Goal: Task Accomplishment & Management: Manage account settings

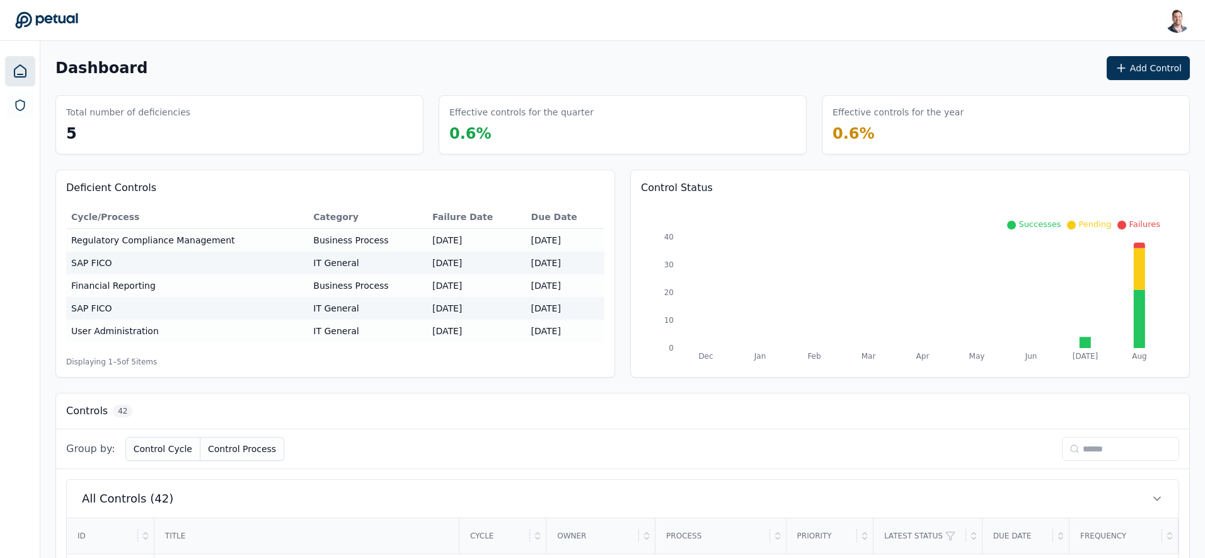
scroll to position [26, 0]
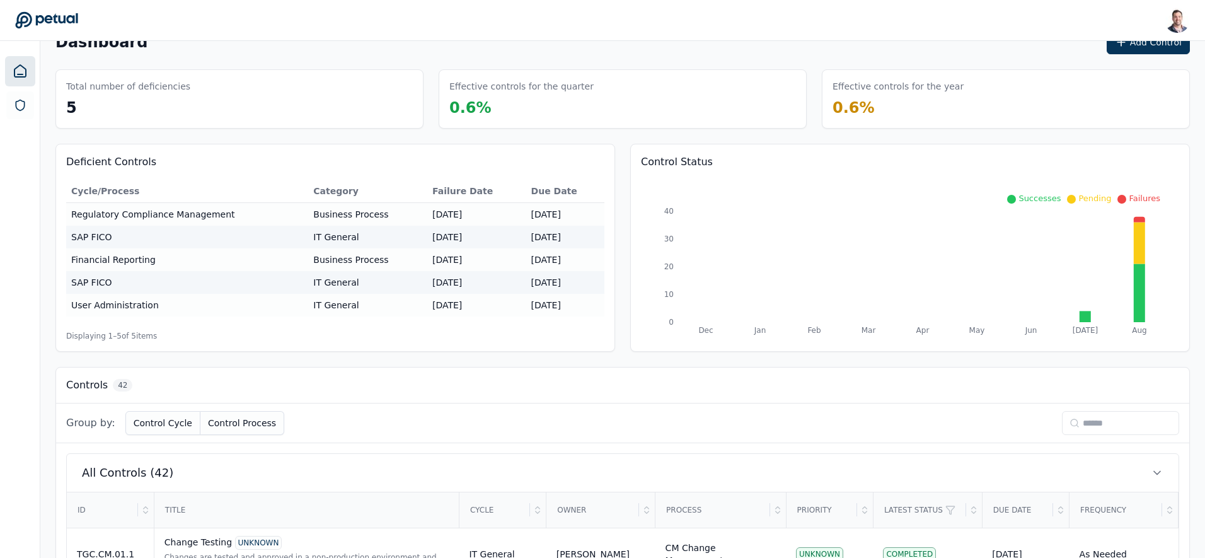
click at [1103, 426] on input at bounding box center [1120, 423] width 117 height 24
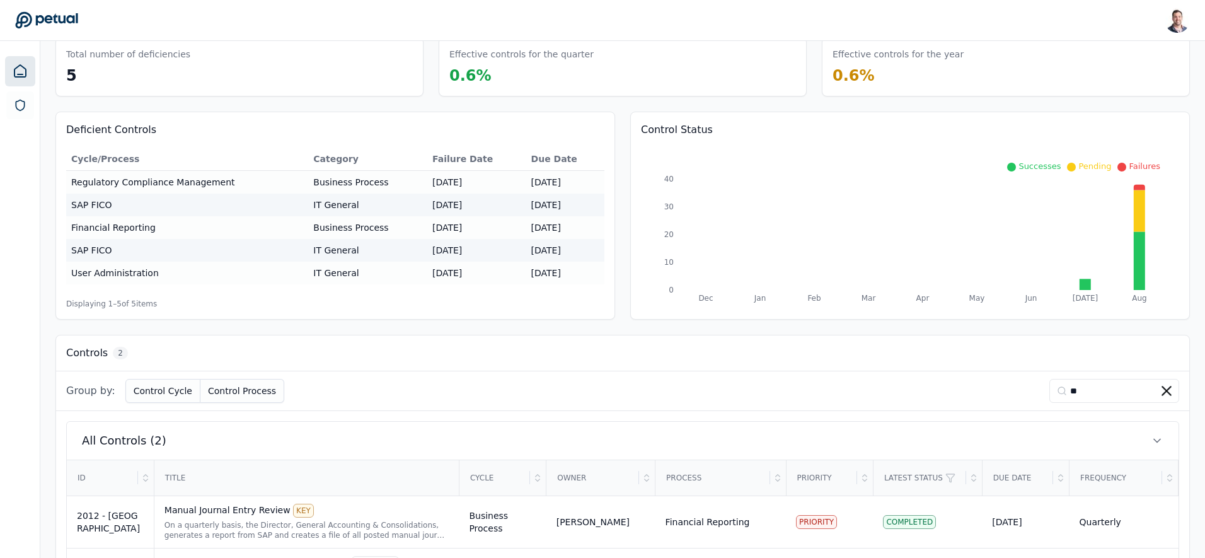
scroll to position [128, 0]
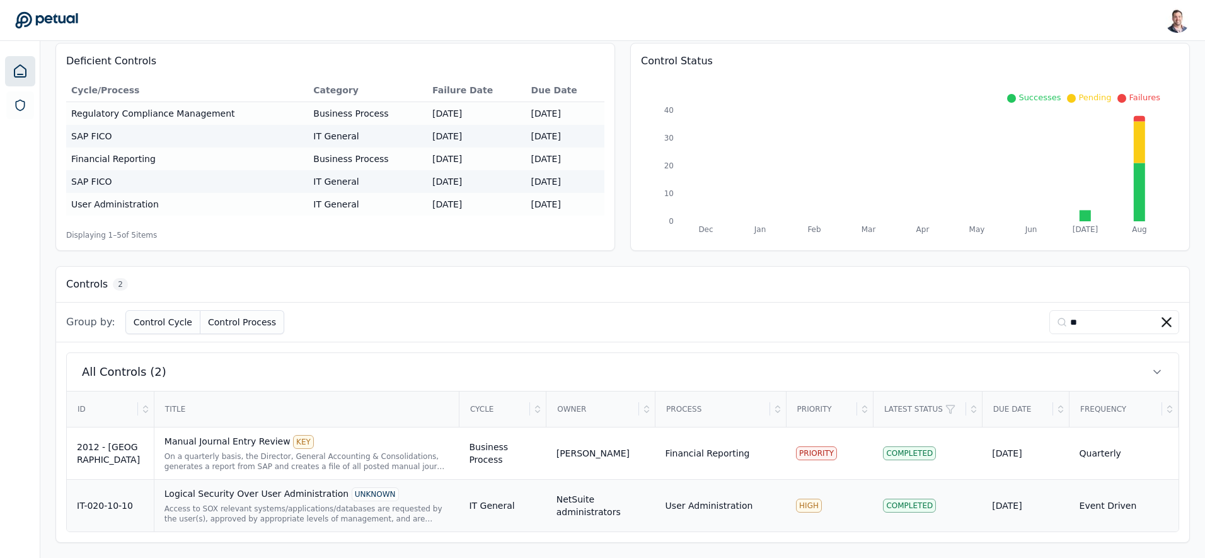
type input "**"
click at [337, 513] on div "Access to SOX relevant systems/applications/databases are requested by the user…" at bounding box center [307, 514] width 285 height 20
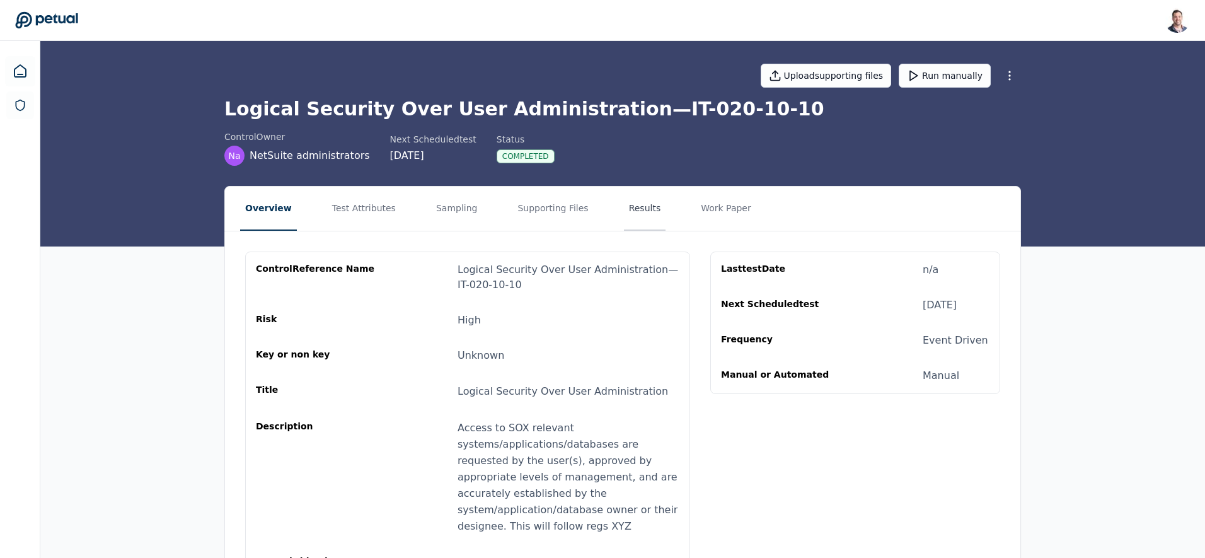
click at [630, 209] on button "Results" at bounding box center [645, 209] width 42 height 44
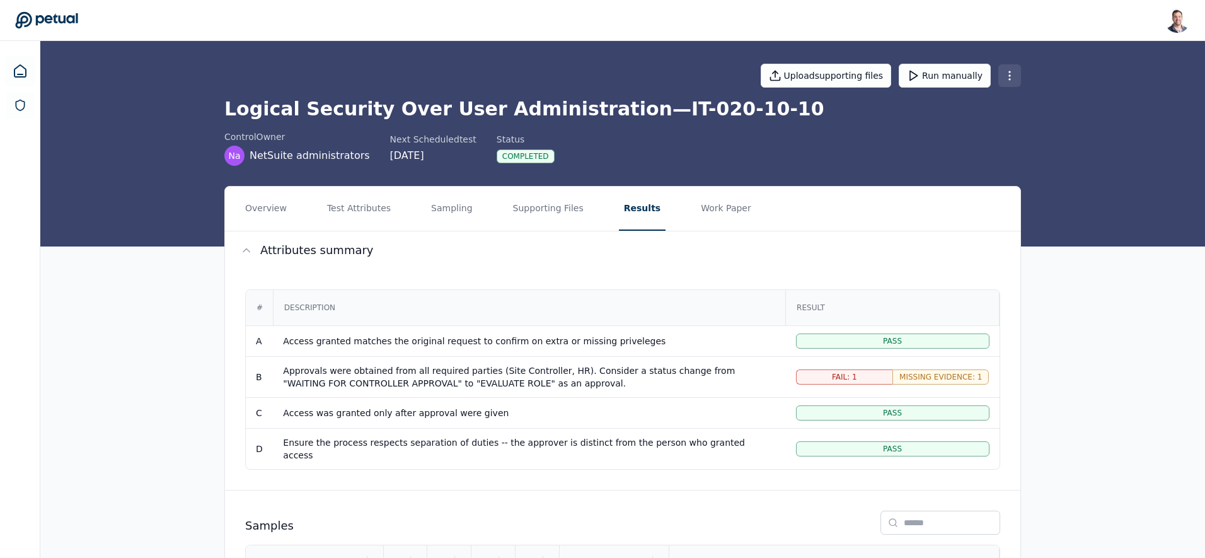
click at [1008, 76] on html "Snir Kodesh snir@petual.ai Sign out Upload supporting files Run manually Logica…" at bounding box center [602, 351] width 1205 height 703
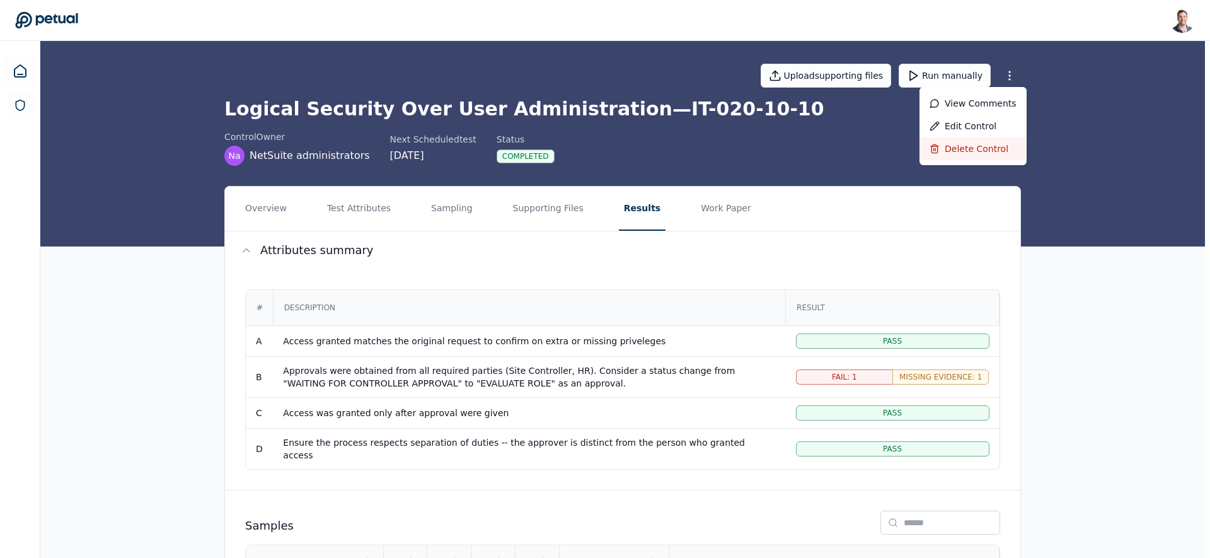
click at [950, 144] on div "Delete control" at bounding box center [973, 148] width 107 height 23
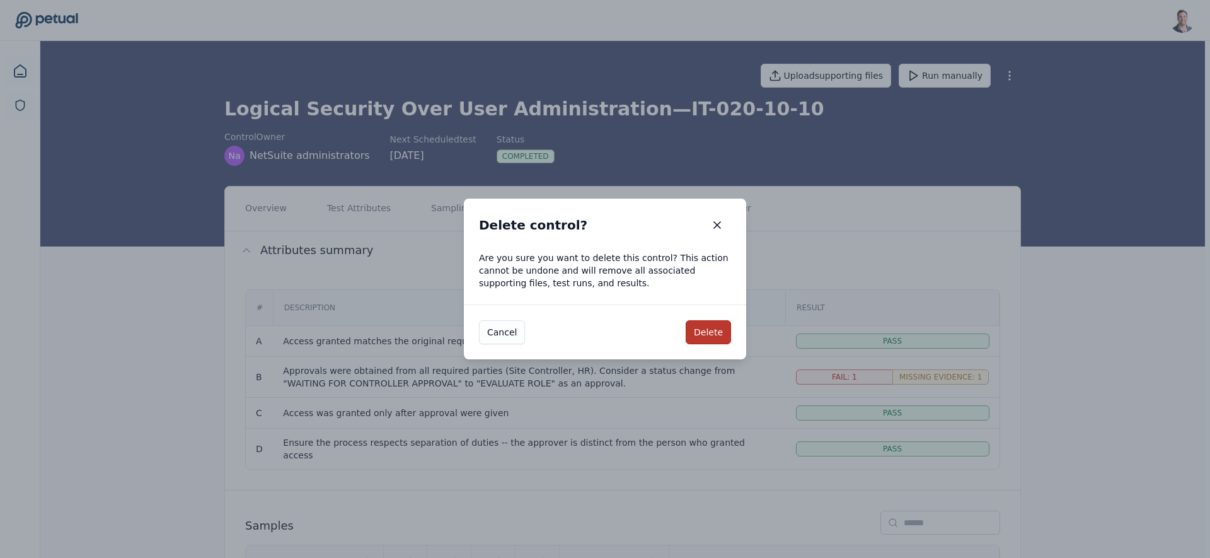
click at [707, 336] on button "Delete" at bounding box center [708, 332] width 45 height 24
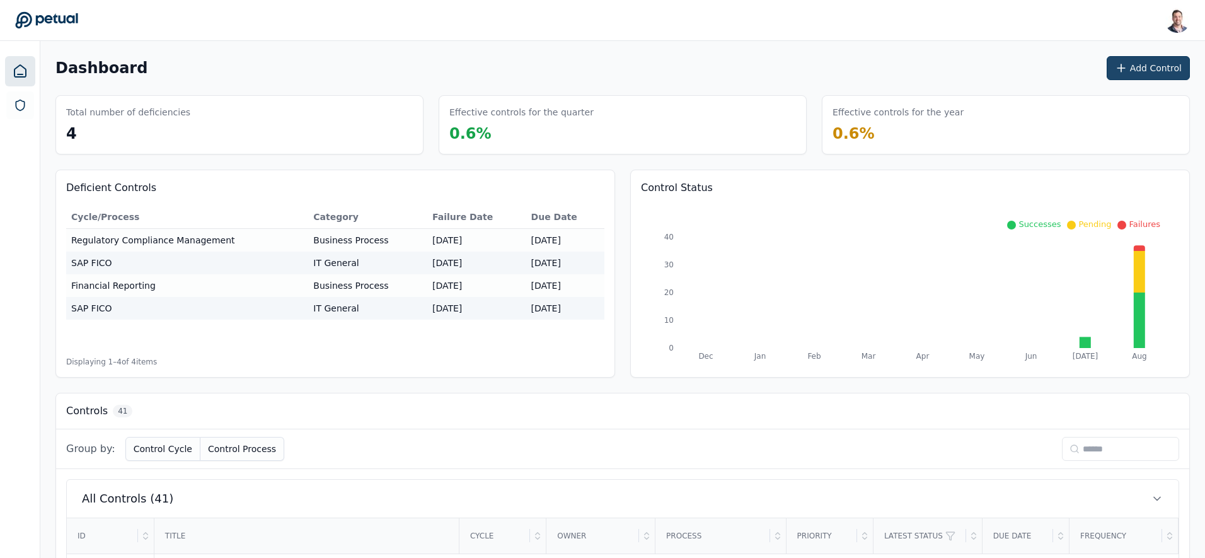
click at [1135, 71] on button "Add Control" at bounding box center [1148, 68] width 83 height 24
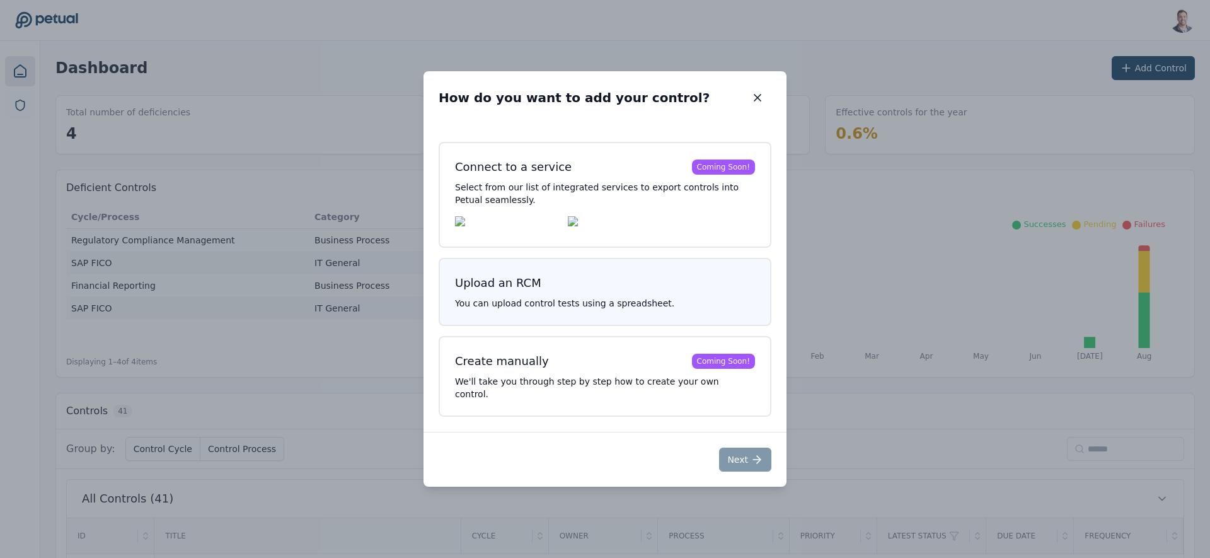
click at [615, 292] on h3 "Upload an RCM" at bounding box center [605, 283] width 300 height 18
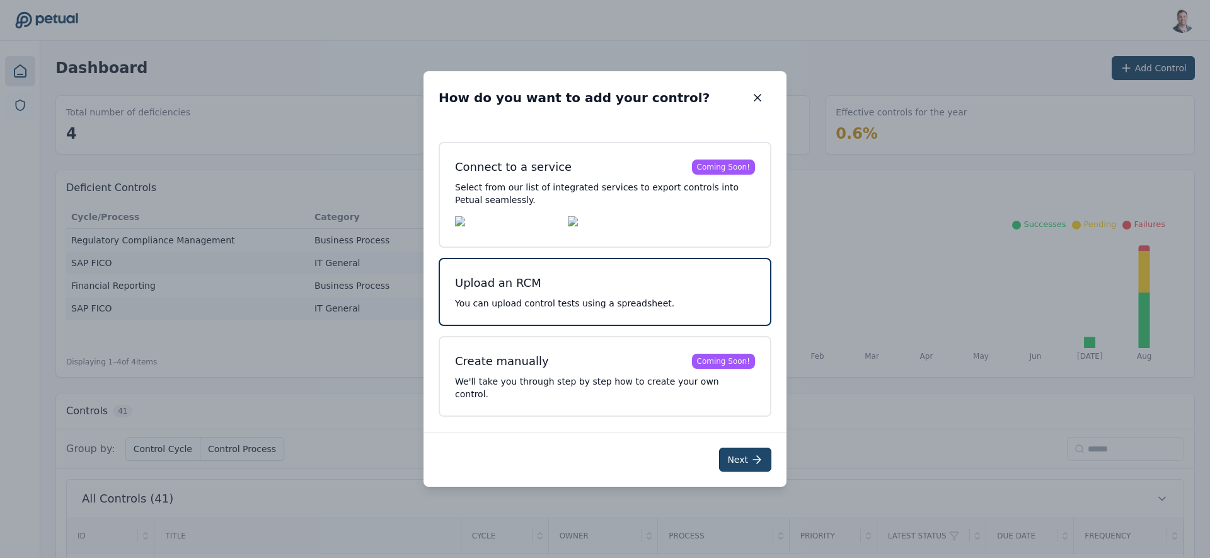
click at [732, 456] on button "Next" at bounding box center [745, 460] width 52 height 24
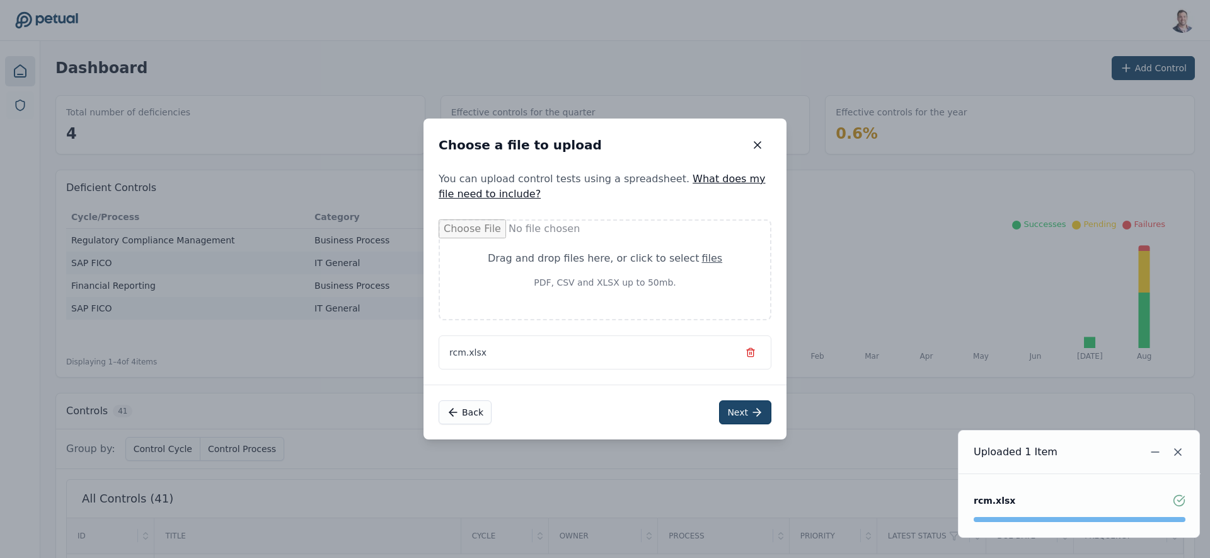
click at [740, 414] on button "Next" at bounding box center [745, 412] width 52 height 24
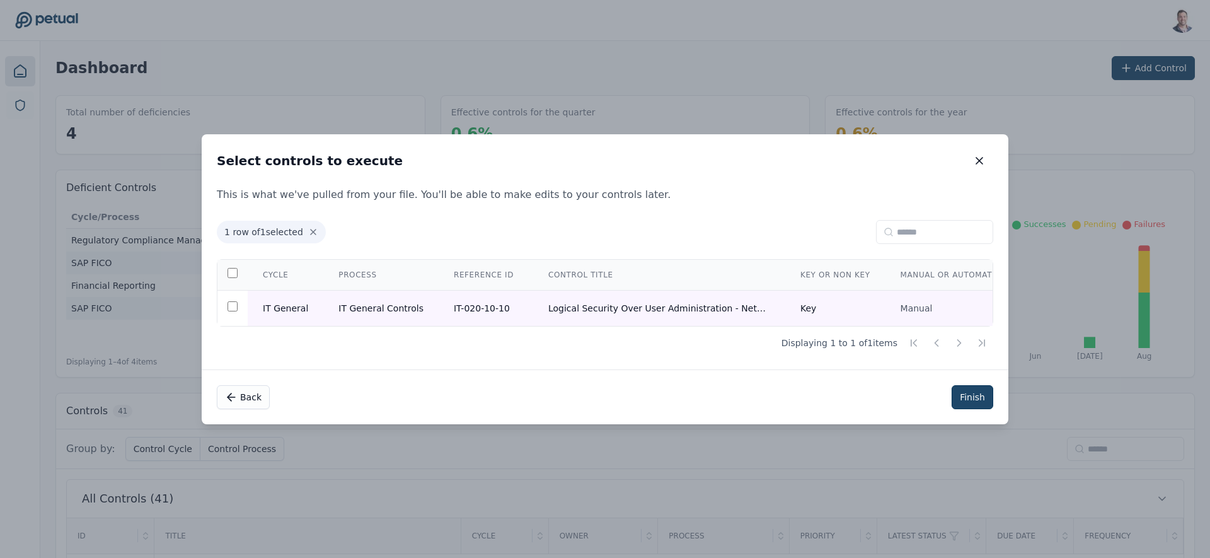
click at [976, 402] on button "Finish" at bounding box center [973, 397] width 42 height 24
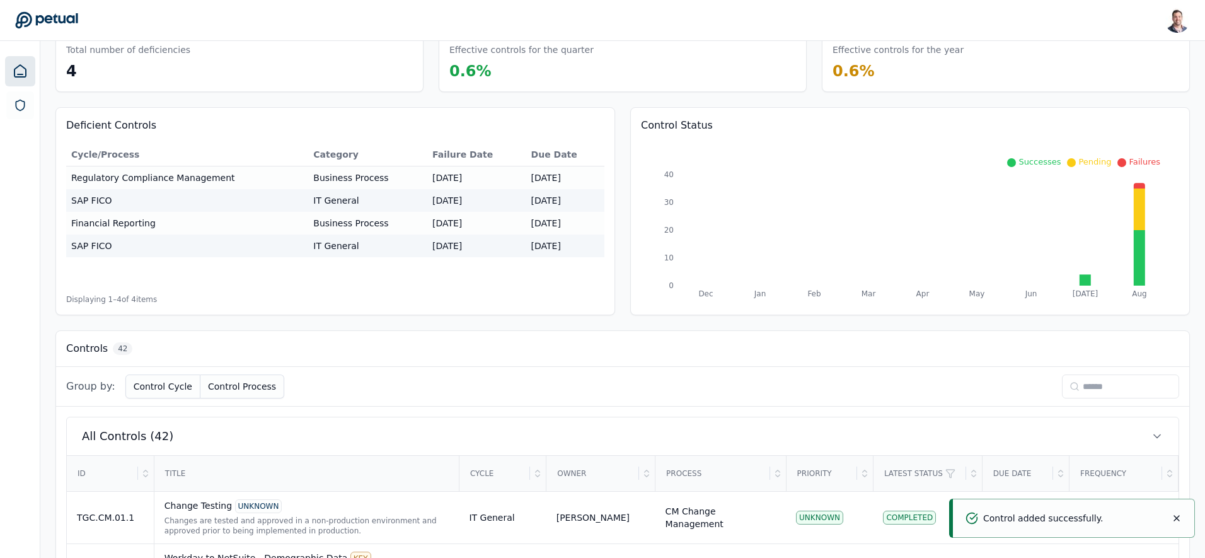
scroll to position [112, 0]
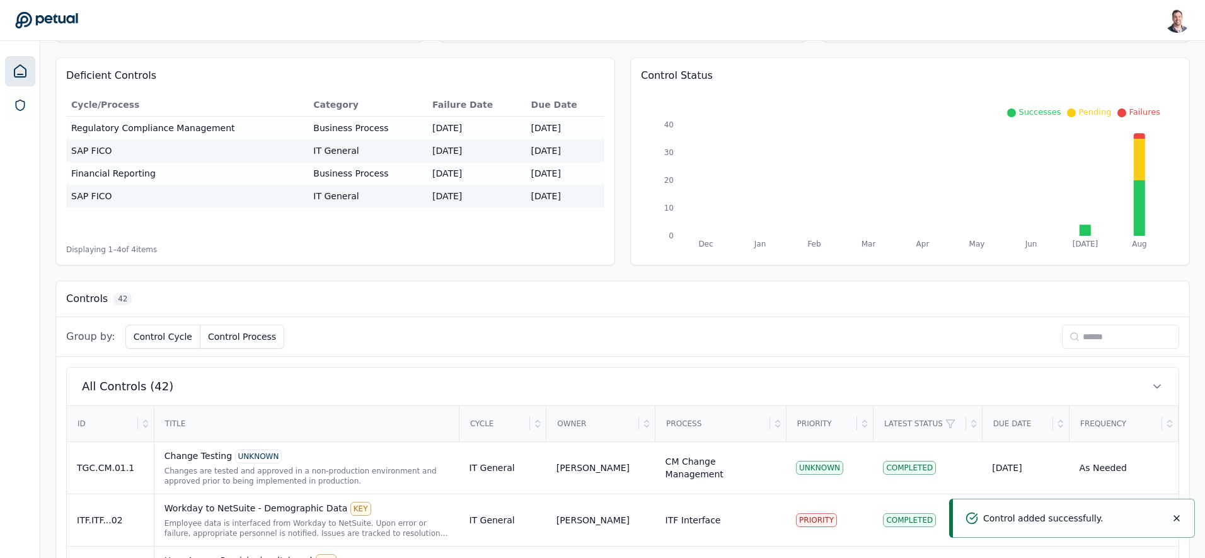
click at [1095, 330] on input at bounding box center [1120, 337] width 117 height 24
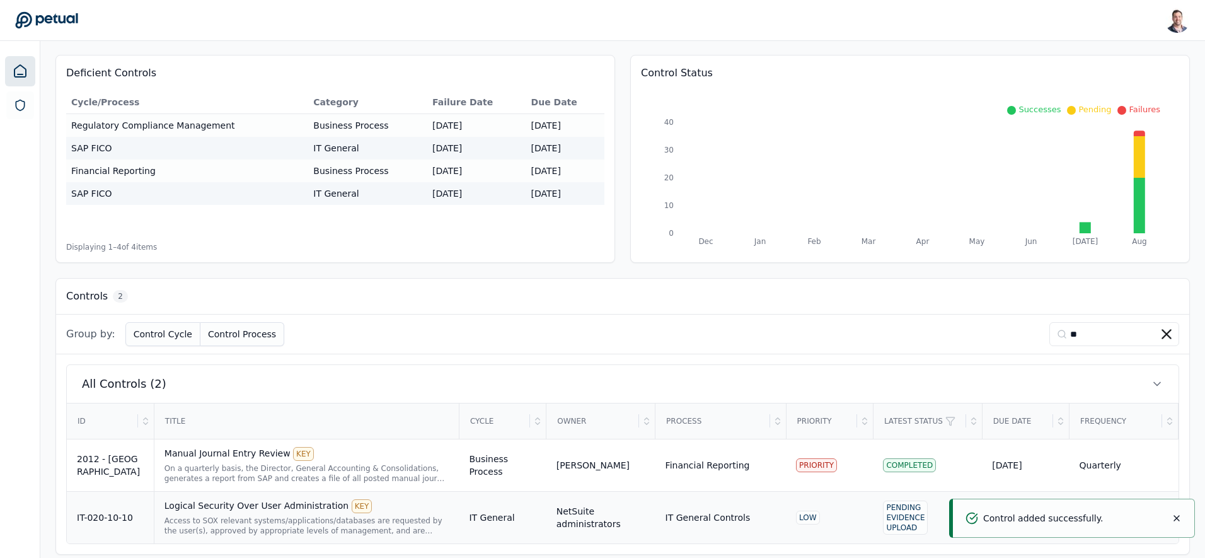
scroll to position [128, 0]
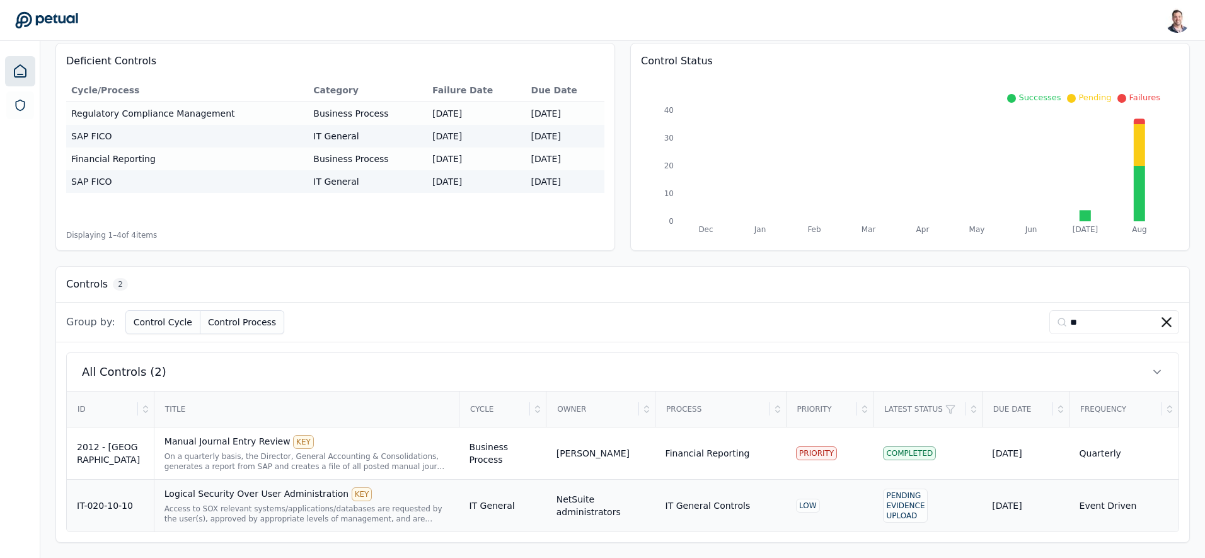
type input "**"
click at [283, 501] on div "Logical Security Over User Administration KEY Access to SOX relevant systems/ap…" at bounding box center [307, 505] width 285 height 37
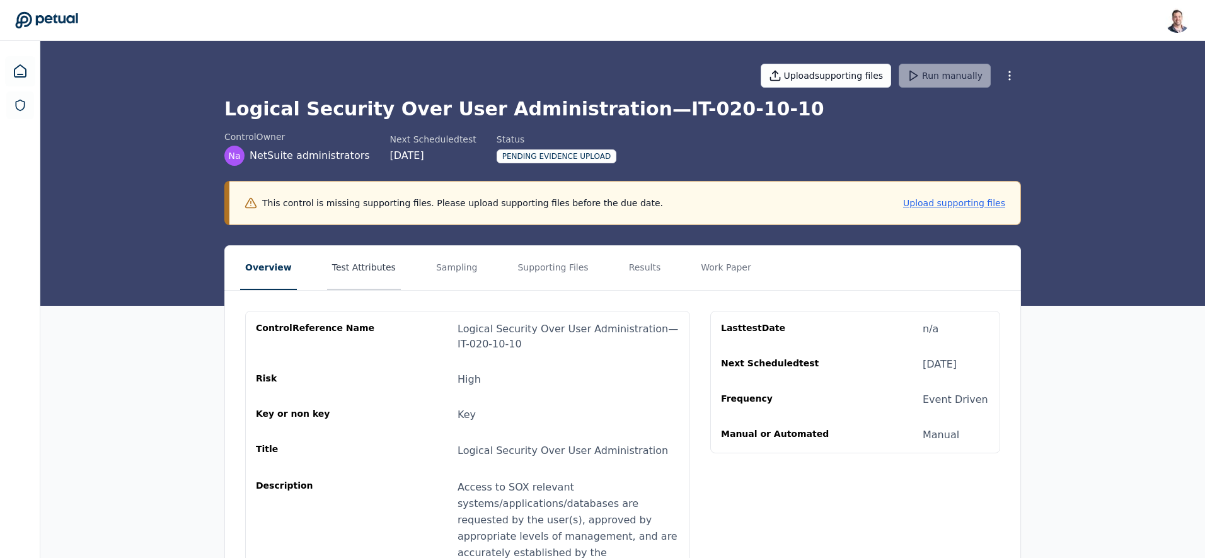
click at [337, 260] on button "Test Attributes" at bounding box center [364, 268] width 74 height 44
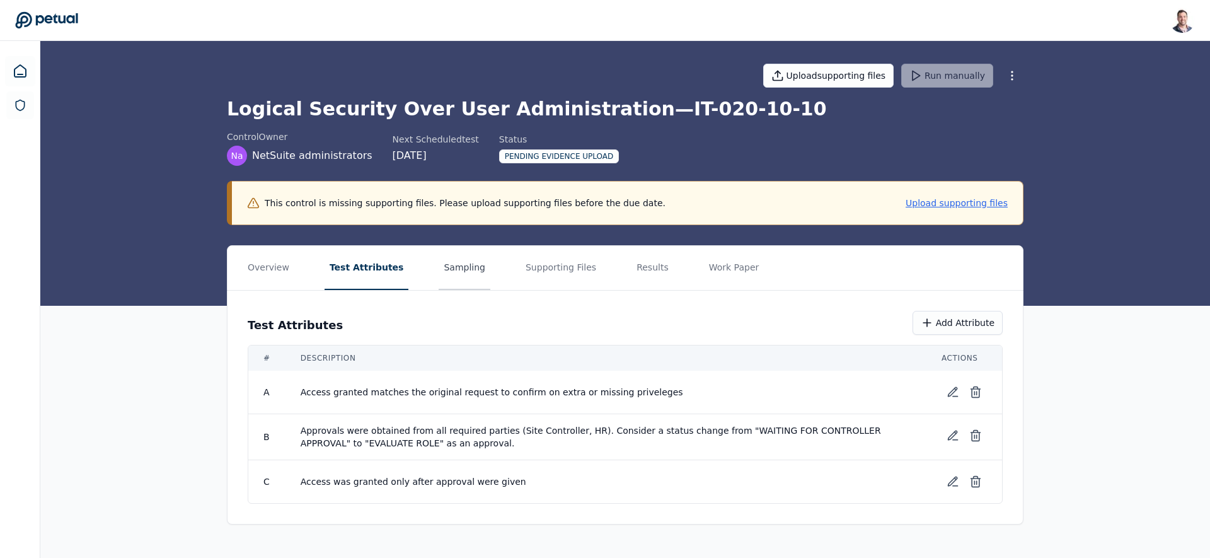
click at [445, 274] on button "Sampling" at bounding box center [465, 268] width 52 height 44
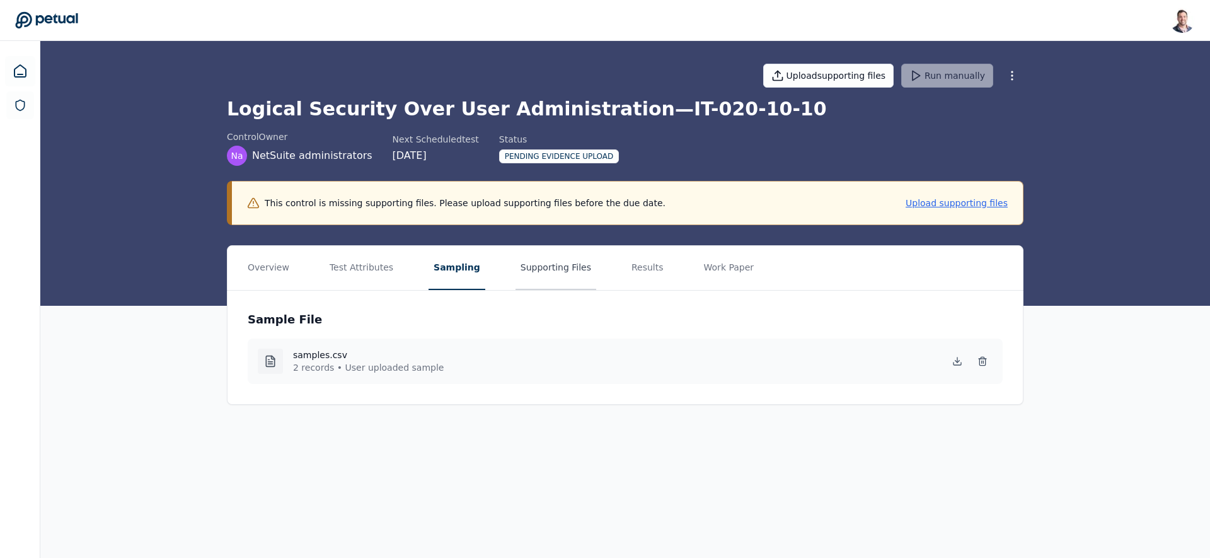
click at [537, 257] on button "Supporting Files" at bounding box center [556, 268] width 81 height 44
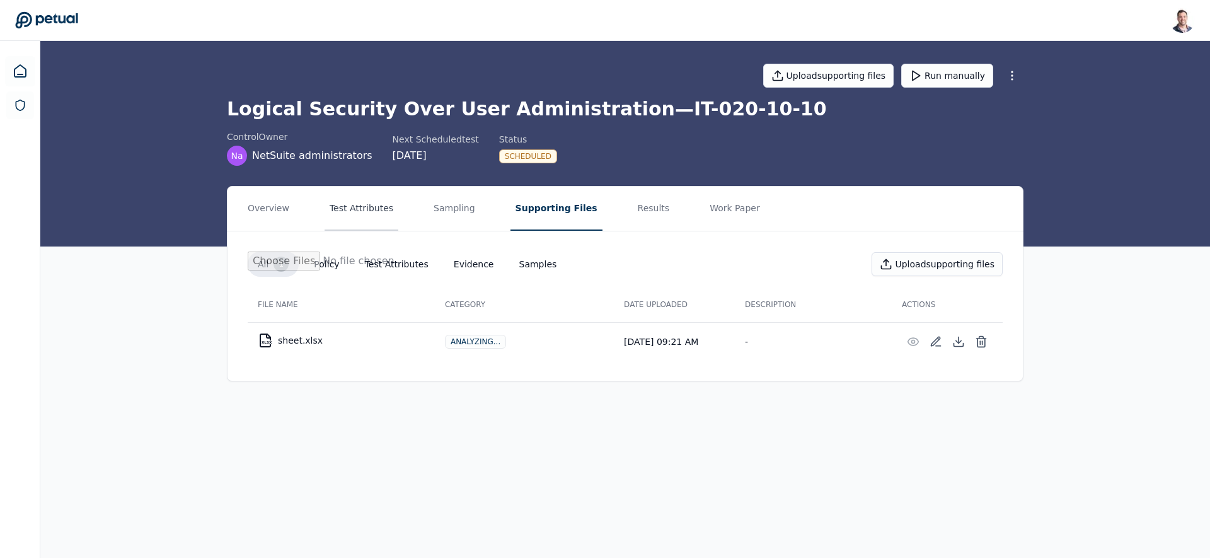
click at [372, 211] on button "Test Attributes" at bounding box center [362, 209] width 74 height 44
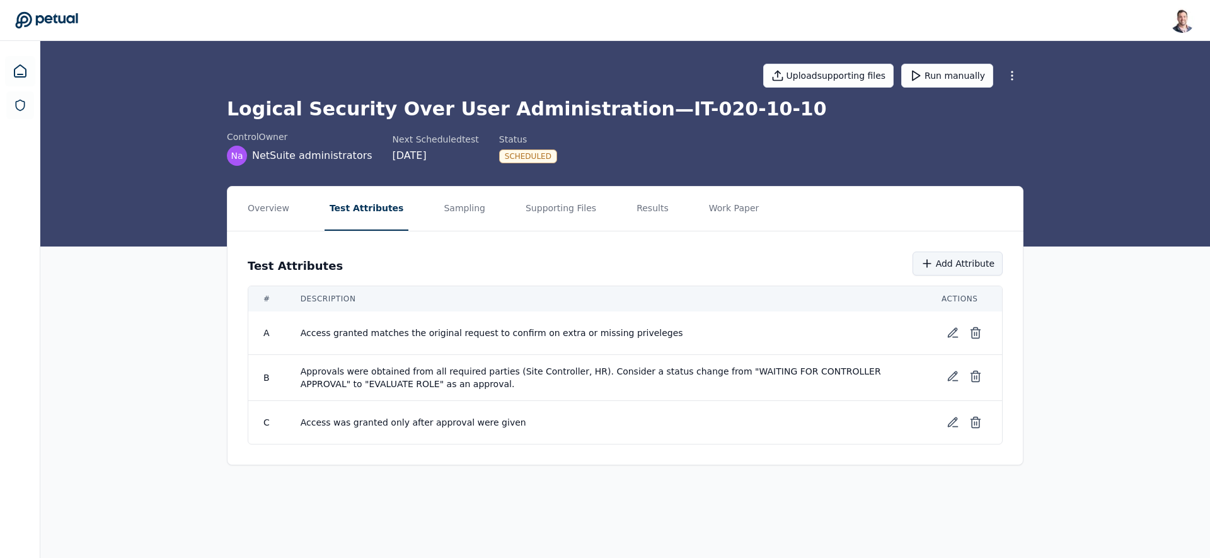
click at [951, 267] on button "Add Attribute" at bounding box center [958, 263] width 90 height 24
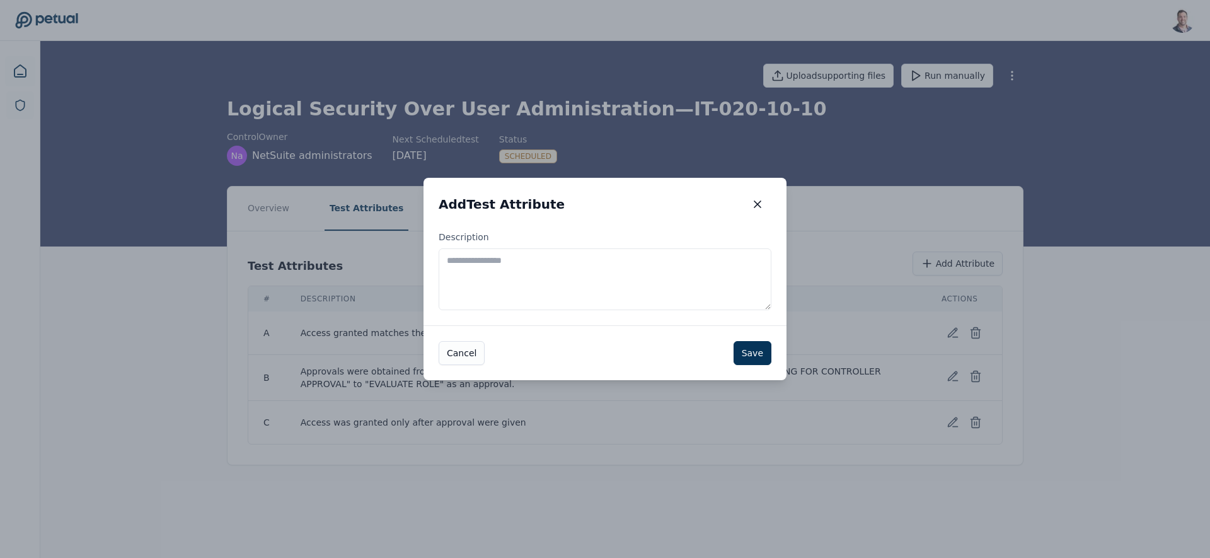
click at [521, 312] on div "Description" at bounding box center [605, 278] width 363 height 95
click at [529, 296] on textarea "Description" at bounding box center [605, 279] width 333 height 62
type textarea "**********"
click at [768, 361] on button "Save" at bounding box center [753, 353] width 38 height 24
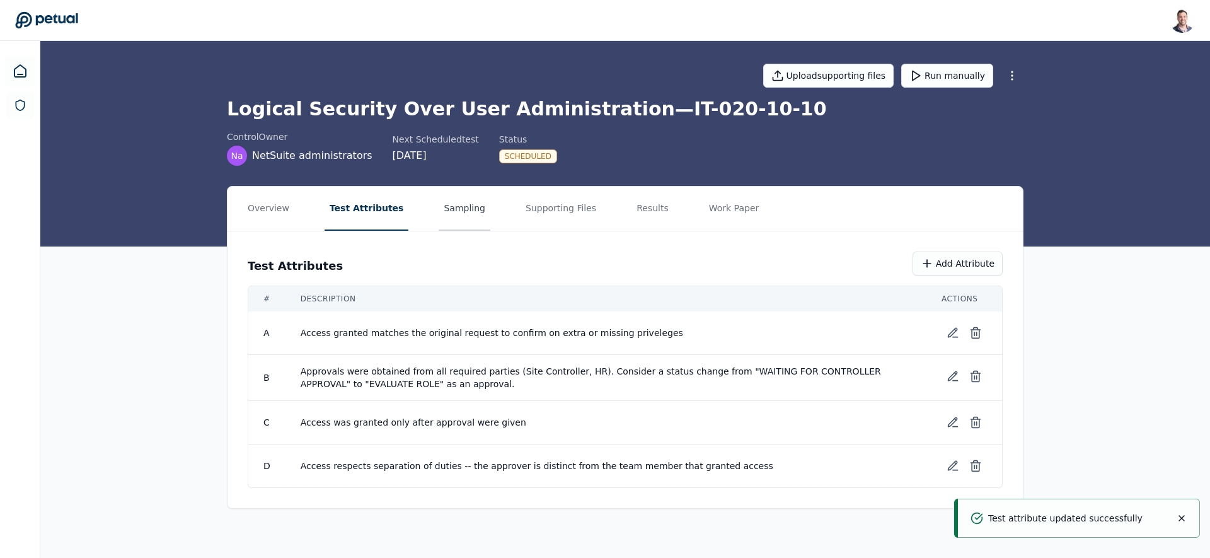
click at [441, 214] on button "Sampling" at bounding box center [465, 209] width 52 height 44
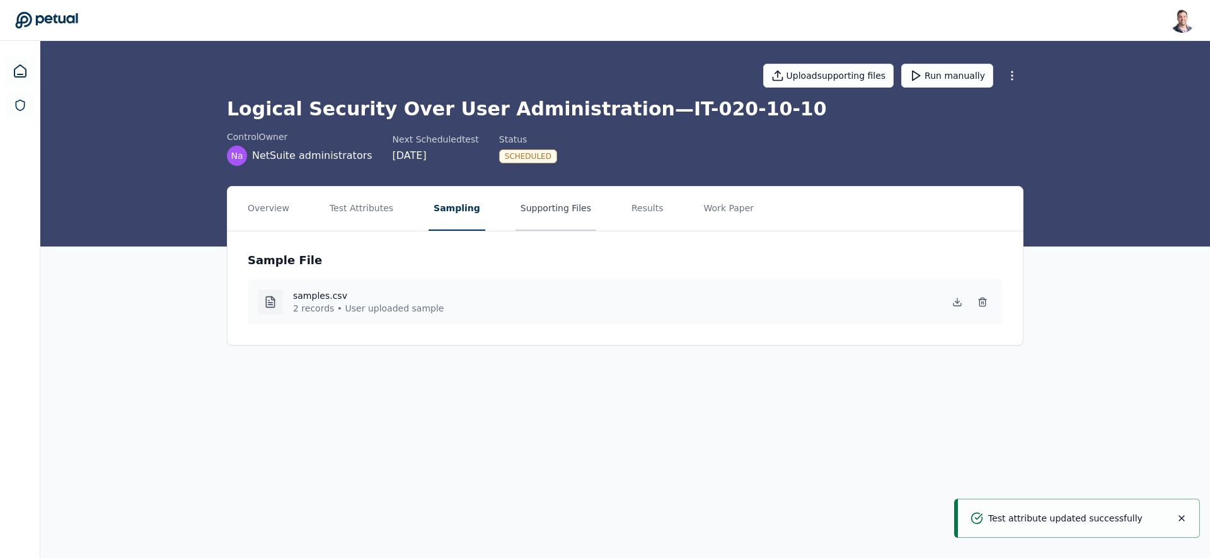
click at [516, 208] on button "Supporting Files" at bounding box center [556, 209] width 81 height 44
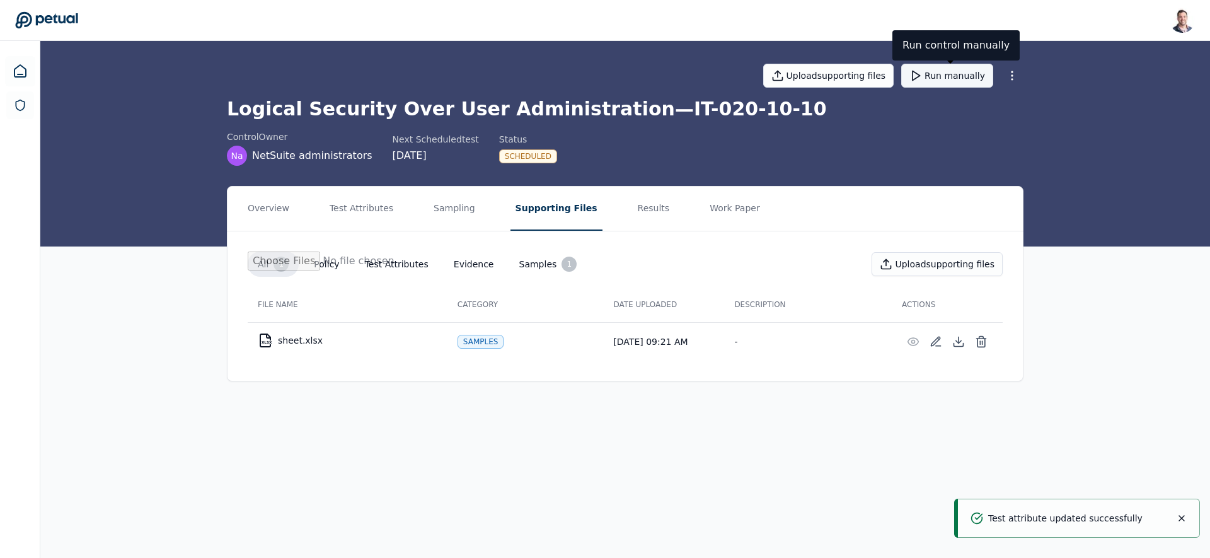
click at [945, 78] on button "Run manually" at bounding box center [947, 76] width 92 height 24
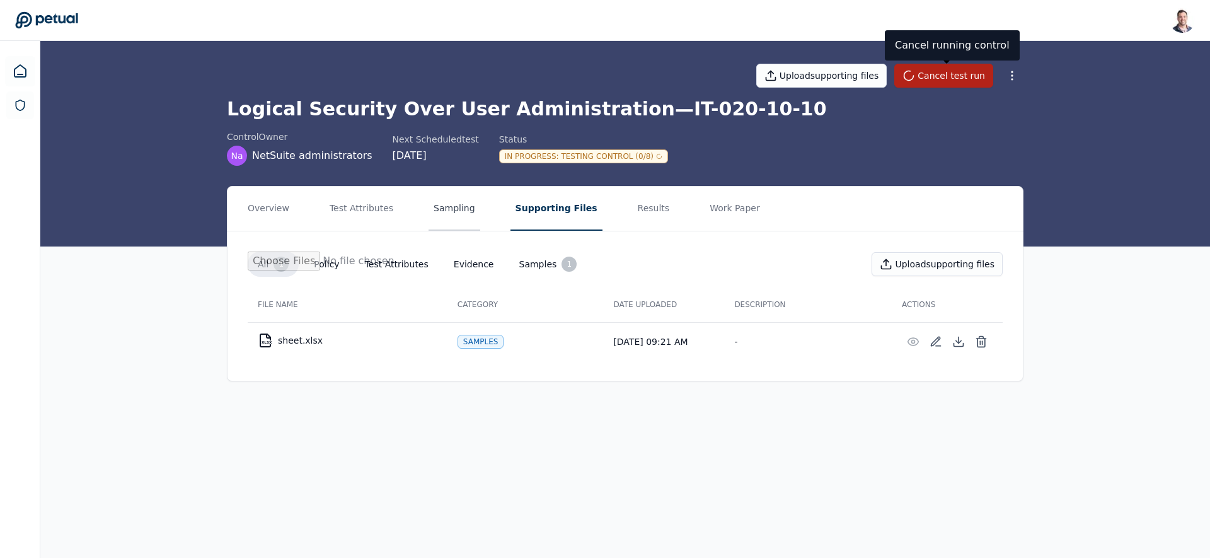
click at [470, 206] on button "Sampling" at bounding box center [455, 209] width 52 height 44
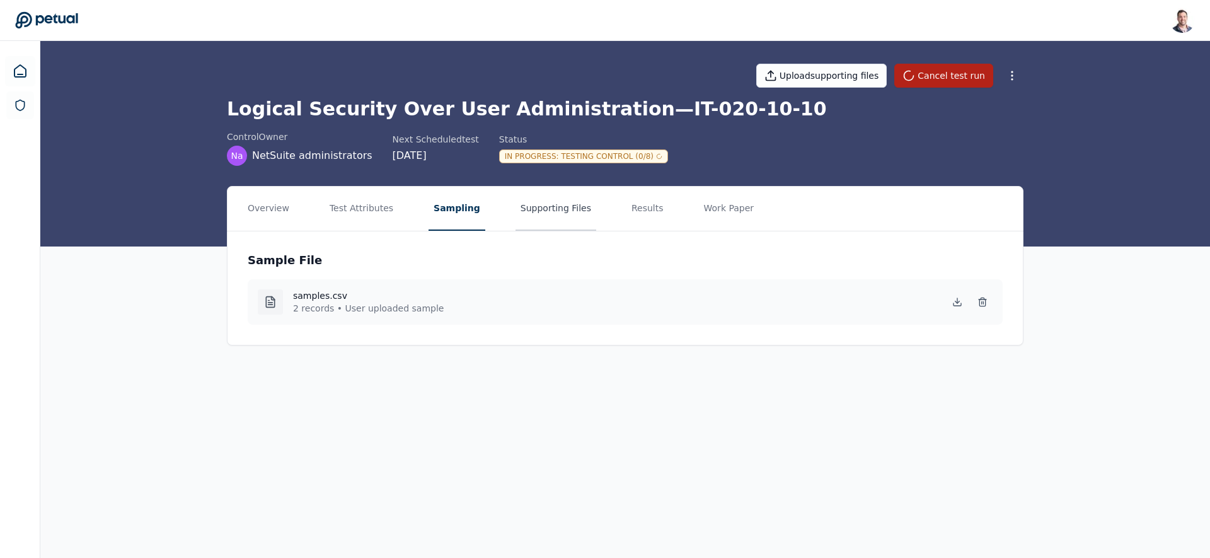
click at [523, 211] on button "Supporting Files" at bounding box center [556, 209] width 81 height 44
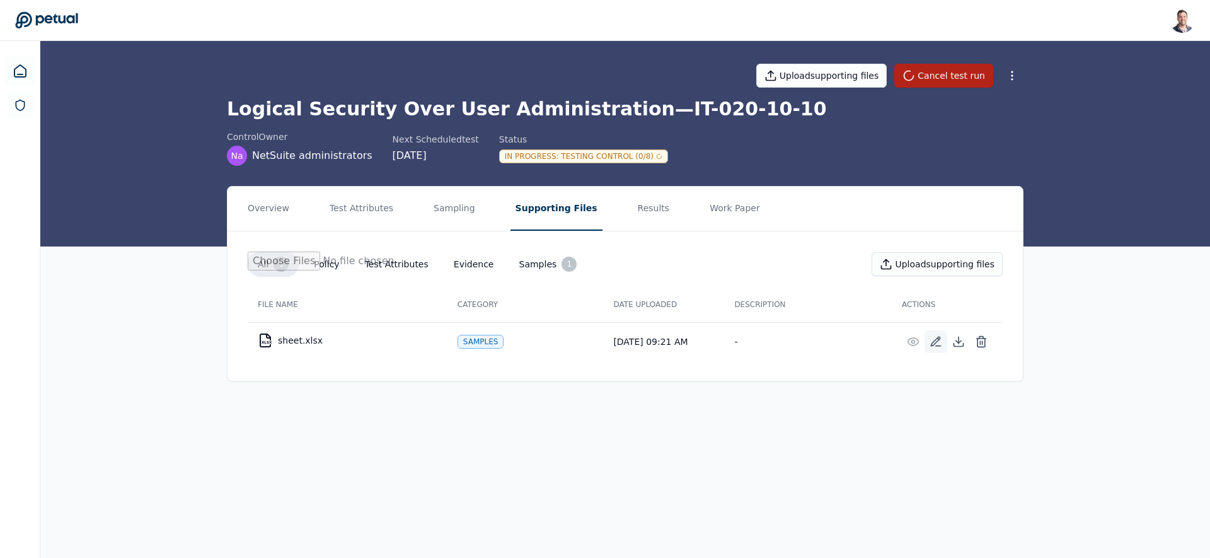
click at [934, 339] on icon at bounding box center [936, 341] width 13 height 13
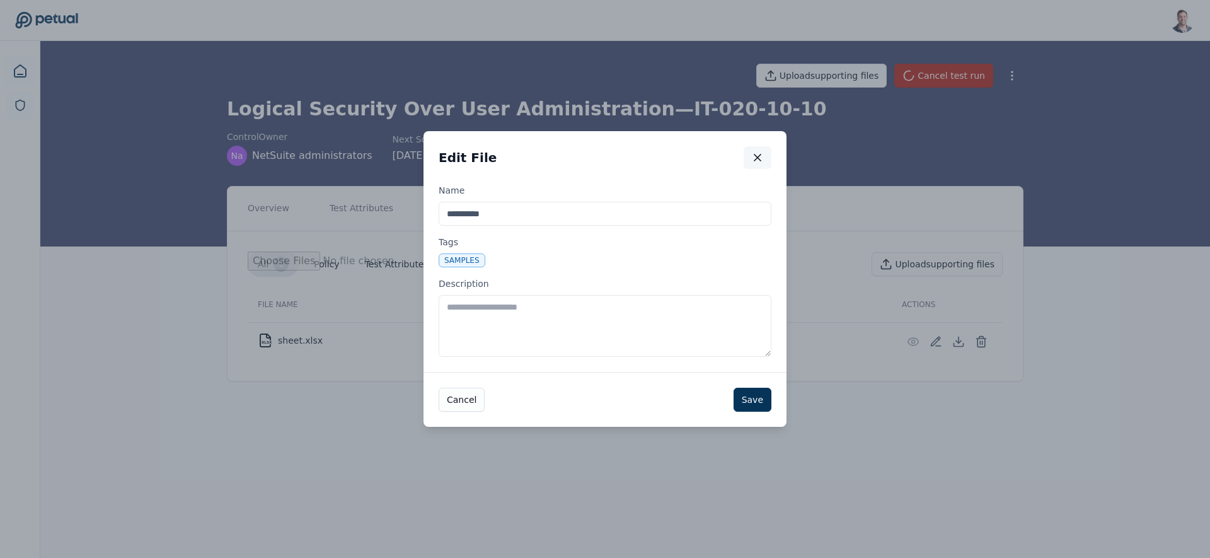
click at [749, 153] on button "button" at bounding box center [758, 157] width 28 height 23
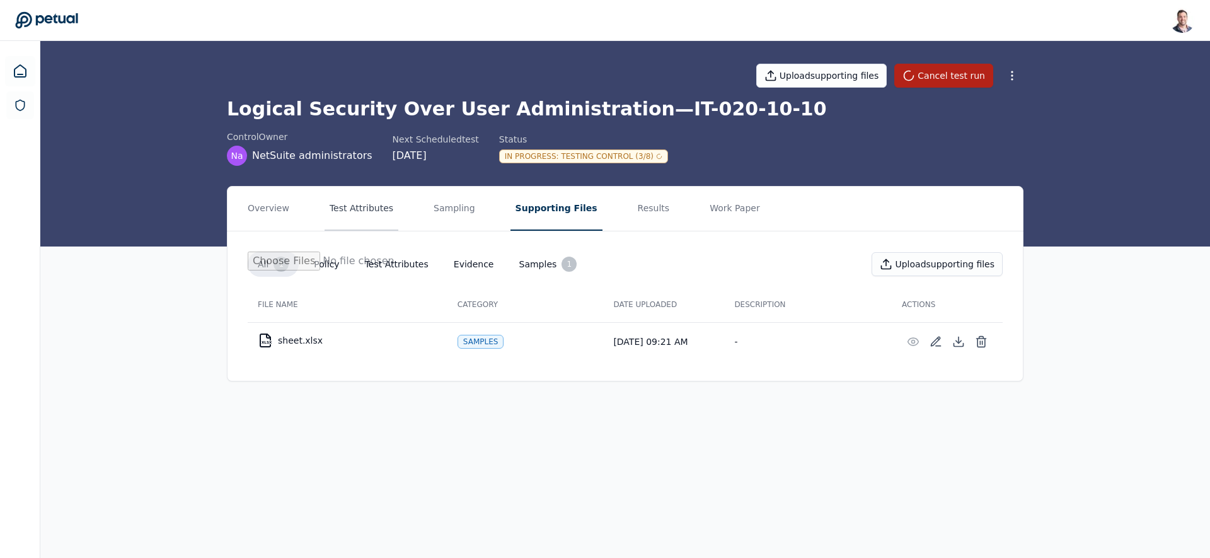
click at [376, 209] on button "Test Attributes" at bounding box center [362, 209] width 74 height 44
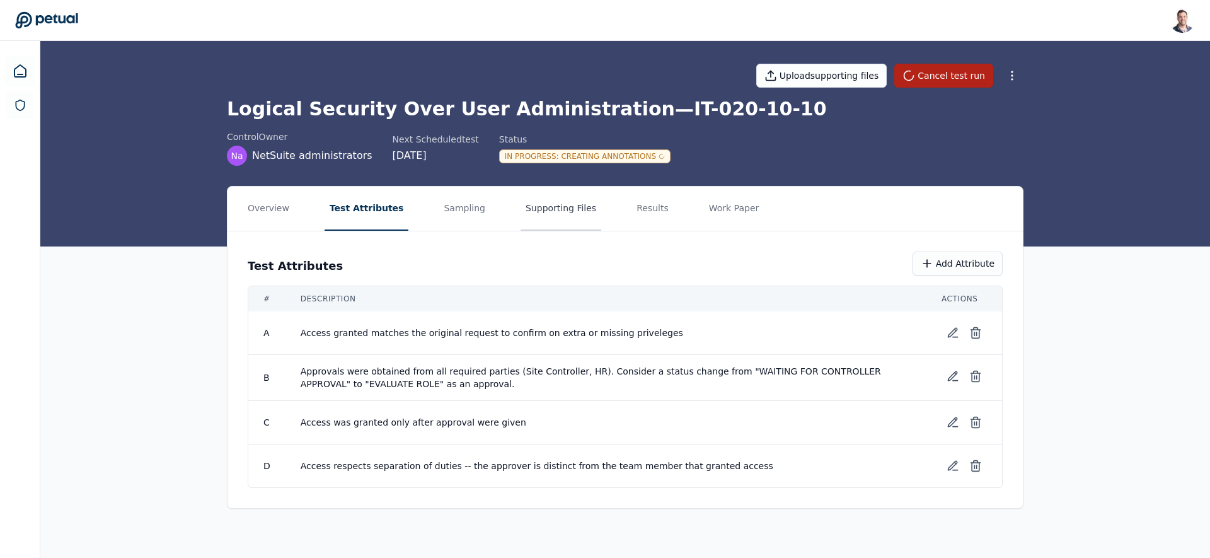
click at [544, 214] on button "Supporting Files" at bounding box center [561, 209] width 81 height 44
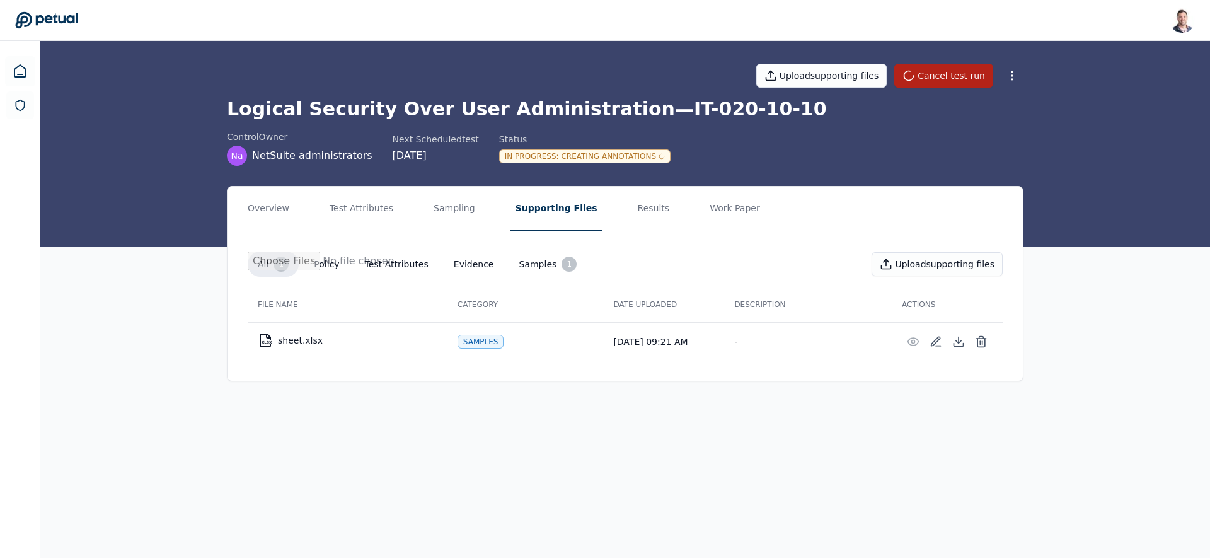
click at [664, 109] on h1 "Logical Security Over User Administration — IT-020-10-10" at bounding box center [625, 109] width 797 height 23
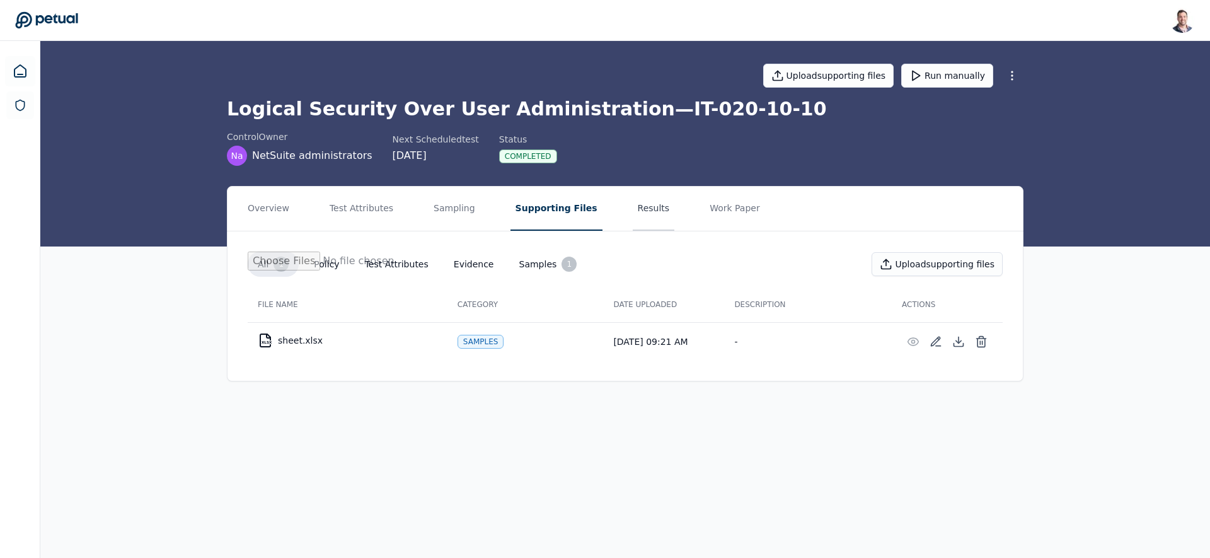
click at [637, 209] on button "Results" at bounding box center [654, 209] width 42 height 44
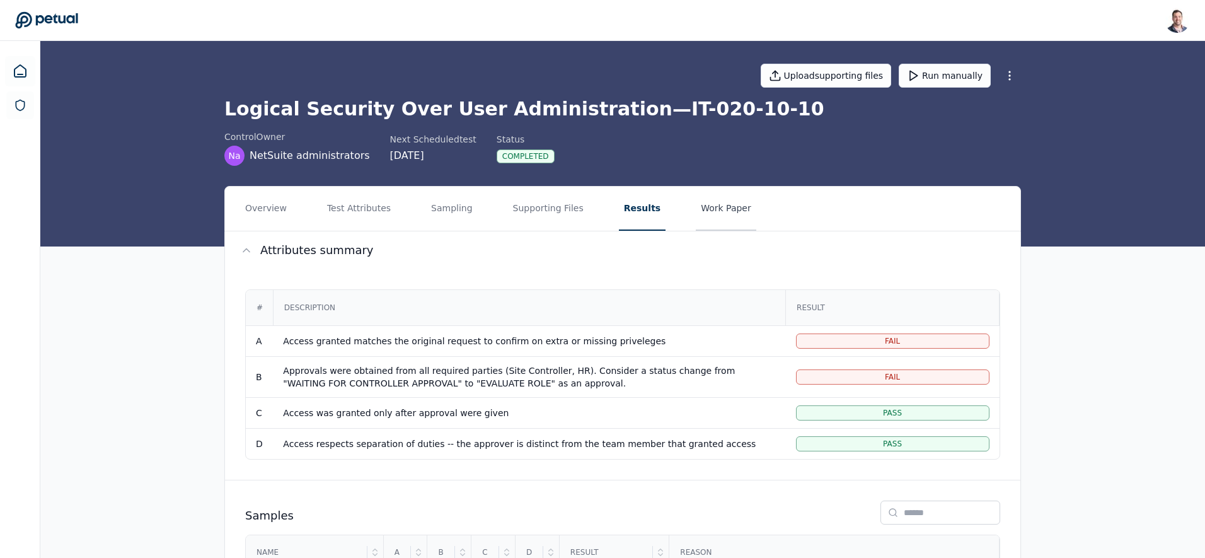
click at [696, 212] on button "Work Paper" at bounding box center [726, 209] width 61 height 44
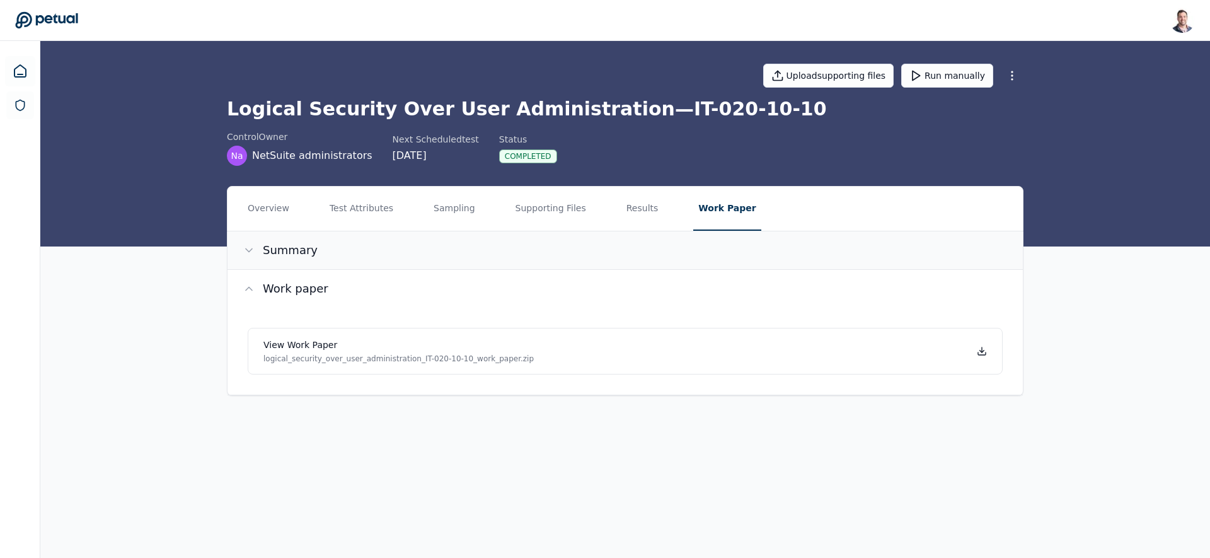
click at [246, 255] on icon at bounding box center [249, 250] width 13 height 13
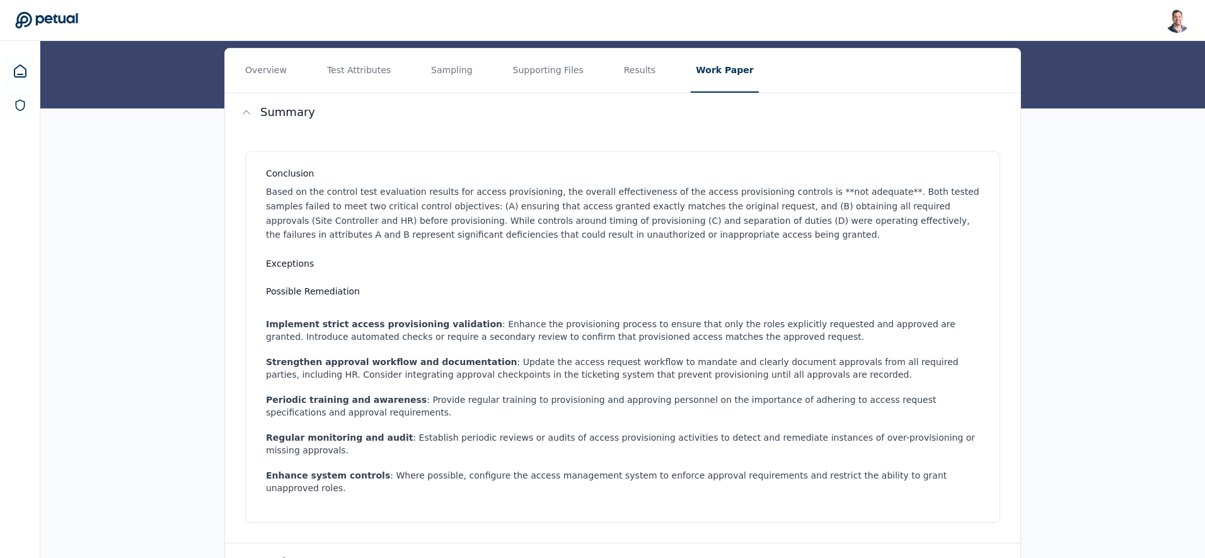
scroll to position [244, 0]
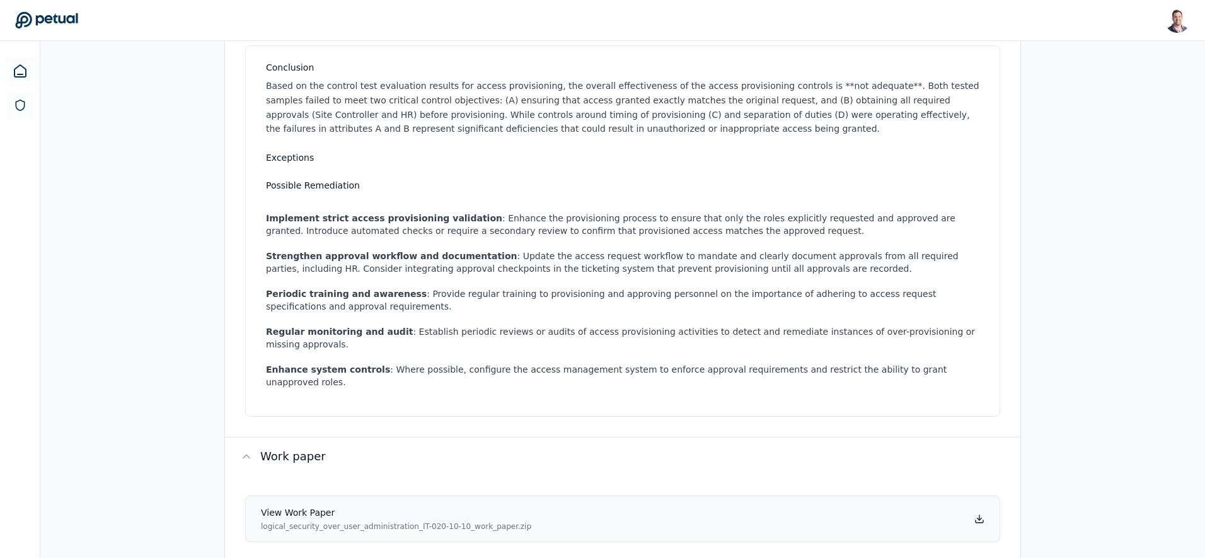
click at [980, 514] on icon at bounding box center [979, 519] width 10 height 10
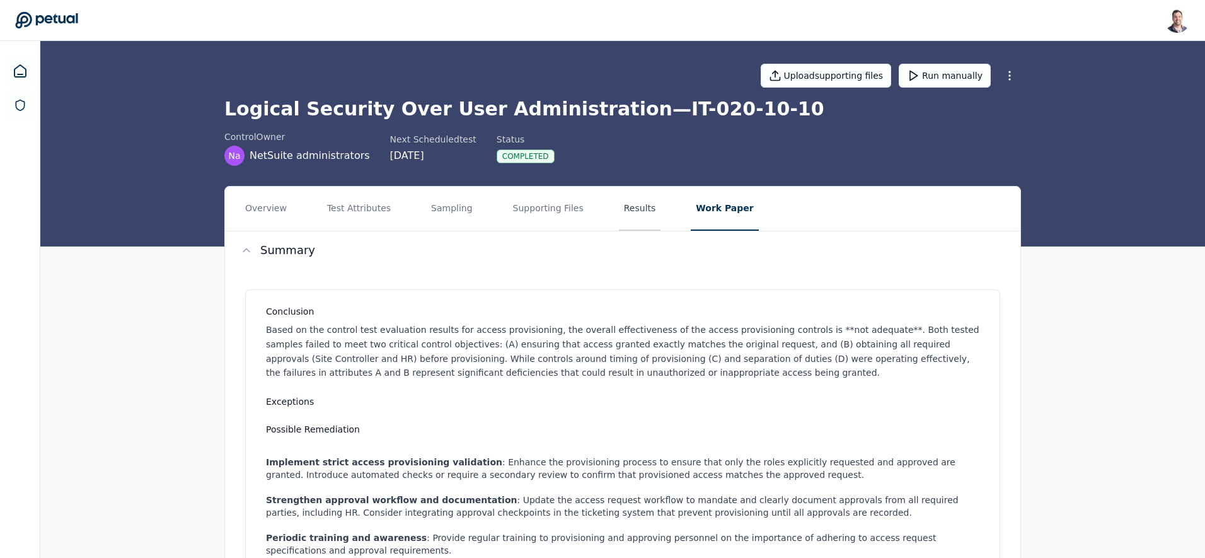
click at [619, 200] on button "Results" at bounding box center [640, 209] width 42 height 44
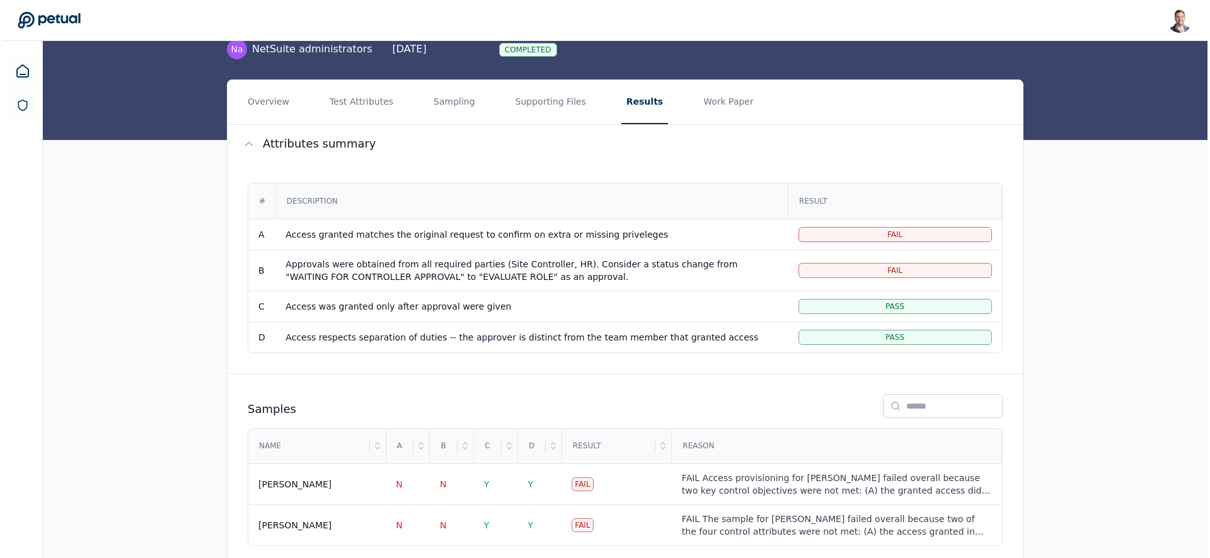
scroll to position [136, 0]
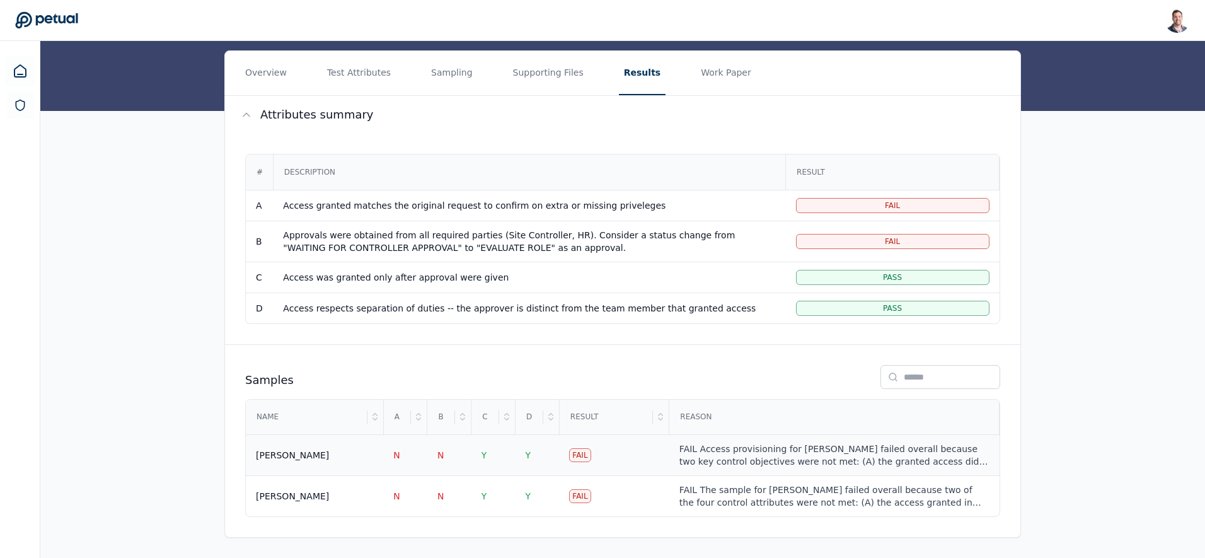
click at [367, 460] on div "Ricky Dunbar" at bounding box center [314, 455] width 117 height 13
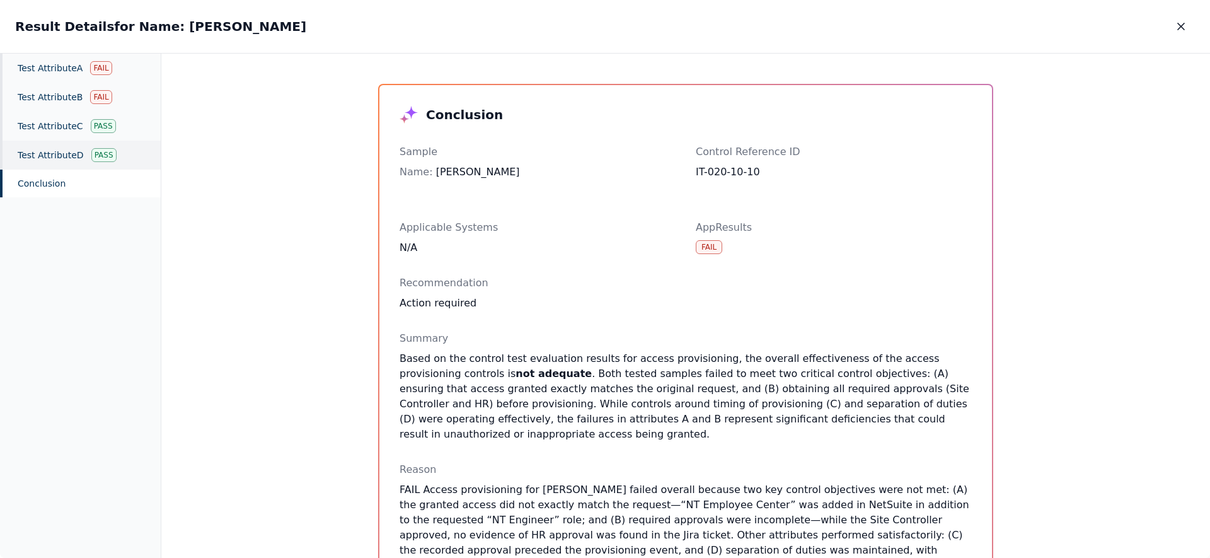
click at [76, 154] on div "Test Attribute D Pass" at bounding box center [80, 155] width 161 height 29
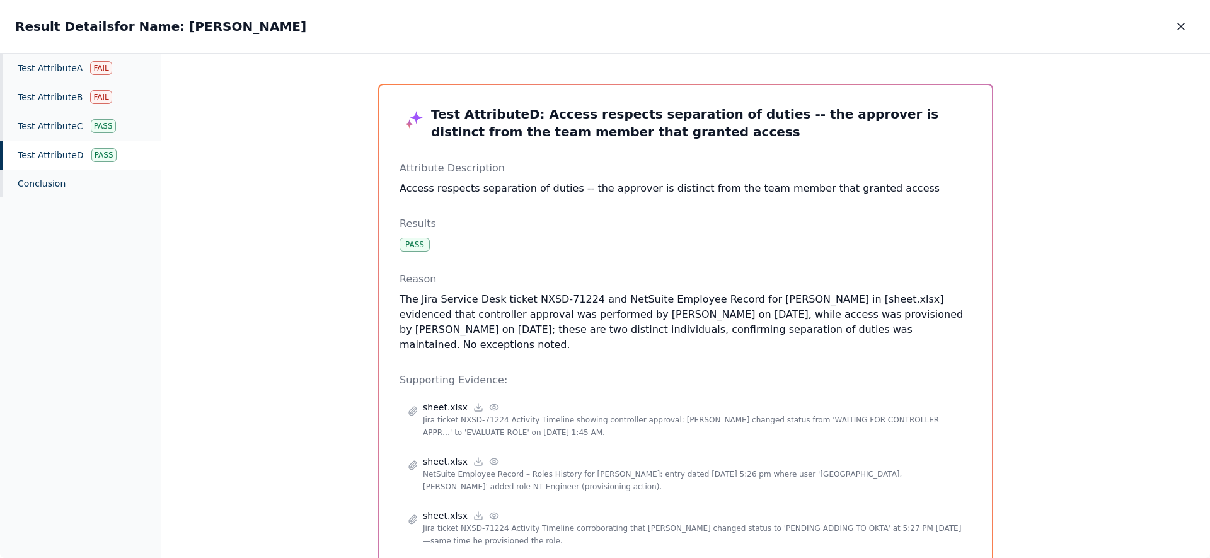
drag, startPoint x: 543, startPoint y: 280, endPoint x: 599, endPoint y: 354, distance: 92.8
click at [599, 354] on div "Test Attribute D : Access respects separation of duties -- the approver is dist…" at bounding box center [686, 330] width 572 height 450
click at [597, 350] on p "The Jira Service Desk ticket NXSD-71224 and NetSuite Employee Record for Ricky …" at bounding box center [686, 322] width 572 height 61
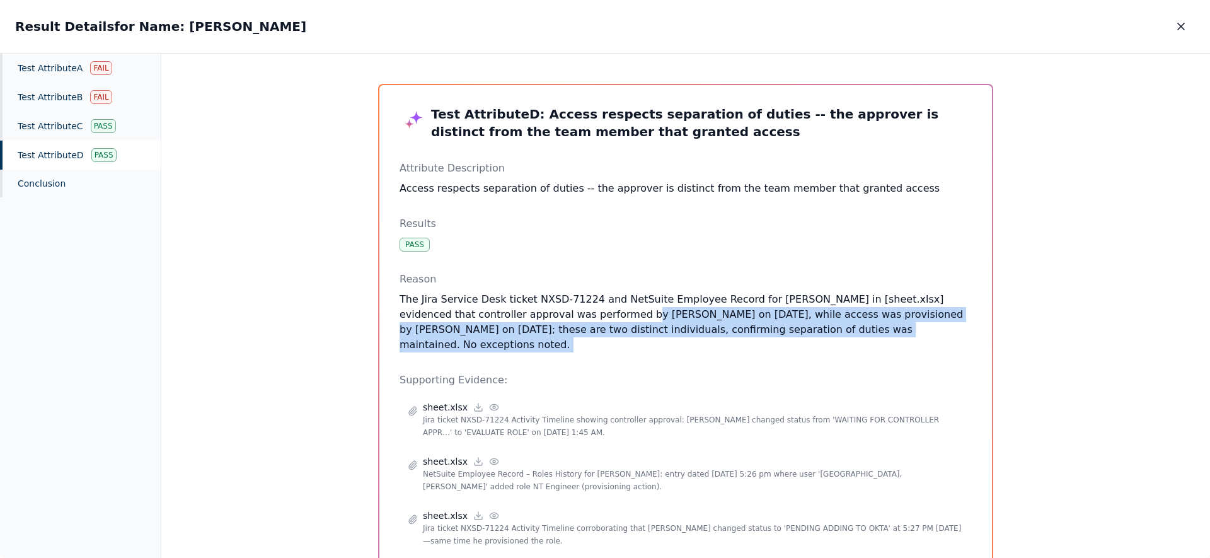
drag, startPoint x: 596, startPoint y: 350, endPoint x: 564, endPoint y: 312, distance: 49.2
click at [564, 312] on p "The Jira Service Desk ticket NXSD-71224 and NetSuite Employee Record for Ricky …" at bounding box center [686, 322] width 572 height 61
click at [714, 354] on div "Test Attribute D : Access respects separation of duties -- the approver is dist…" at bounding box center [686, 330] width 572 height 450
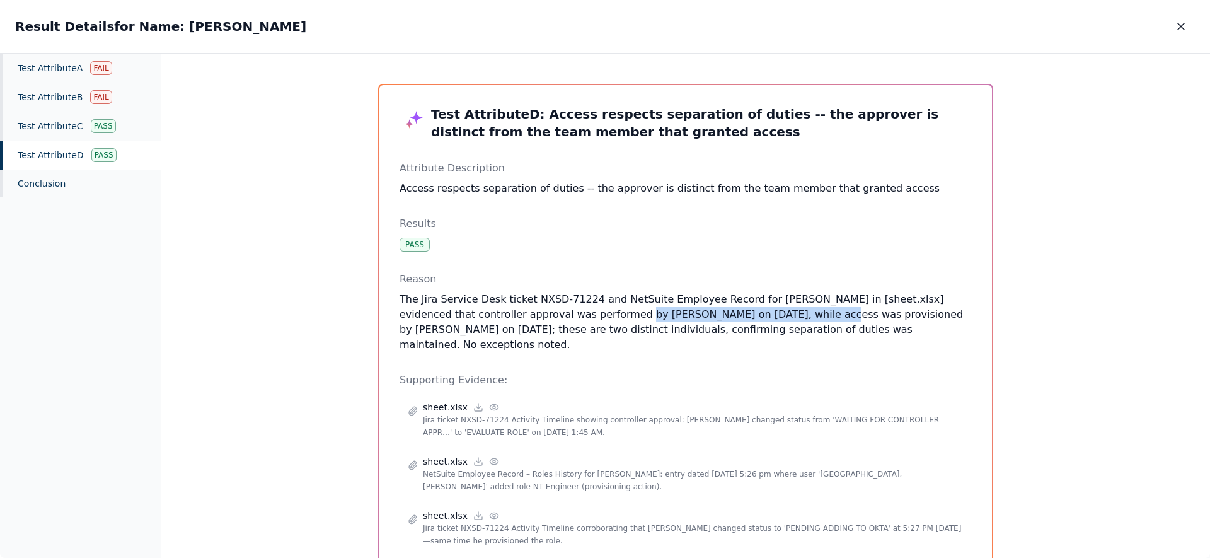
drag, startPoint x: 580, startPoint y: 317, endPoint x: 746, endPoint y: 316, distance: 166.4
click at [746, 316] on p "The Jira Service Desk ticket NXSD-71224 and NetSuite Employee Record for Ricky …" at bounding box center [686, 322] width 572 height 61
click at [782, 320] on p "The Jira Service Desk ticket NXSD-71224 and NetSuite Employee Record for Ricky …" at bounding box center [686, 322] width 572 height 61
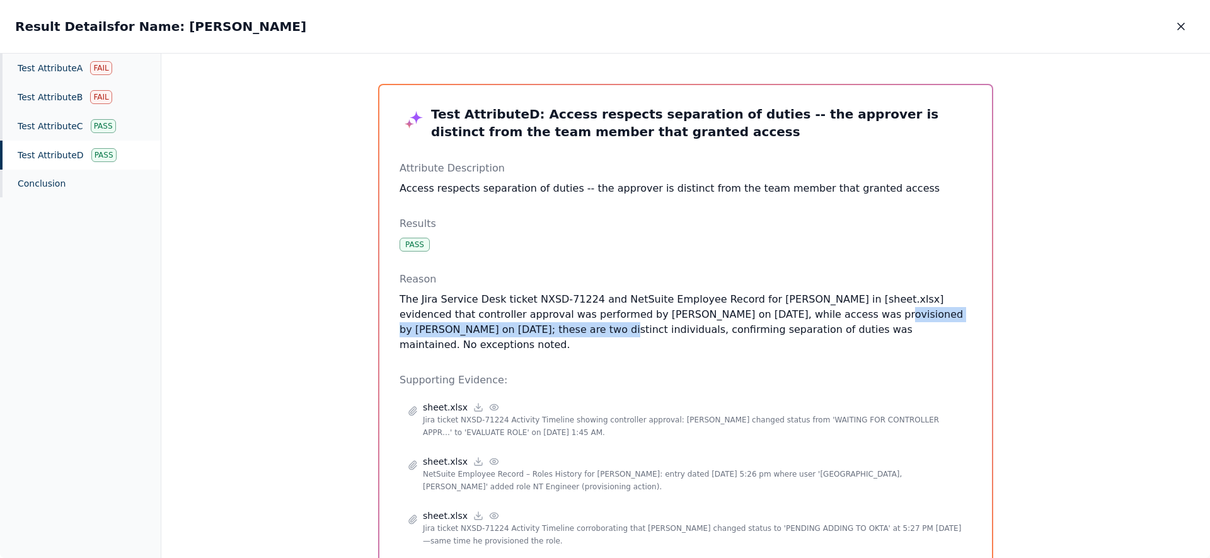
drag, startPoint x: 862, startPoint y: 315, endPoint x: 512, endPoint y: 330, distance: 350.8
click at [512, 330] on p "The Jira Service Desk ticket NXSD-71224 and NetSuite Employee Record for Ricky …" at bounding box center [686, 322] width 572 height 61
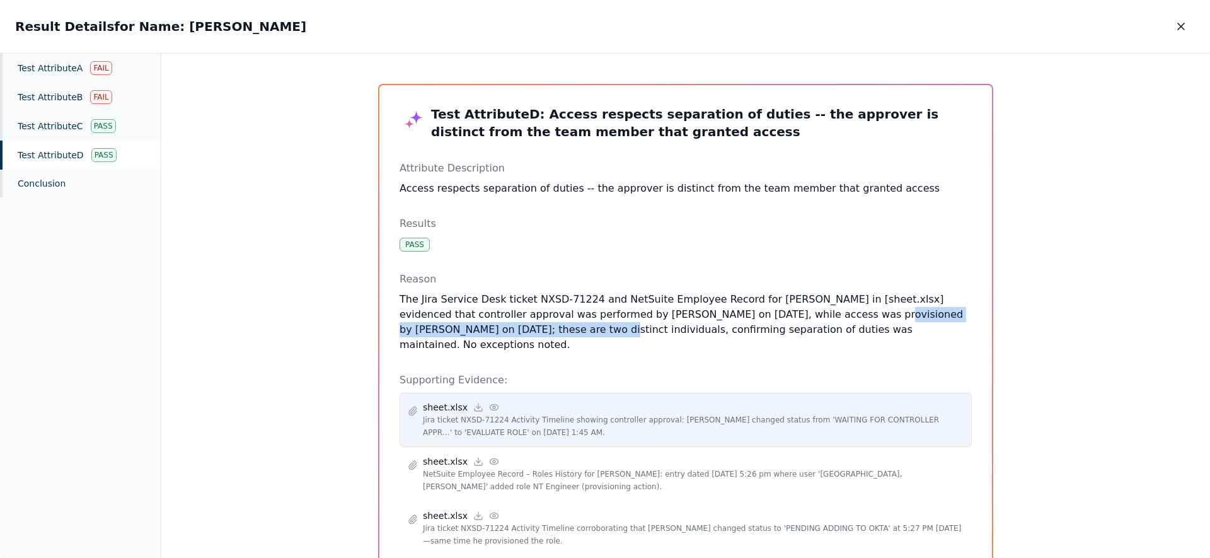
scroll to position [54, 0]
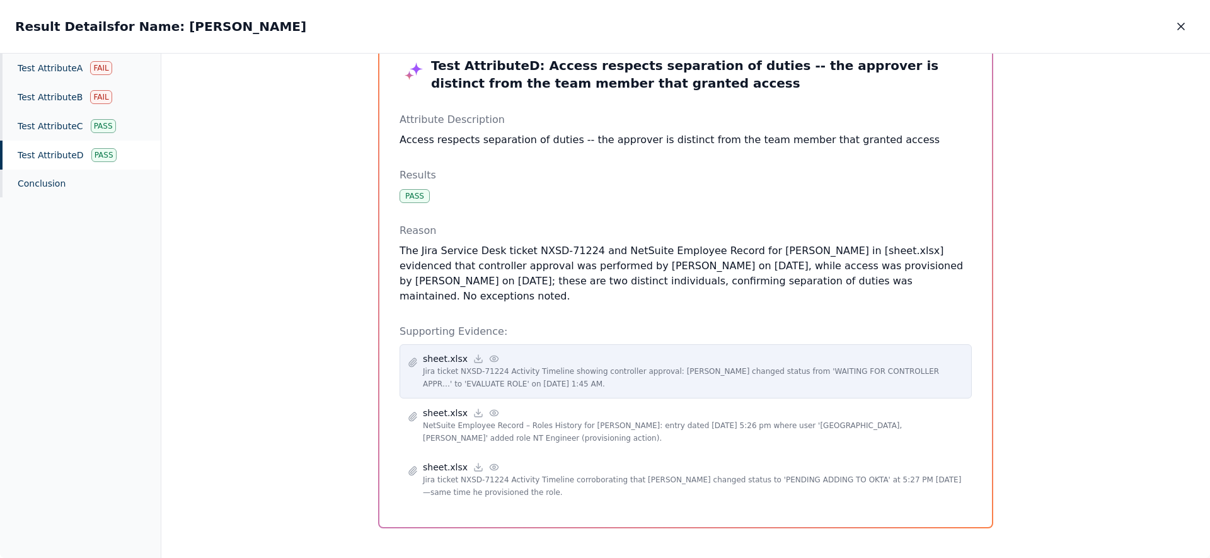
click at [489, 354] on icon at bounding box center [494, 359] width 10 height 10
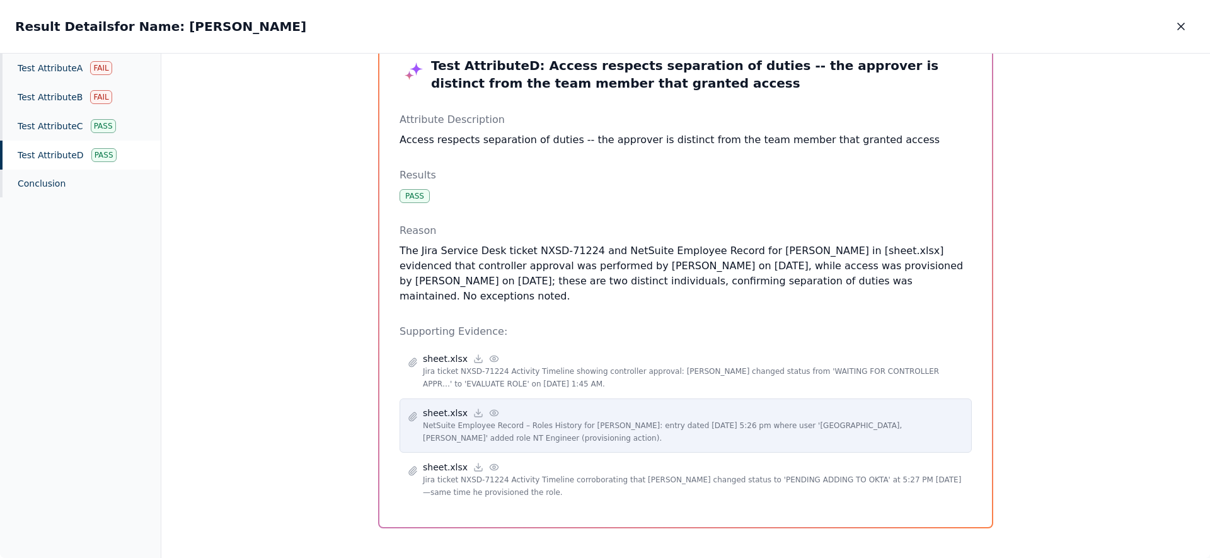
click at [489, 408] on icon at bounding box center [494, 413] width 10 height 10
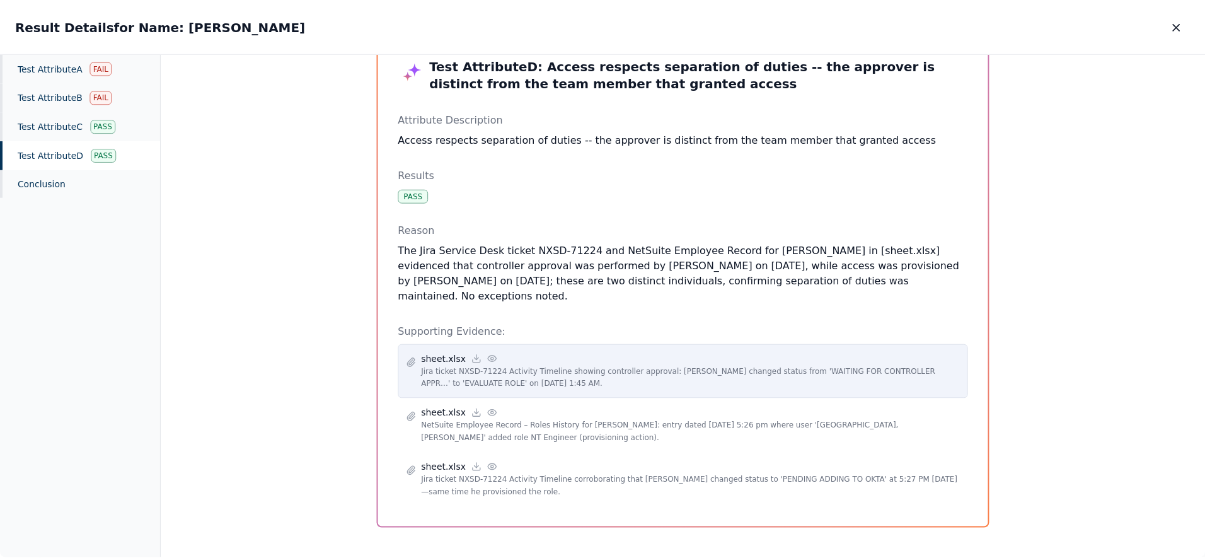
scroll to position [0, 0]
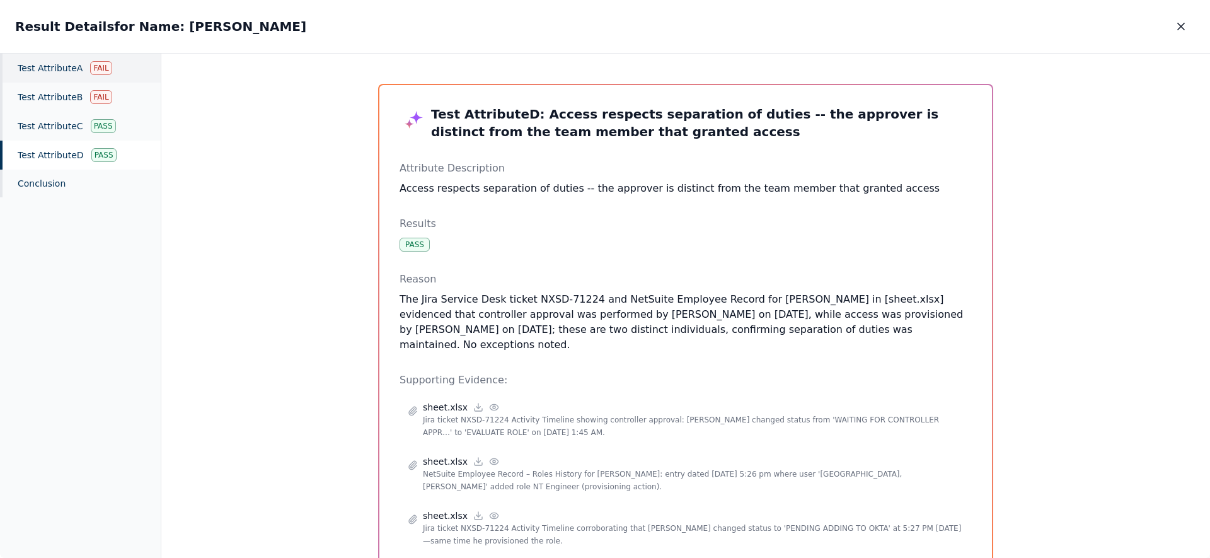
click at [66, 73] on div "Test Attribute A Fail" at bounding box center [80, 68] width 161 height 29
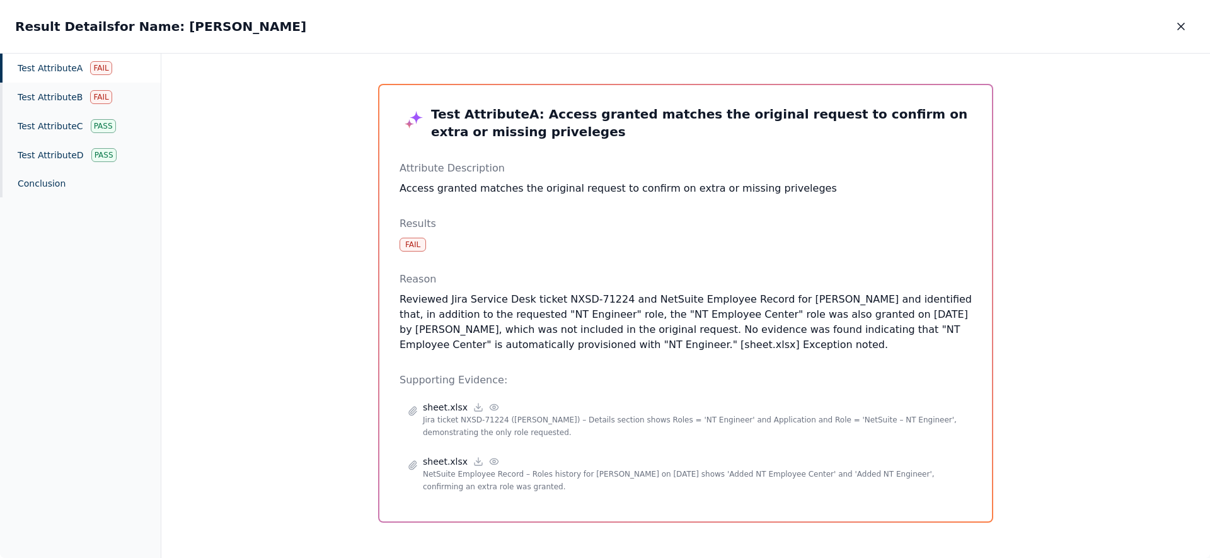
drag, startPoint x: 756, startPoint y: 340, endPoint x: 405, endPoint y: 281, distance: 355.9
click at [405, 281] on div "Reason Reviewed Jira Service Desk ticket NXSD-71224 and NetSuite Employee Recor…" at bounding box center [686, 312] width 572 height 81
click at [582, 291] on div "Reason Reviewed Jira Service Desk ticket NXSD-71224 and NetSuite Employee Recor…" at bounding box center [686, 312] width 572 height 81
drag, startPoint x: 794, startPoint y: 325, endPoint x: 632, endPoint y: 310, distance: 163.3
click at [632, 310] on p "Reviewed Jira Service Desk ticket NXSD-71224 and NetSuite Employee Record for R…" at bounding box center [686, 322] width 572 height 61
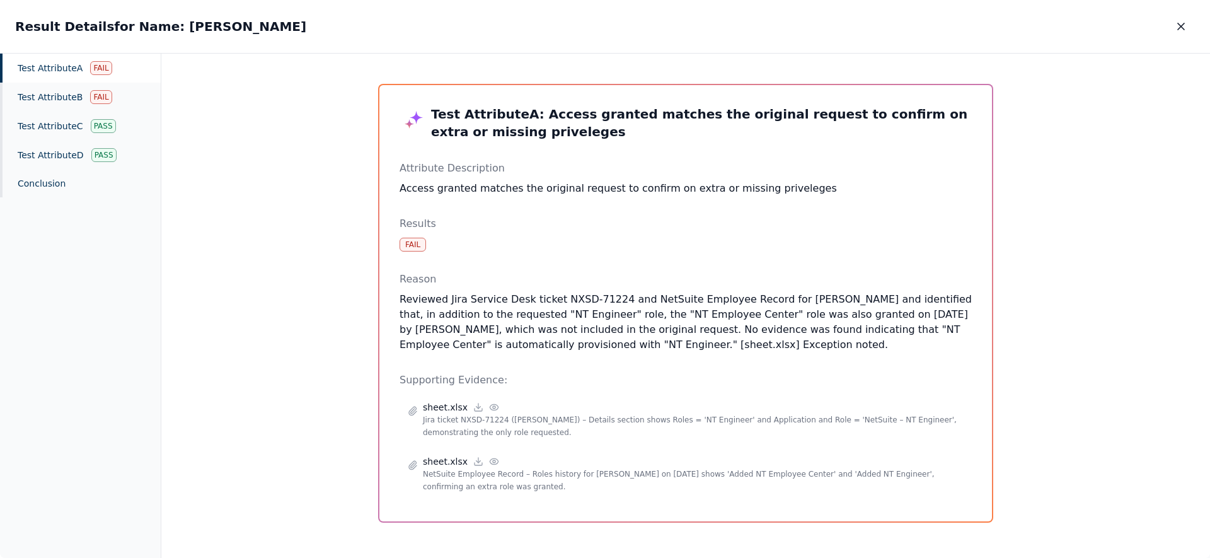
click at [632, 310] on p "Reviewed Jira Service Desk ticket NXSD-71224 and NetSuite Employee Record for R…" at bounding box center [686, 322] width 572 height 61
drag, startPoint x: 627, startPoint y: 314, endPoint x: 700, endPoint y: 317, distance: 73.2
click at [700, 317] on p "Reviewed Jira Service Desk ticket NXSD-71224 and NetSuite Employee Record for R…" at bounding box center [686, 322] width 572 height 61
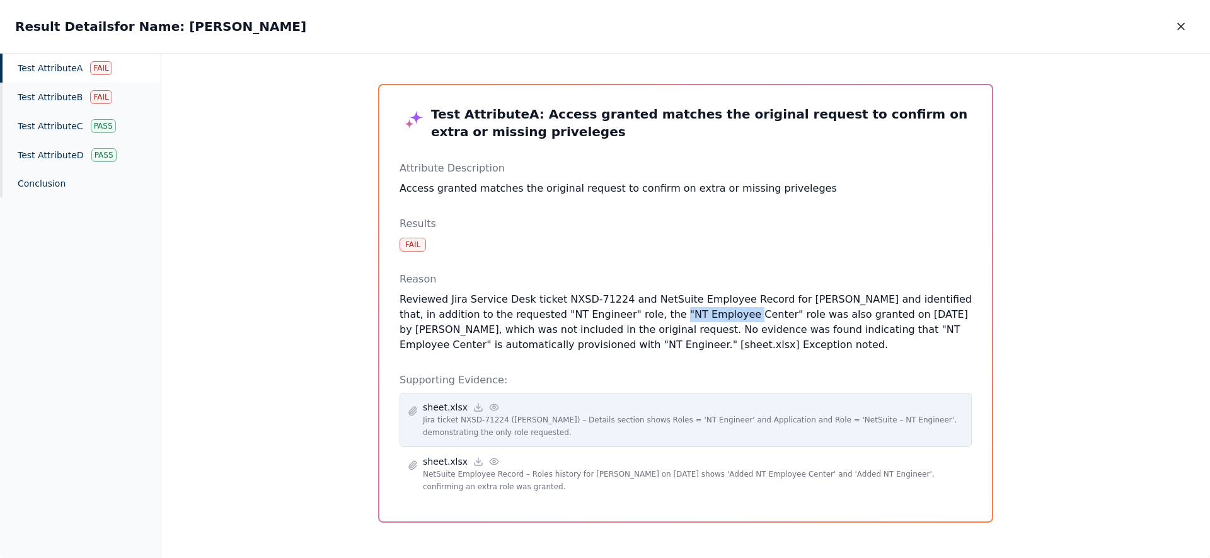
click at [490, 410] on icon at bounding box center [494, 407] width 8 height 6
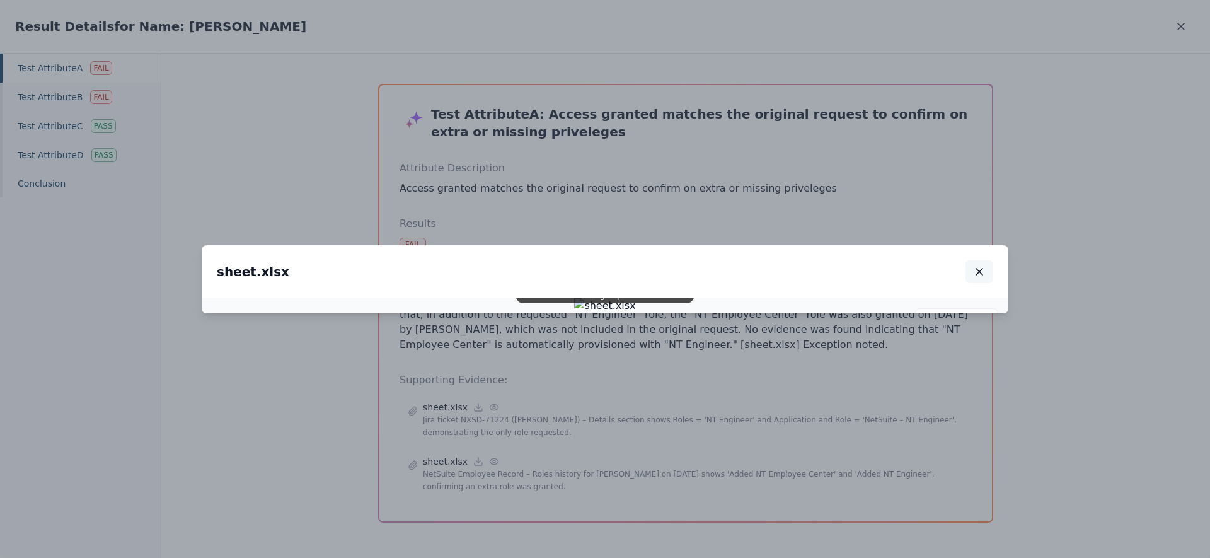
click at [981, 269] on icon "button" at bounding box center [979, 272] width 6 height 6
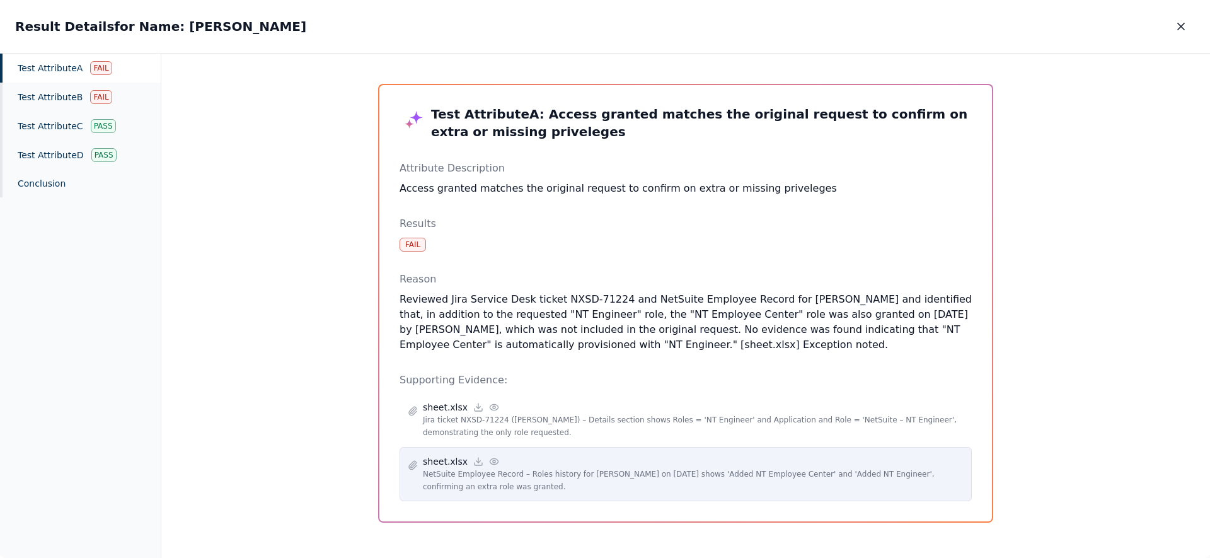
click at [490, 462] on icon at bounding box center [494, 461] width 10 height 10
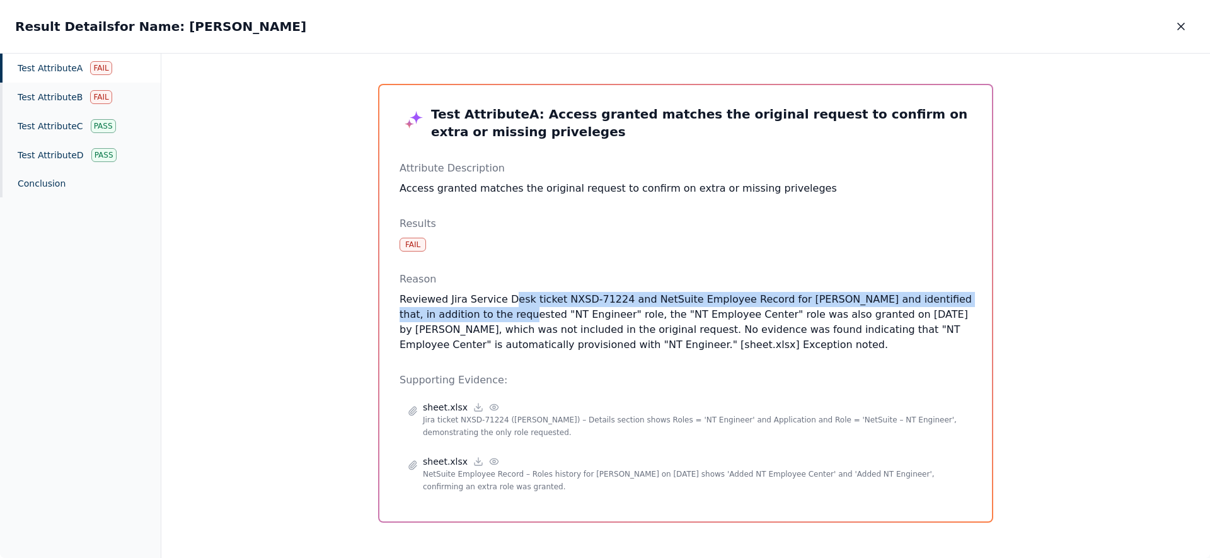
drag, startPoint x: 490, startPoint y: 310, endPoint x: 511, endPoint y: 308, distance: 21.0
click at [510, 307] on p "Reviewed Jira Service Desk ticket NXSD-71224 and NetSuite Employee Record for R…" at bounding box center [686, 322] width 572 height 61
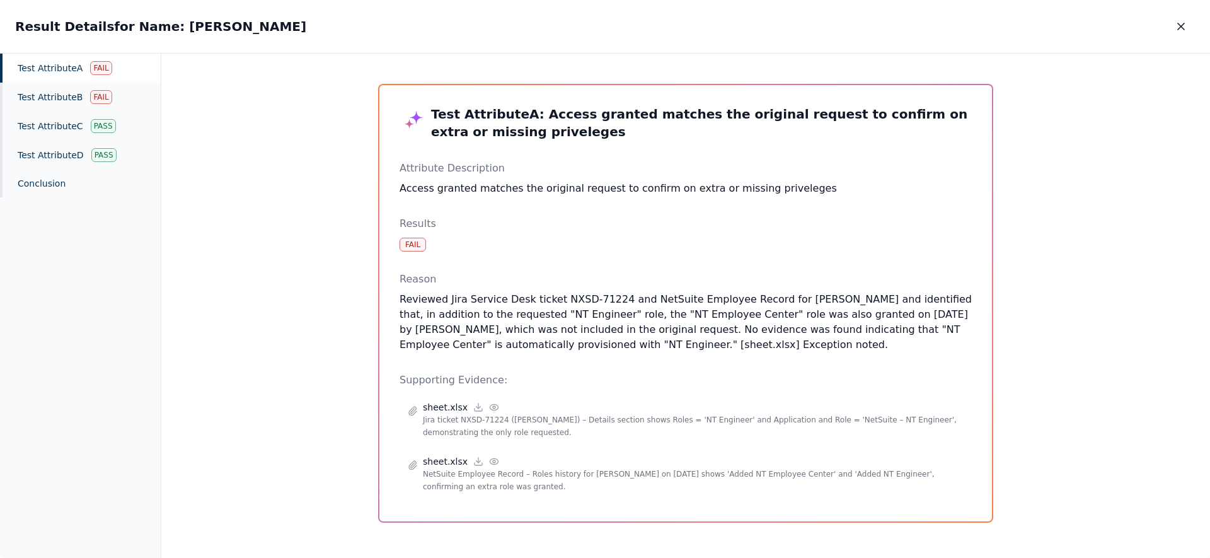
click at [520, 313] on p "Reviewed Jira Service Desk ticket NXSD-71224 and NetSuite Employee Record for R…" at bounding box center [686, 322] width 572 height 61
drag, startPoint x: 505, startPoint y: 316, endPoint x: 727, endPoint y: 320, distance: 221.9
click at [727, 320] on p "Reviewed Jira Service Desk ticket NXSD-71224 and NetSuite Employee Record for R…" at bounding box center [686, 322] width 572 height 61
click at [1178, 24] on icon "button" at bounding box center [1181, 26] width 6 height 6
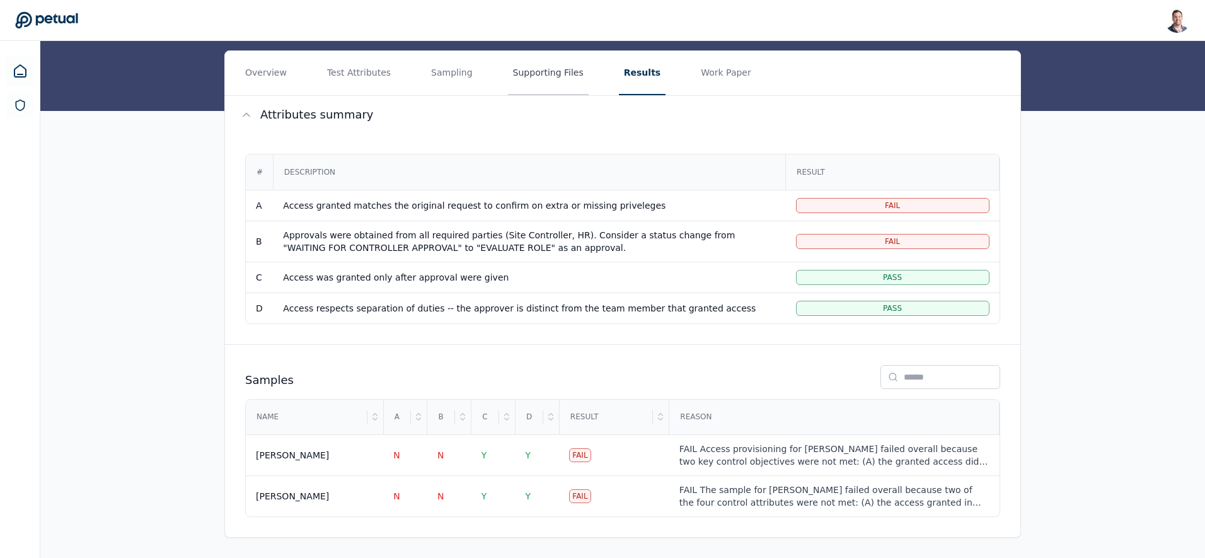
click at [512, 72] on button "Supporting Files" at bounding box center [548, 73] width 81 height 44
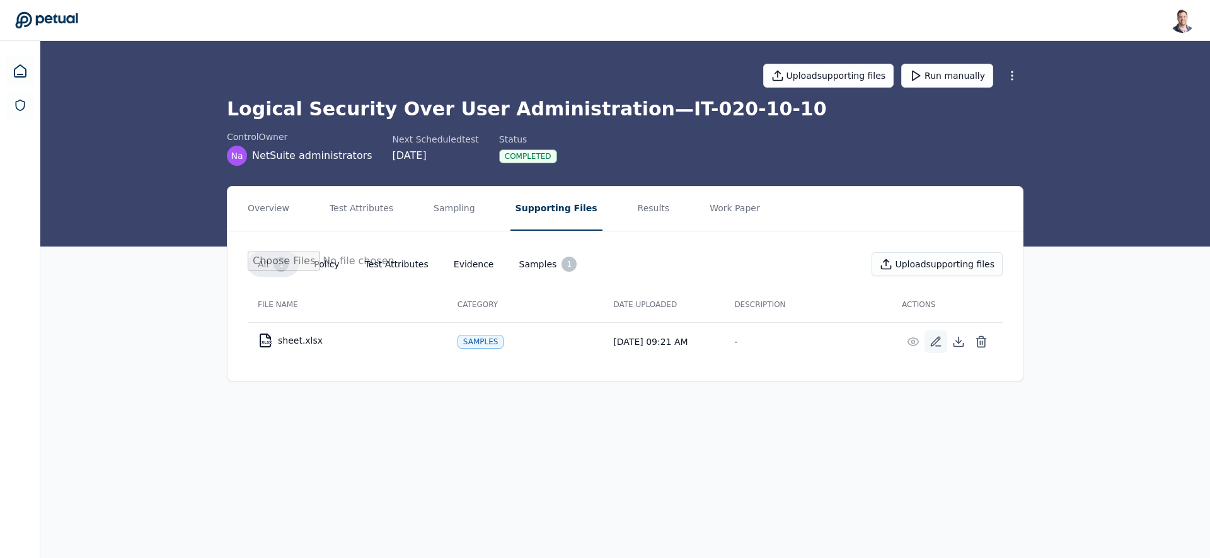
click at [933, 344] on icon at bounding box center [936, 341] width 9 height 9
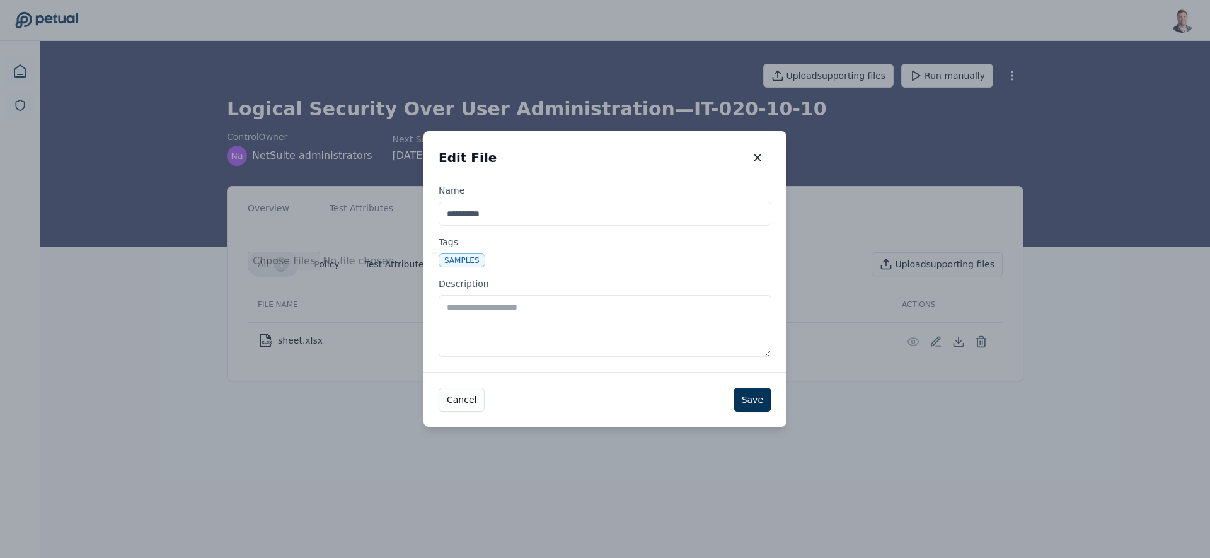
click at [575, 343] on textarea "Description" at bounding box center [605, 326] width 333 height 62
type textarea "**********"
drag, startPoint x: 744, startPoint y: 399, endPoint x: 732, endPoint y: 407, distance: 15.0
click at [744, 399] on button "Save" at bounding box center [753, 400] width 38 height 24
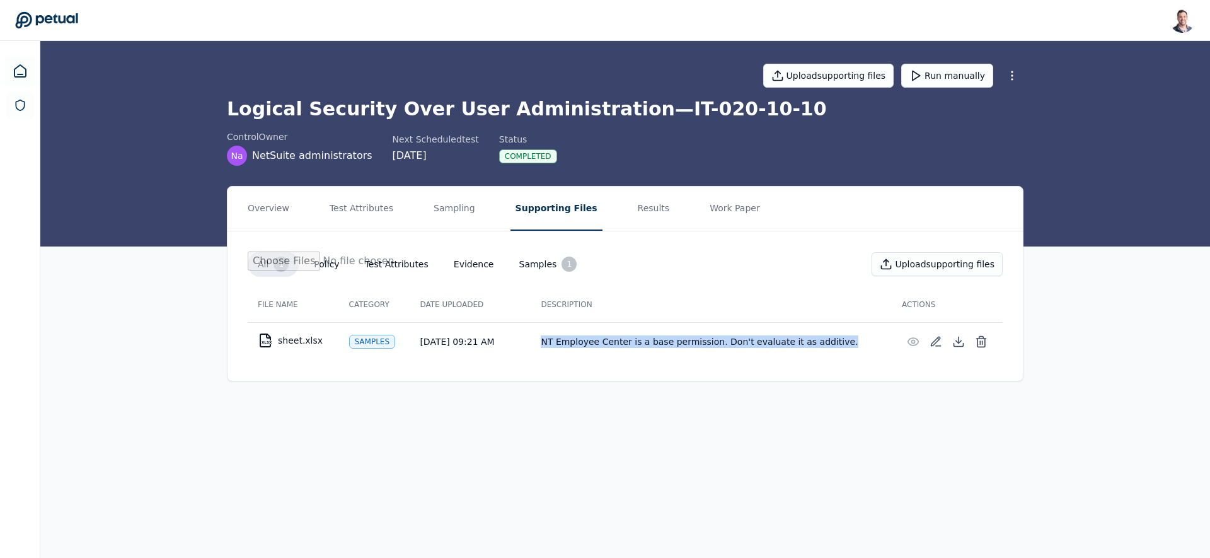
drag, startPoint x: 548, startPoint y: 337, endPoint x: 835, endPoint y: 354, distance: 286.7
click at [835, 354] on td "NT Employee Center is a base permission. Don't evaluate it as additive." at bounding box center [711, 341] width 361 height 38
click at [635, 221] on button "Results" at bounding box center [654, 209] width 42 height 44
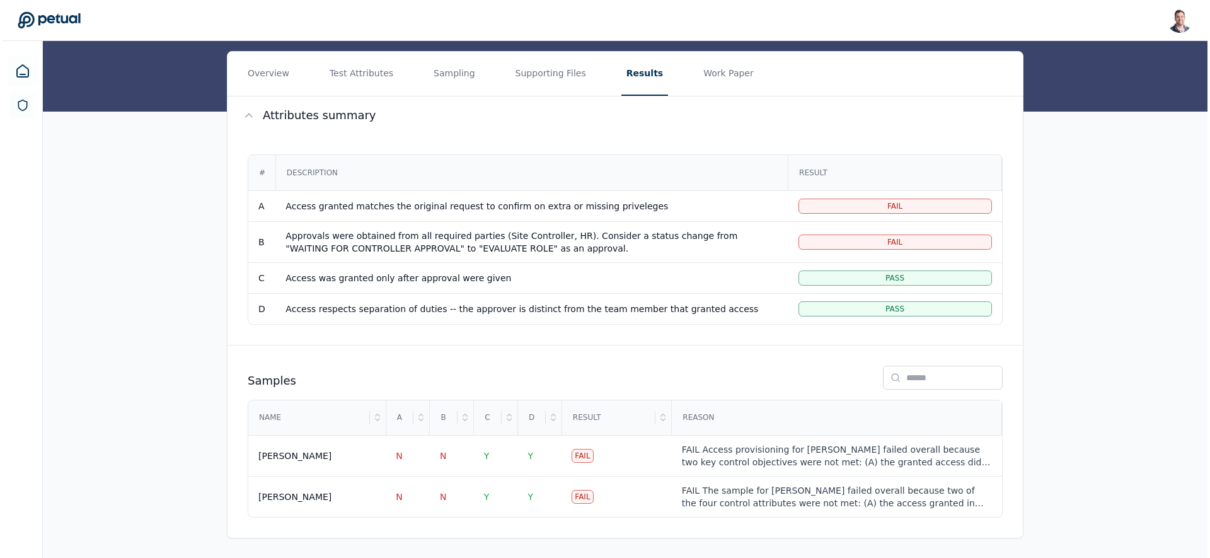
scroll to position [136, 0]
click at [762, 460] on div "FAIL Access provisioning for Ricky Dunbar failed overall because two key contro…" at bounding box center [834, 454] width 310 height 25
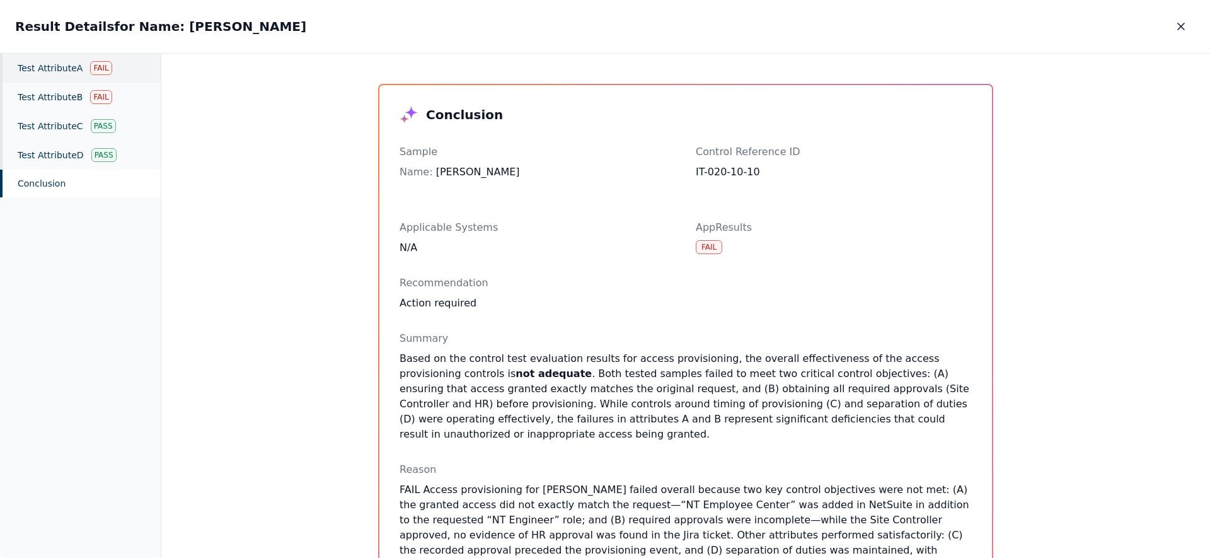
click at [84, 71] on div "Test Attribute A Fail" at bounding box center [80, 68] width 161 height 29
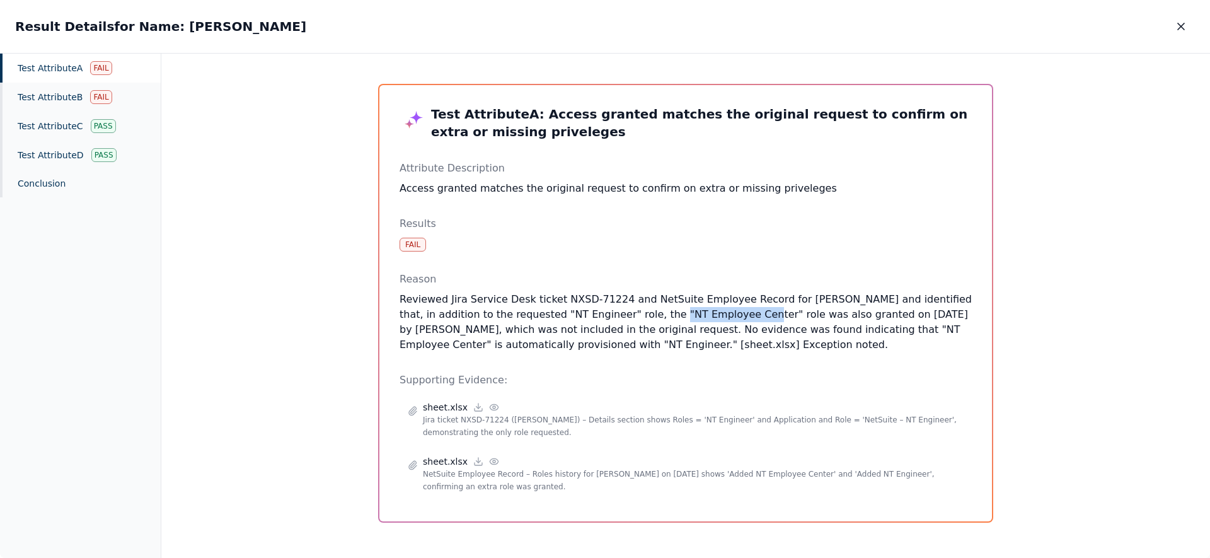
drag, startPoint x: 627, startPoint y: 315, endPoint x: 720, endPoint y: 319, distance: 94.0
click at [714, 315] on p "Reviewed Jira Service Desk ticket NXSD-71224 and NetSuite Employee Record for R…" at bounding box center [686, 322] width 572 height 61
click at [64, 101] on div "Test Attribute B Fail" at bounding box center [80, 97] width 161 height 29
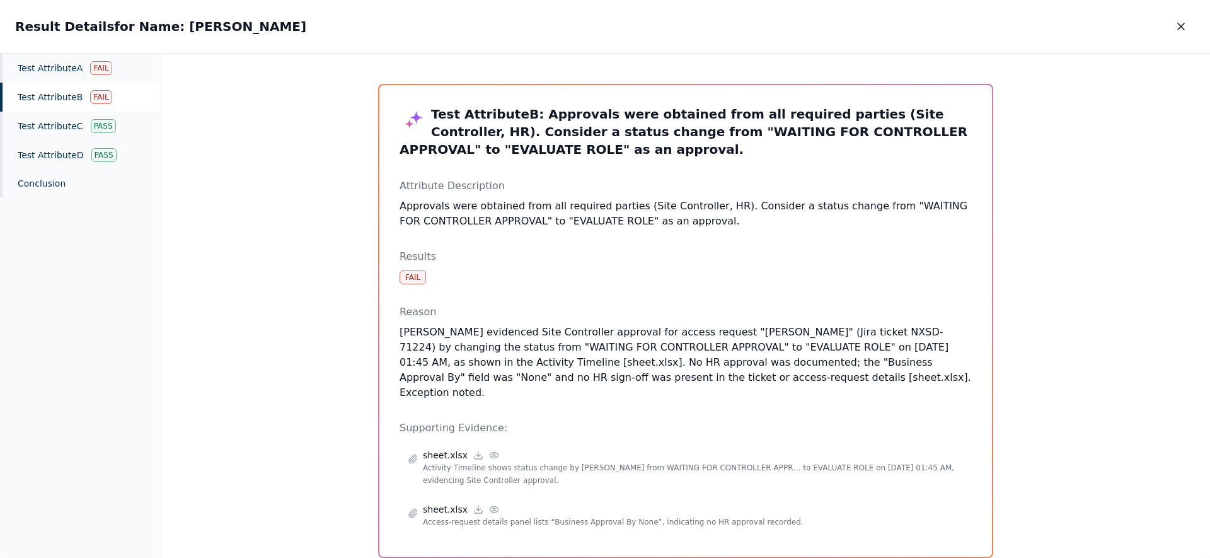
drag, startPoint x: 858, startPoint y: 380, endPoint x: 596, endPoint y: 365, distance: 263.3
click at [596, 365] on p "Kumaresh Soundararajan evidenced Site Controller approval for access request "R…" at bounding box center [686, 363] width 572 height 76
drag, startPoint x: 818, startPoint y: 114, endPoint x: 920, endPoint y: 112, distance: 101.5
click at [920, 112] on h3 "Test Attribute B : Approvals were obtained from all required parties (Site Cont…" at bounding box center [686, 131] width 572 height 53
drag, startPoint x: 597, startPoint y: 362, endPoint x: 761, endPoint y: 369, distance: 164.7
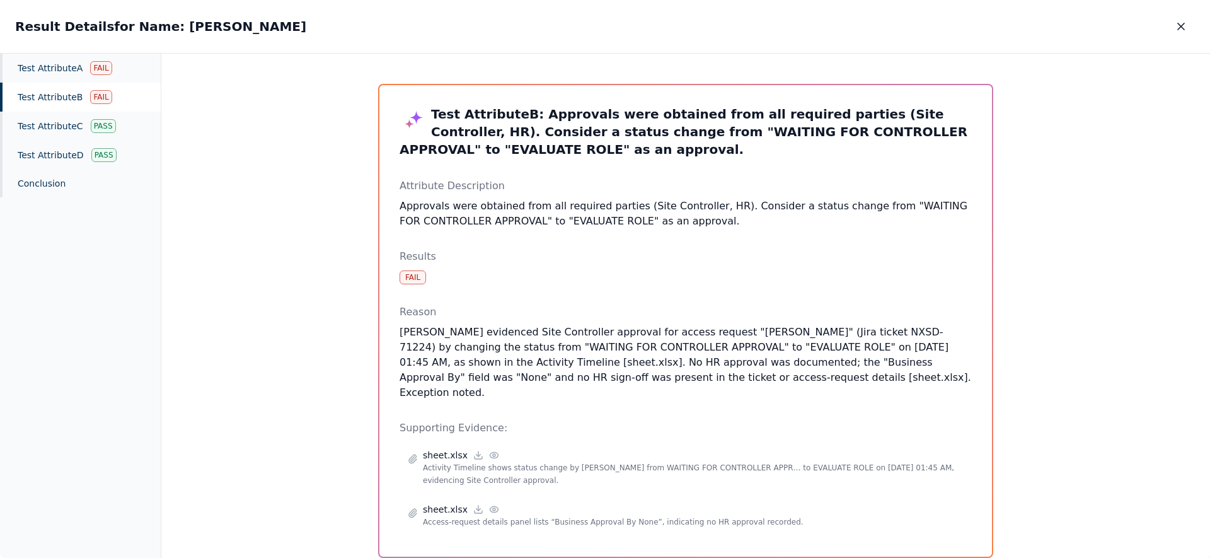
click at [761, 369] on p "Kumaresh Soundararajan evidenced Site Controller approval for access request "R…" at bounding box center [686, 363] width 572 height 76
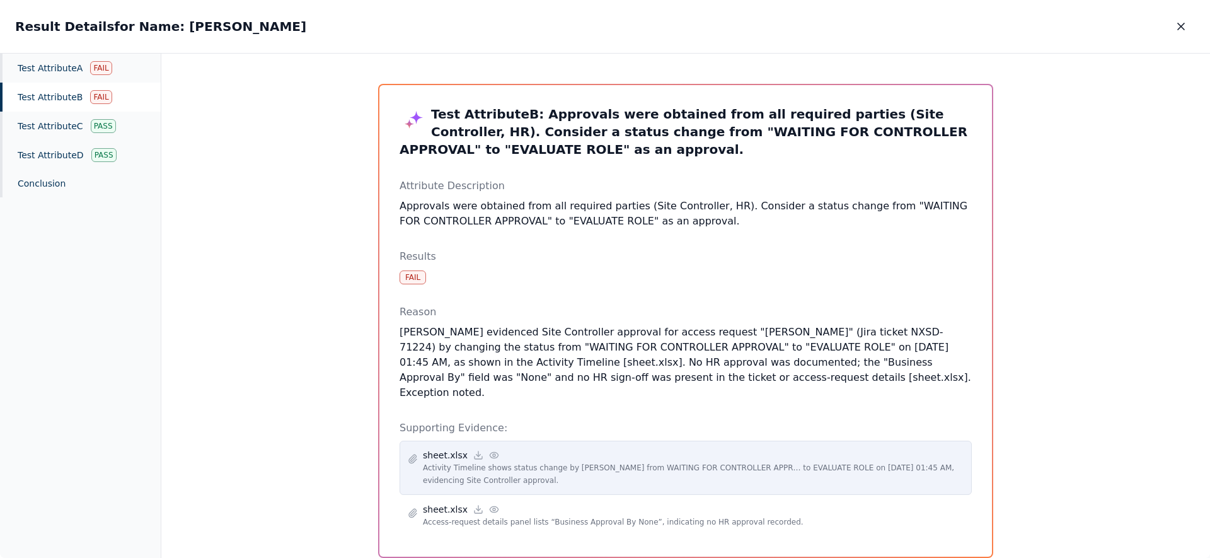
click at [489, 450] on icon at bounding box center [494, 455] width 10 height 10
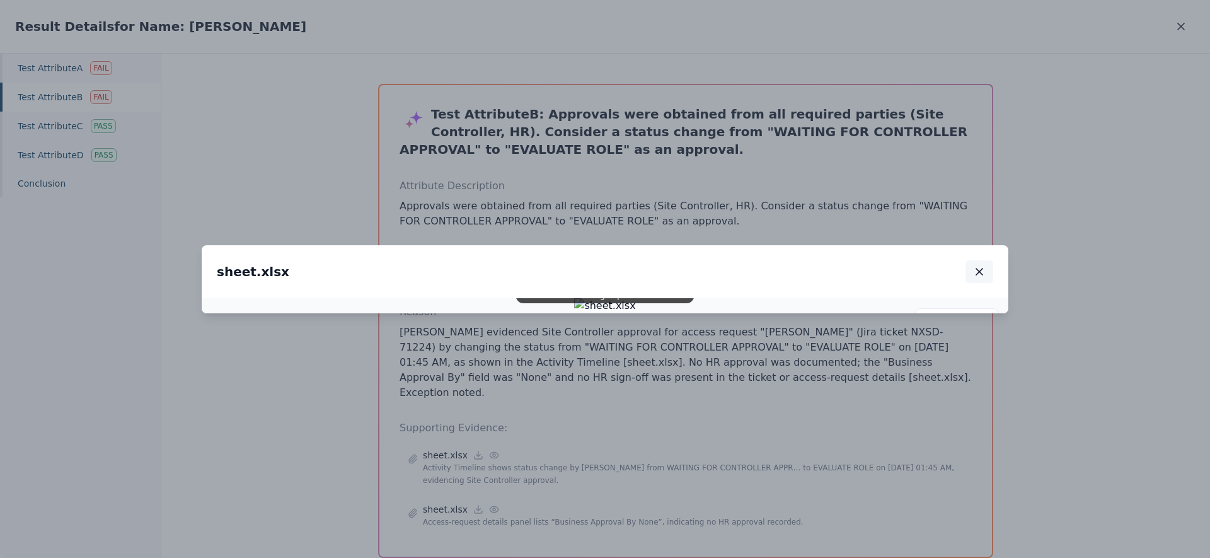
click at [981, 265] on icon "button" at bounding box center [979, 271] width 13 height 13
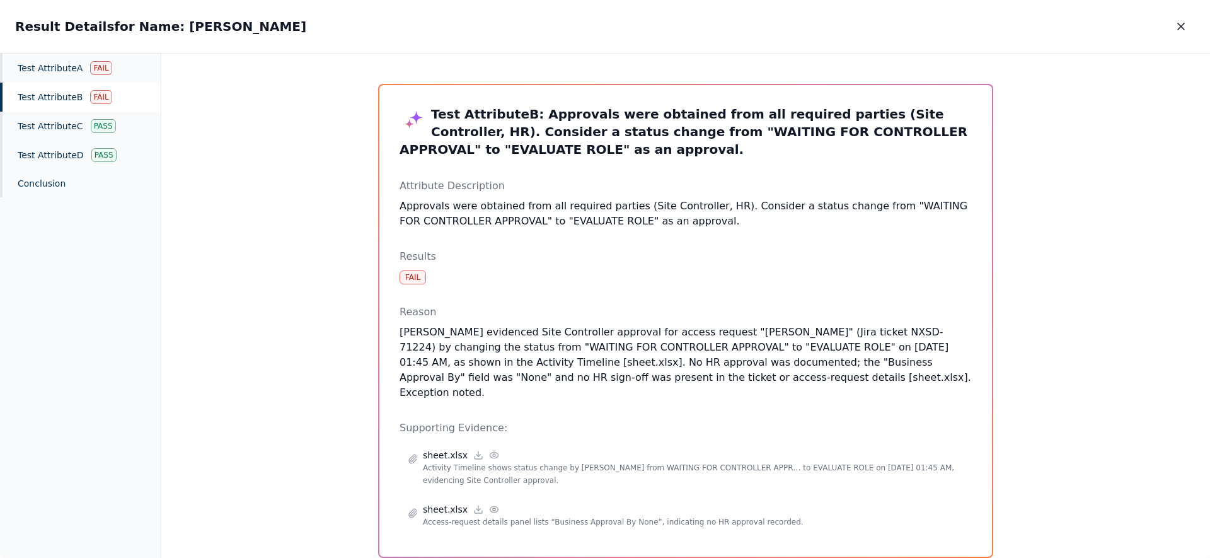
scroll to position [20, 0]
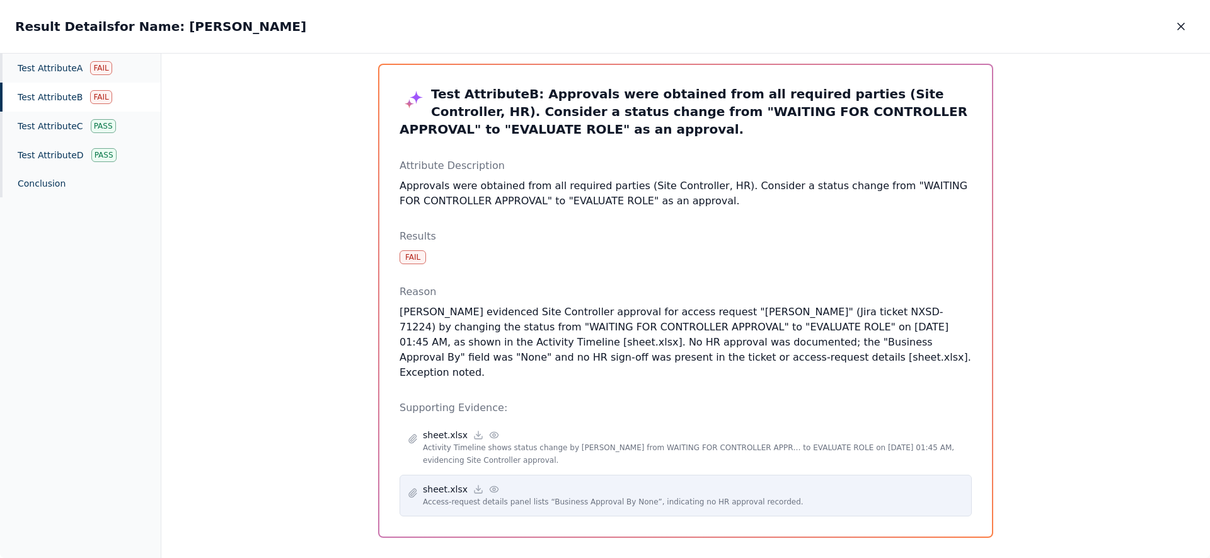
click at [489, 484] on icon at bounding box center [494, 489] width 10 height 10
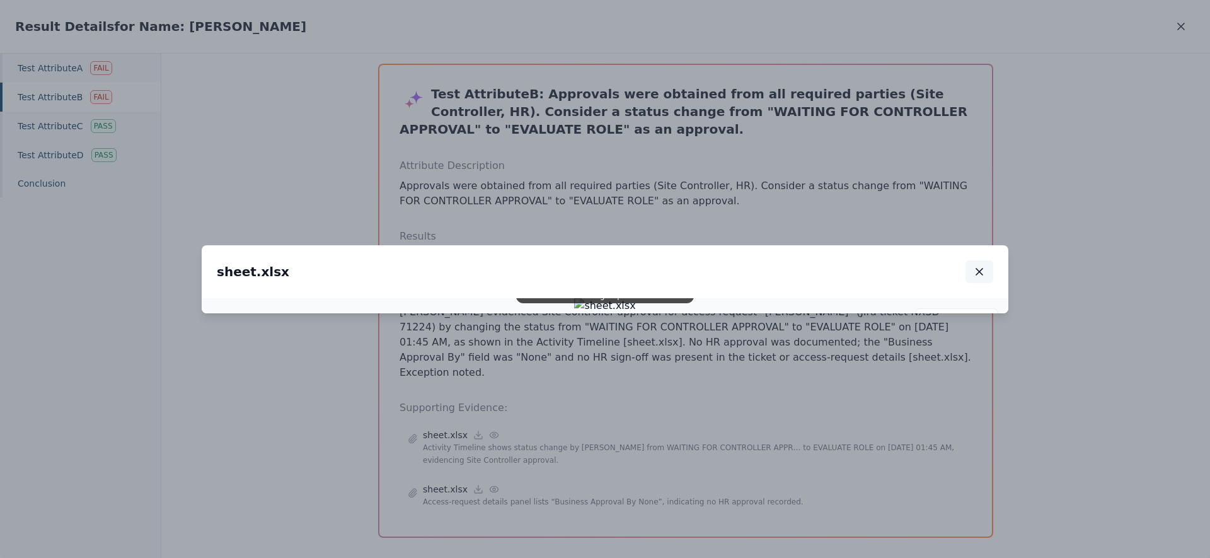
click at [978, 265] on icon "button" at bounding box center [979, 271] width 13 height 13
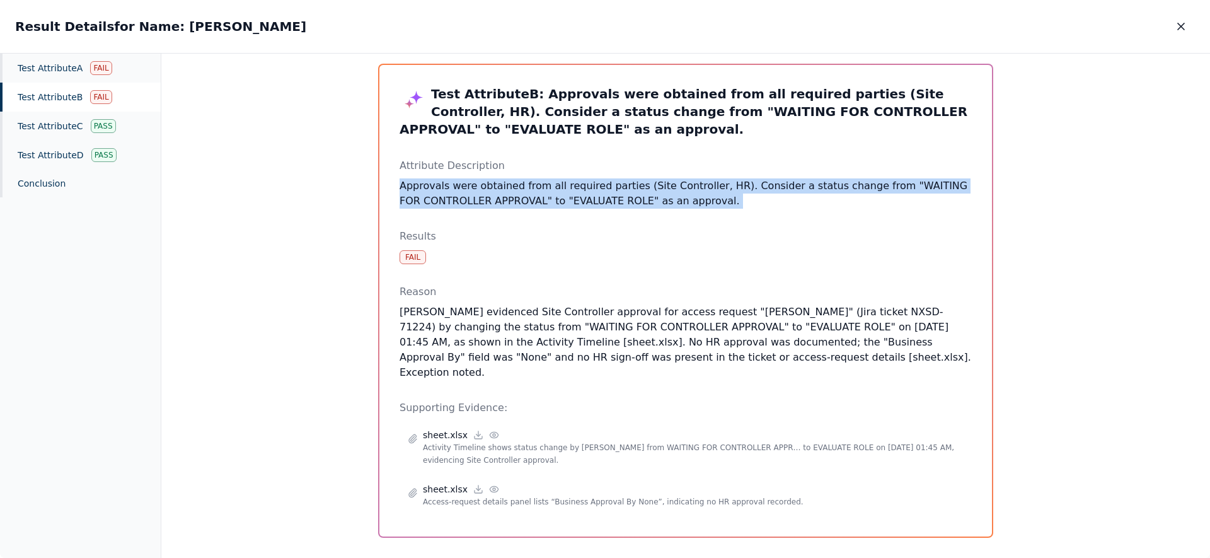
drag, startPoint x: 773, startPoint y: 219, endPoint x: 659, endPoint y: 199, distance: 116.4
click at [666, 162] on div "Test Attribute B : Approvals were obtained from all required parties (Site Cont…" at bounding box center [686, 300] width 572 height 431
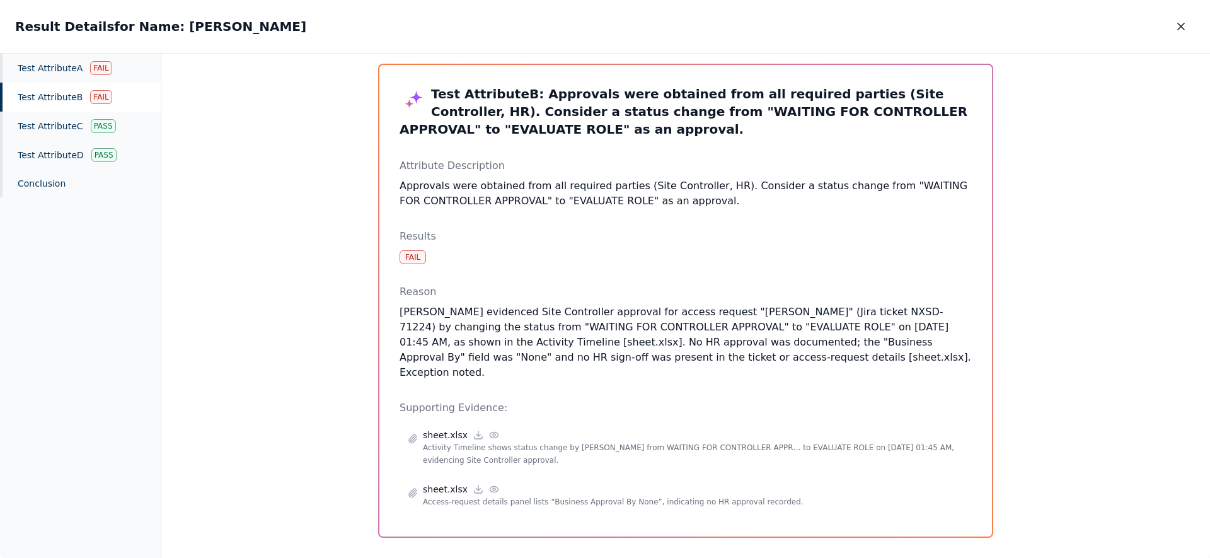
click at [630, 341] on p "Kumaresh Soundararajan evidenced Site Controller approval for access request "R…" at bounding box center [686, 342] width 572 height 76
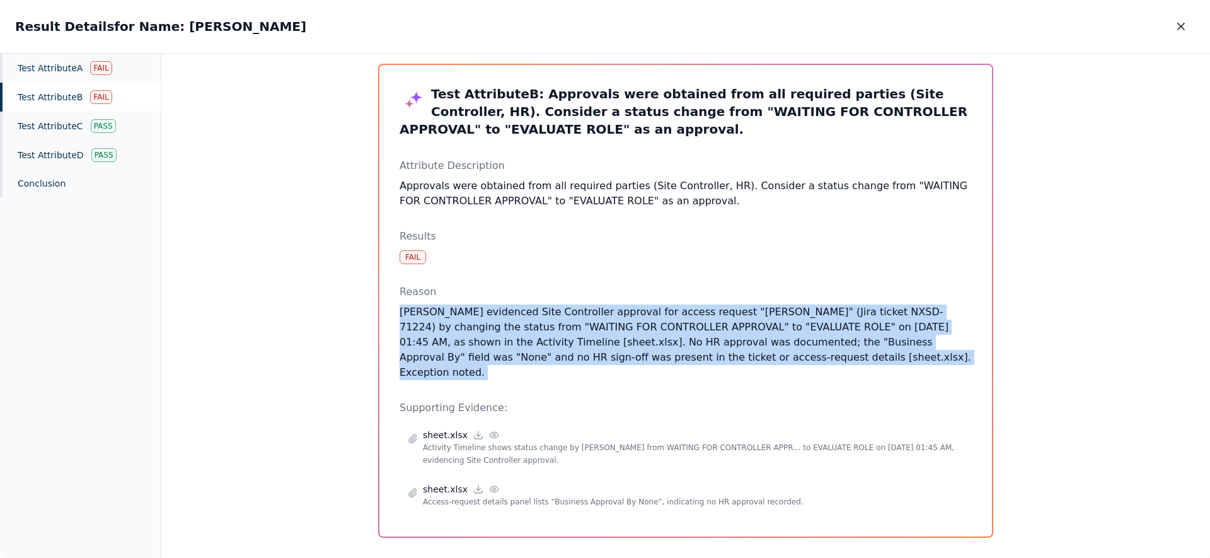
click at [630, 341] on p "Kumaresh Soundararajan evidenced Site Controller approval for access request "R…" at bounding box center [686, 342] width 572 height 76
click at [650, 335] on p "Kumaresh Soundararajan evidenced Site Controller approval for access request "R…" at bounding box center [686, 342] width 572 height 76
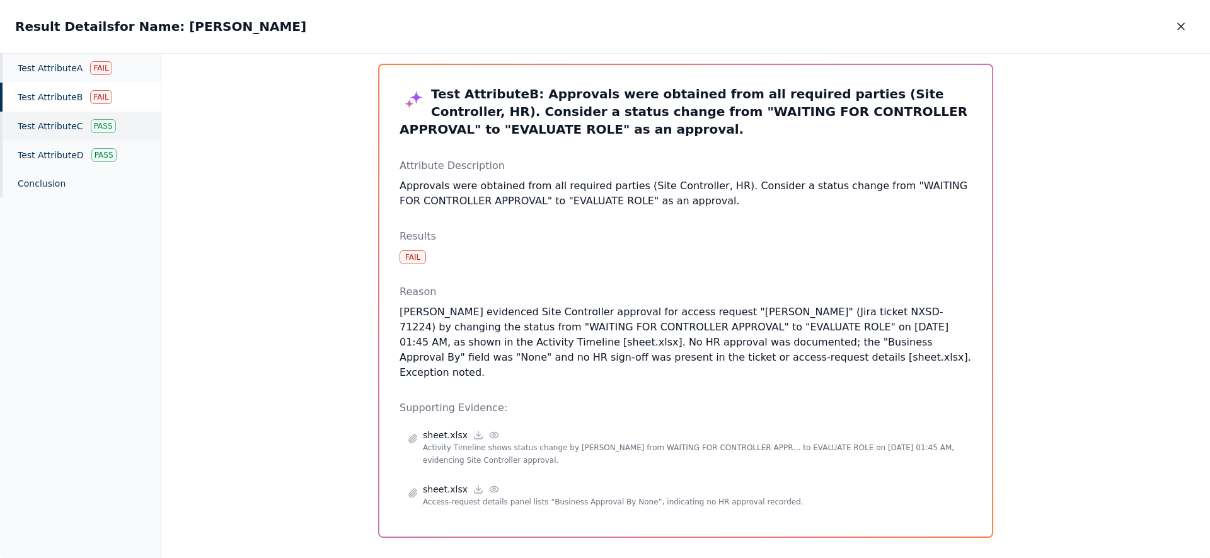
click at [83, 129] on div "Test Attribute C Pass" at bounding box center [80, 126] width 161 height 29
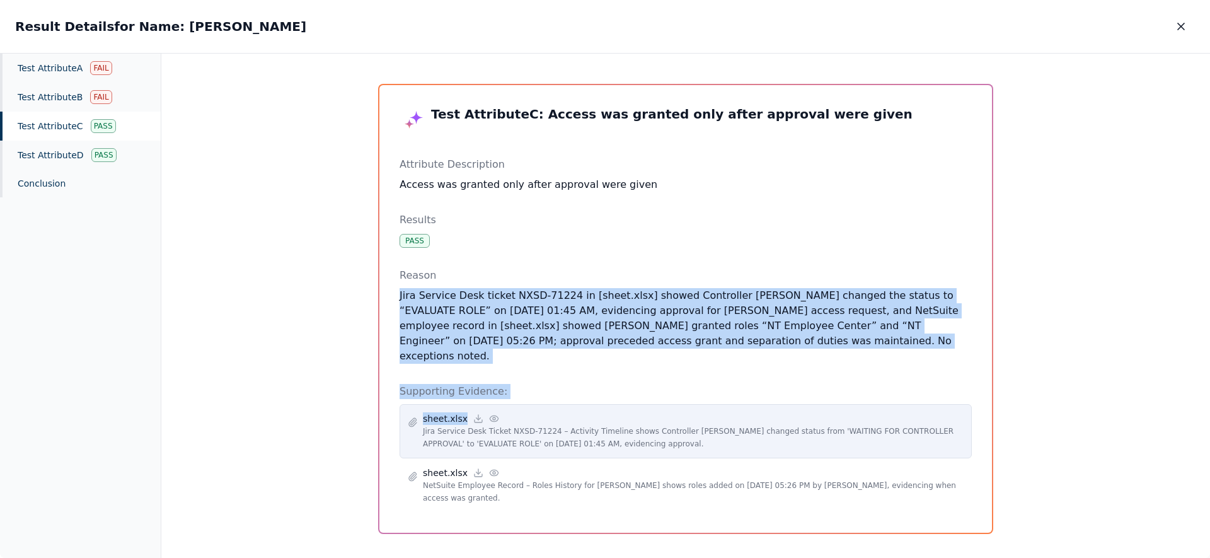
drag, startPoint x: 517, startPoint y: 280, endPoint x: 635, endPoint y: 390, distance: 160.6
click at [635, 390] on div "Test Attribute C : Access was granted only after approval were given Attribute …" at bounding box center [686, 308] width 572 height 407
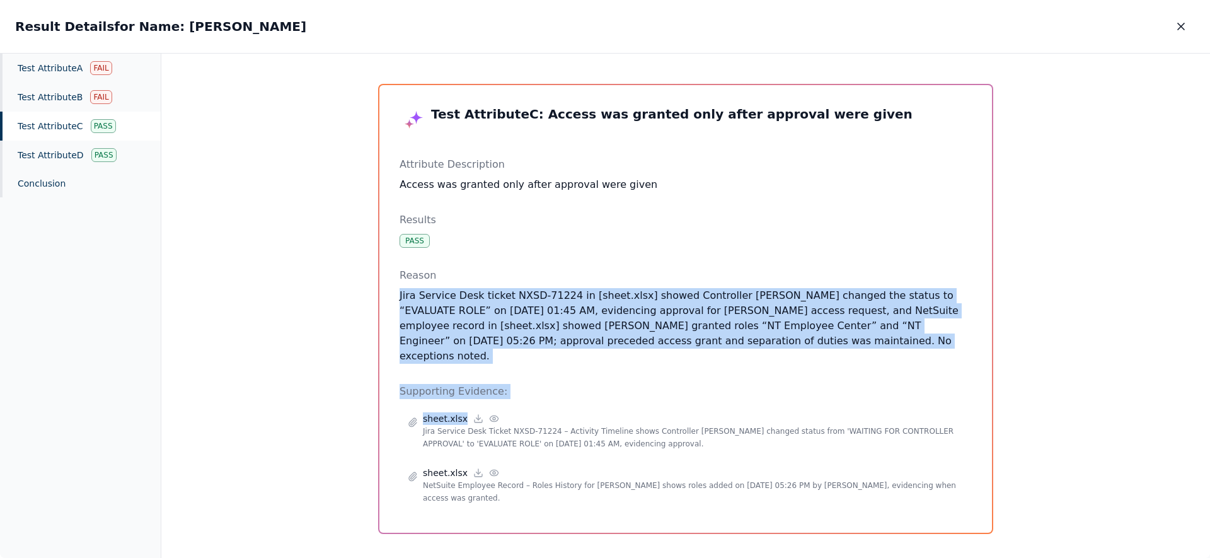
click at [627, 384] on p "Supporting Evidence:" at bounding box center [686, 391] width 572 height 15
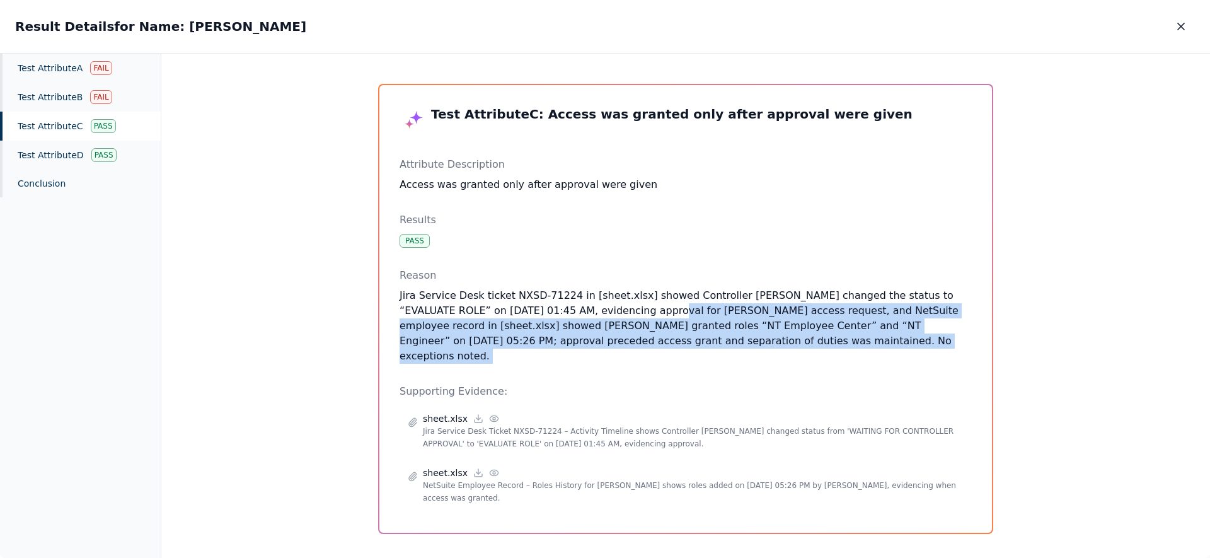
drag, startPoint x: 620, startPoint y: 362, endPoint x: 621, endPoint y: 293, distance: 68.7
click at [621, 299] on div "Test Attribute C : Access was granted only after approval were given Attribute …" at bounding box center [686, 308] width 572 height 407
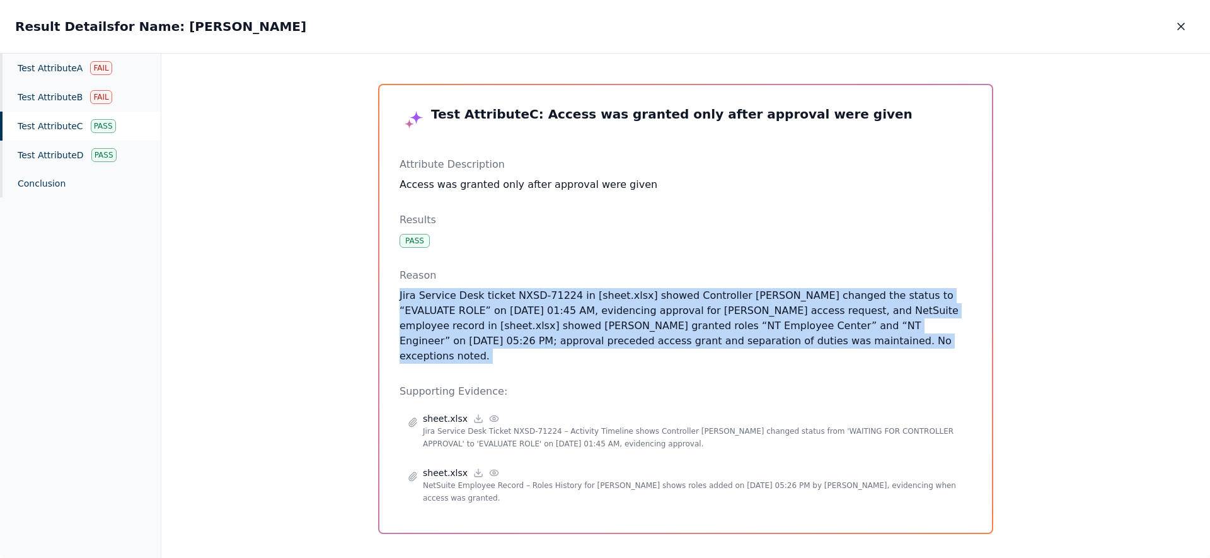
drag, startPoint x: 661, startPoint y: 275, endPoint x: 885, endPoint y: 359, distance: 238.9
click at [845, 361] on div "Test Attribute C : Access was granted only after approval were given Attribute …" at bounding box center [686, 308] width 572 height 407
click at [1185, 26] on icon "button" at bounding box center [1181, 26] width 13 height 13
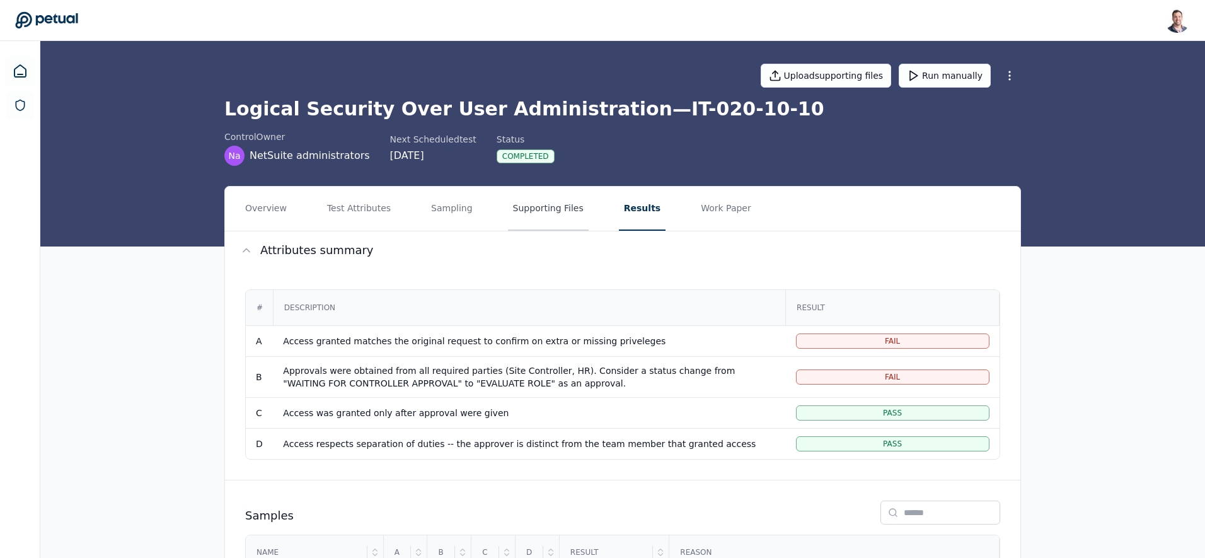
click at [541, 216] on button "Supporting Files" at bounding box center [548, 209] width 81 height 44
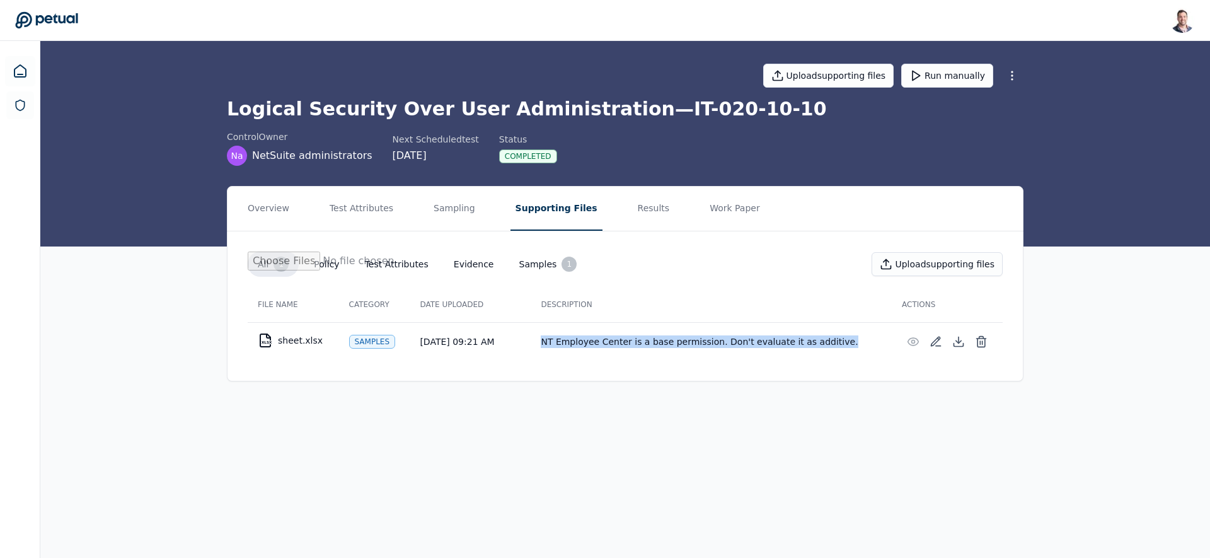
drag, startPoint x: 544, startPoint y: 340, endPoint x: 816, endPoint y: 347, distance: 272.4
click at [816, 347] on td "NT Employee Center is a base permission. Don't evaluate it as additive." at bounding box center [711, 341] width 361 height 38
click at [593, 410] on main "Upload supporting files Run manually Logical Security Over User Administration …" at bounding box center [625, 299] width 1170 height 517
click at [633, 215] on button "Results" at bounding box center [654, 209] width 42 height 44
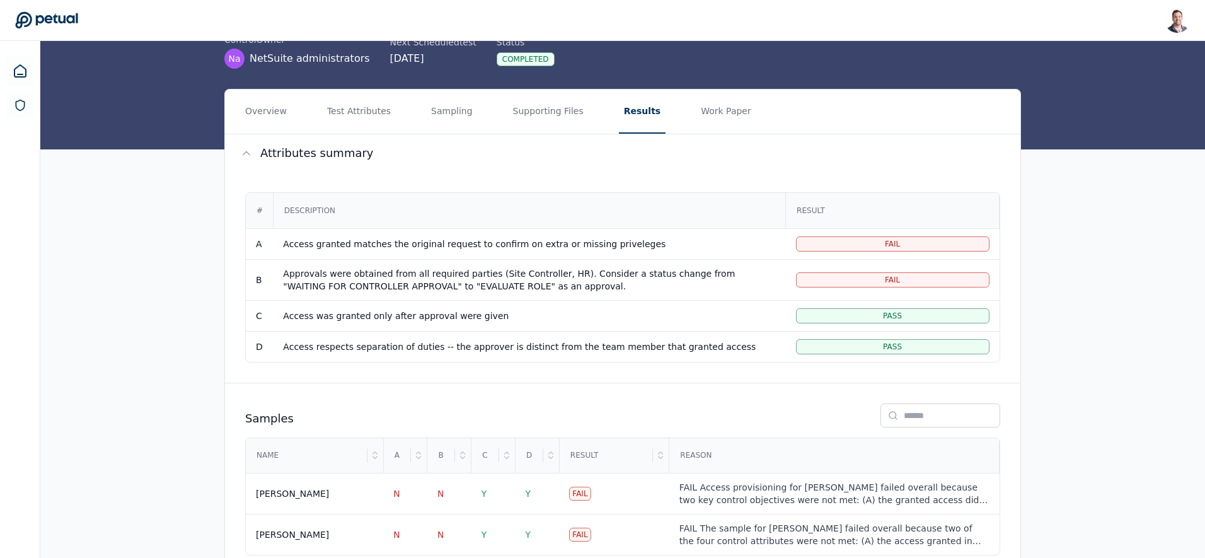
scroll to position [136, 0]
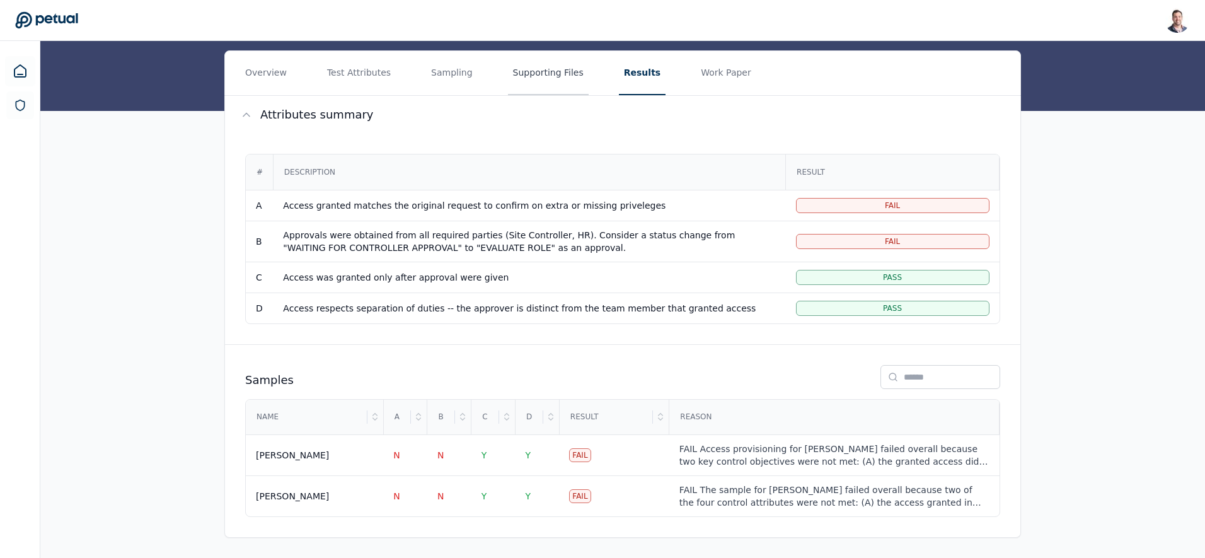
click at [546, 69] on button "Supporting Files" at bounding box center [548, 73] width 81 height 44
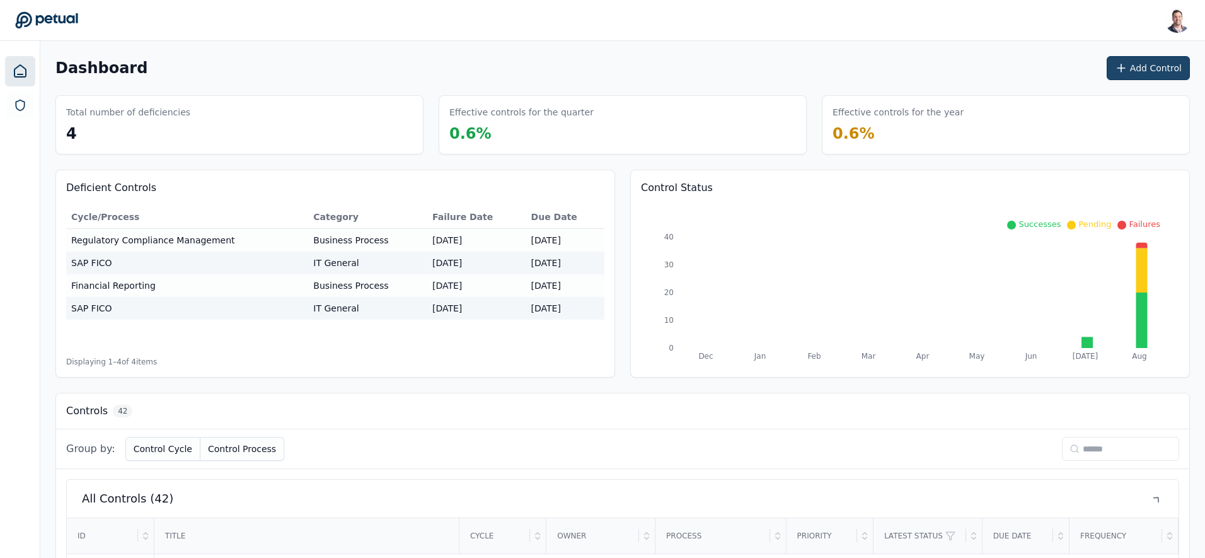
click at [1141, 71] on button "Add Control" at bounding box center [1148, 68] width 83 height 24
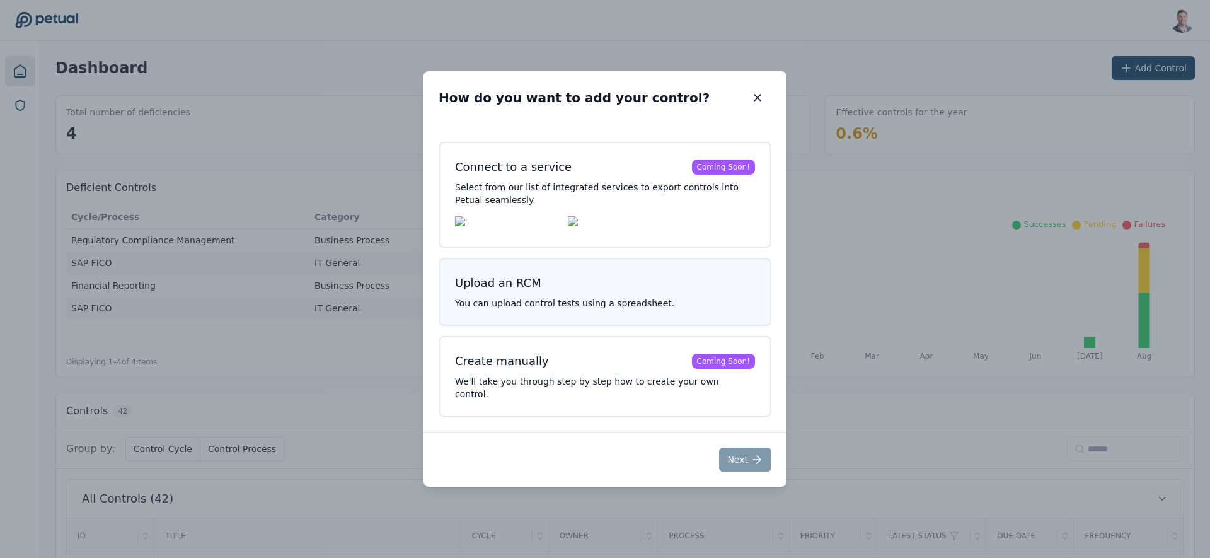
click at [499, 292] on div "Upload an RCM" at bounding box center [498, 283] width 86 height 18
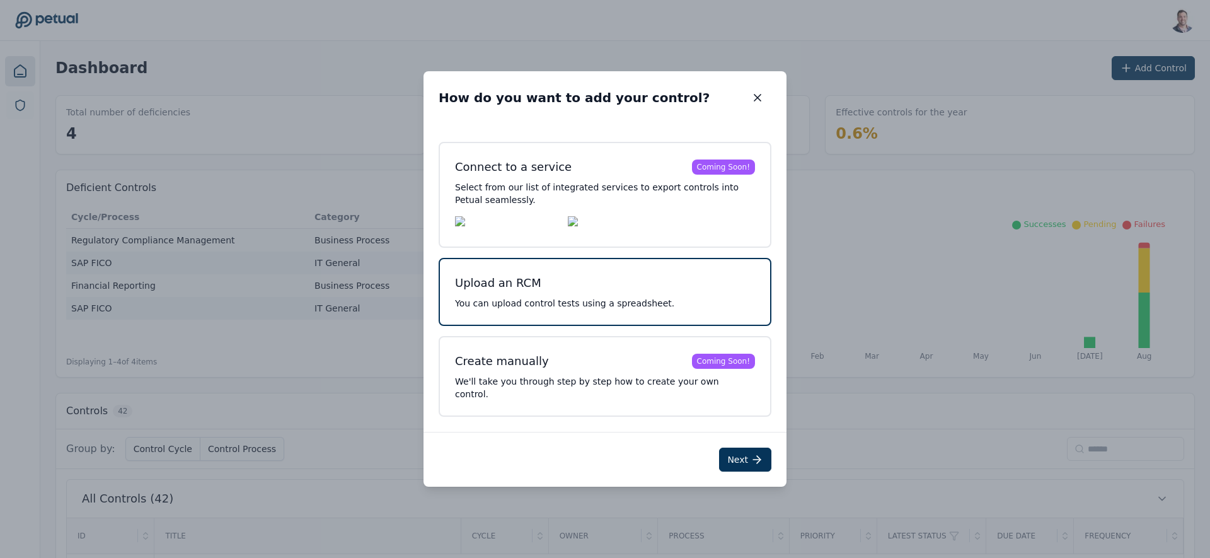
drag, startPoint x: 745, startPoint y: 454, endPoint x: 728, endPoint y: 458, distance: 17.4
click at [745, 453] on button "Next" at bounding box center [745, 460] width 52 height 24
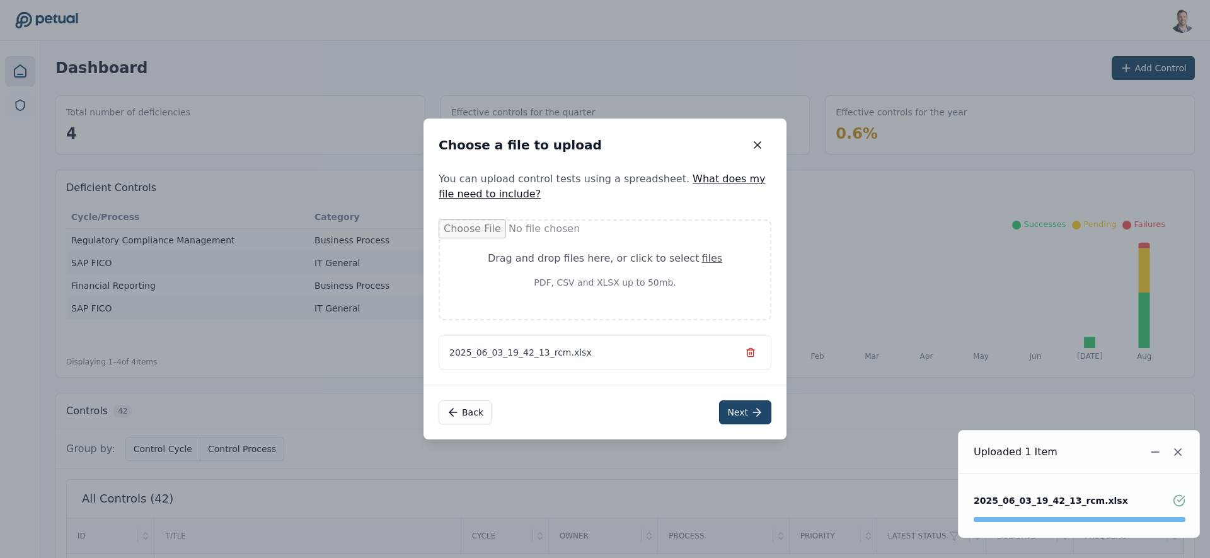
click at [741, 415] on button "Next" at bounding box center [745, 412] width 52 height 24
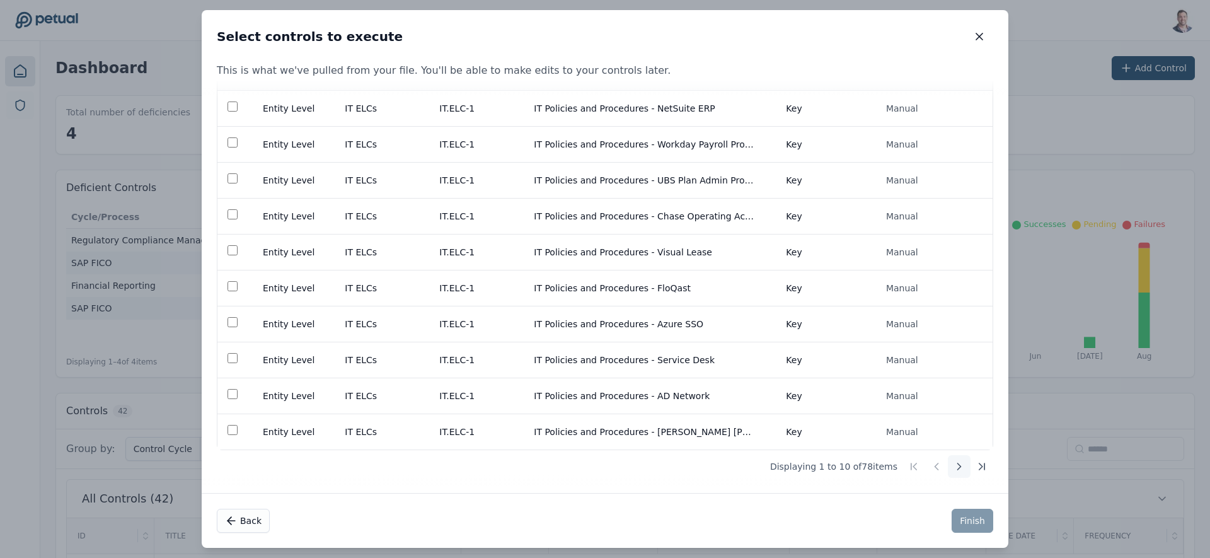
scroll to position [78, 0]
click at [956, 471] on icon at bounding box center [959, 466] width 13 height 13
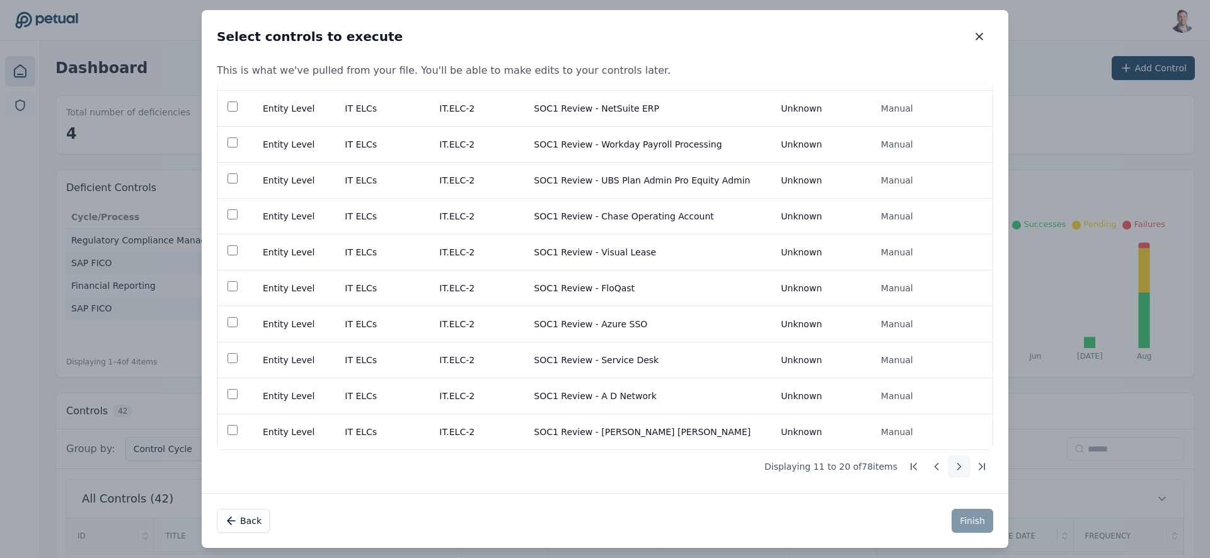
click at [953, 469] on icon at bounding box center [959, 466] width 13 height 13
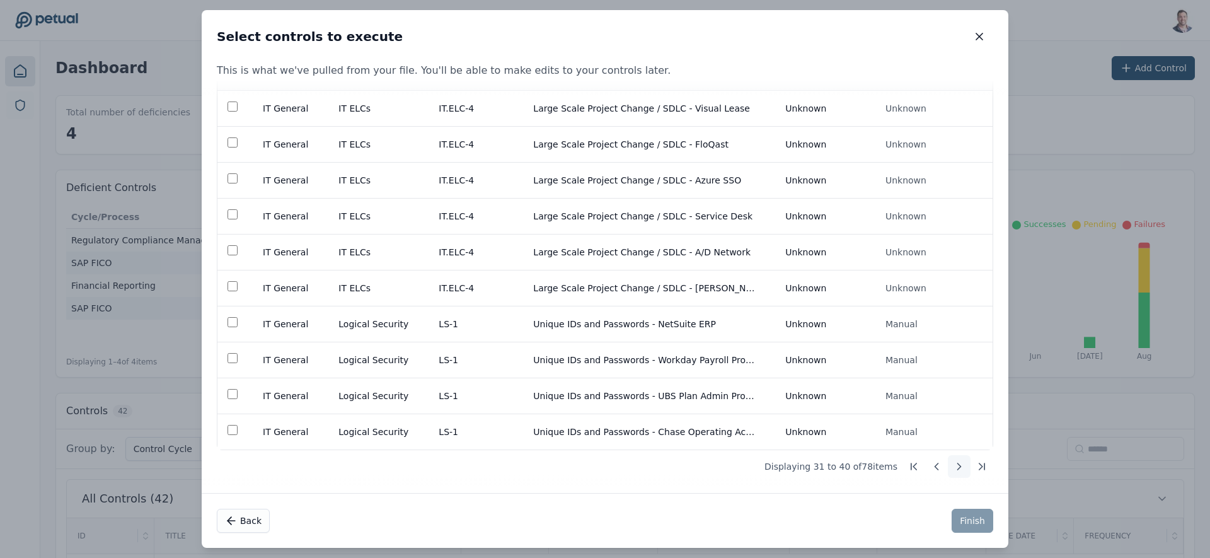
click at [957, 467] on icon at bounding box center [959, 466] width 13 height 13
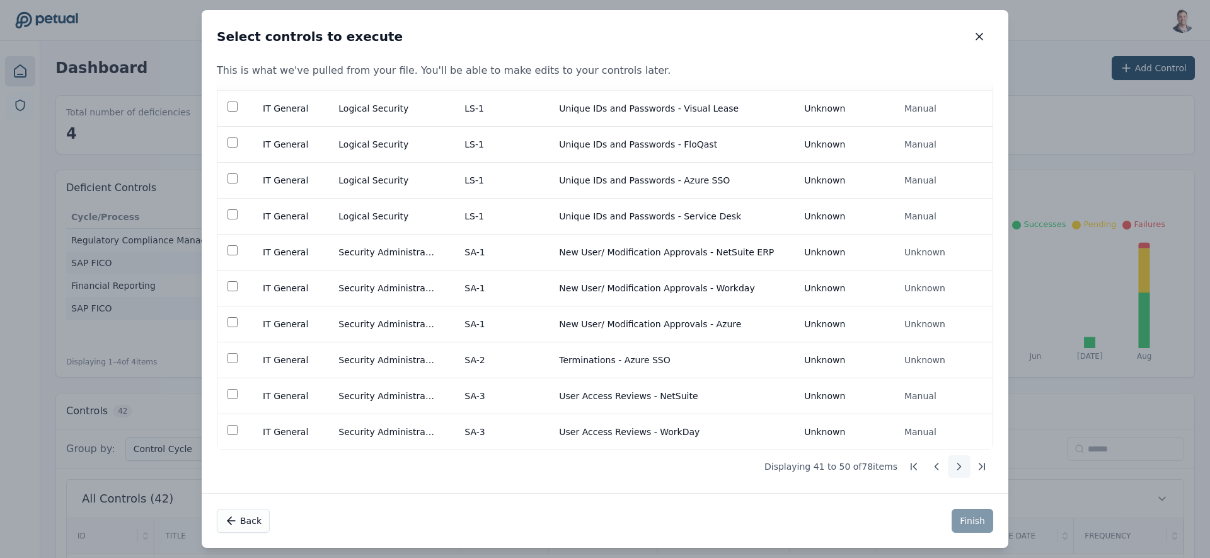
click at [957, 467] on icon at bounding box center [959, 466] width 13 height 13
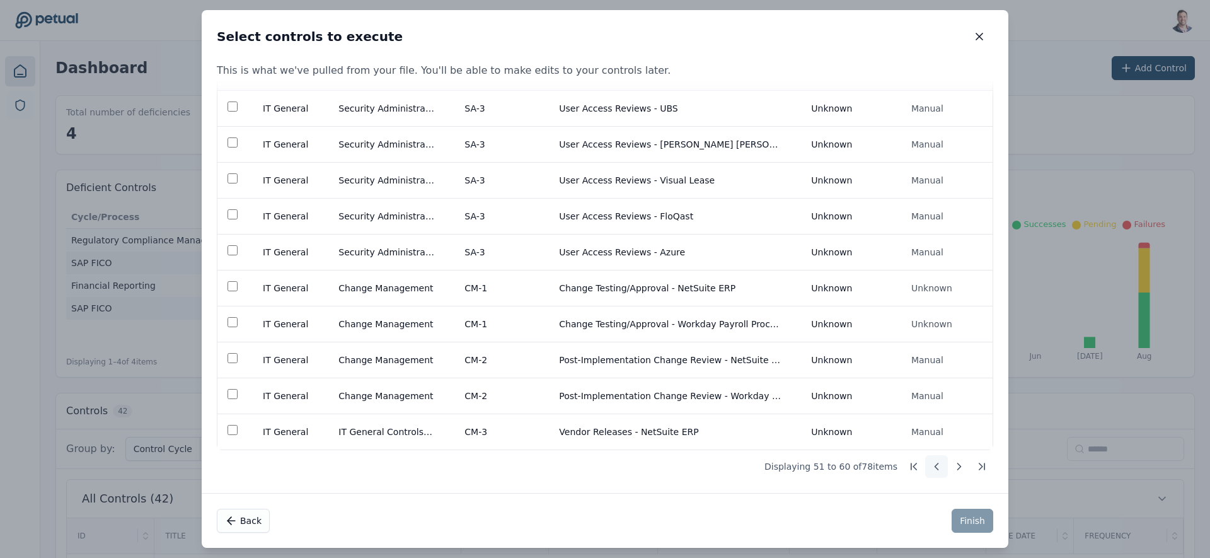
click at [935, 469] on icon at bounding box center [936, 466] width 3 height 6
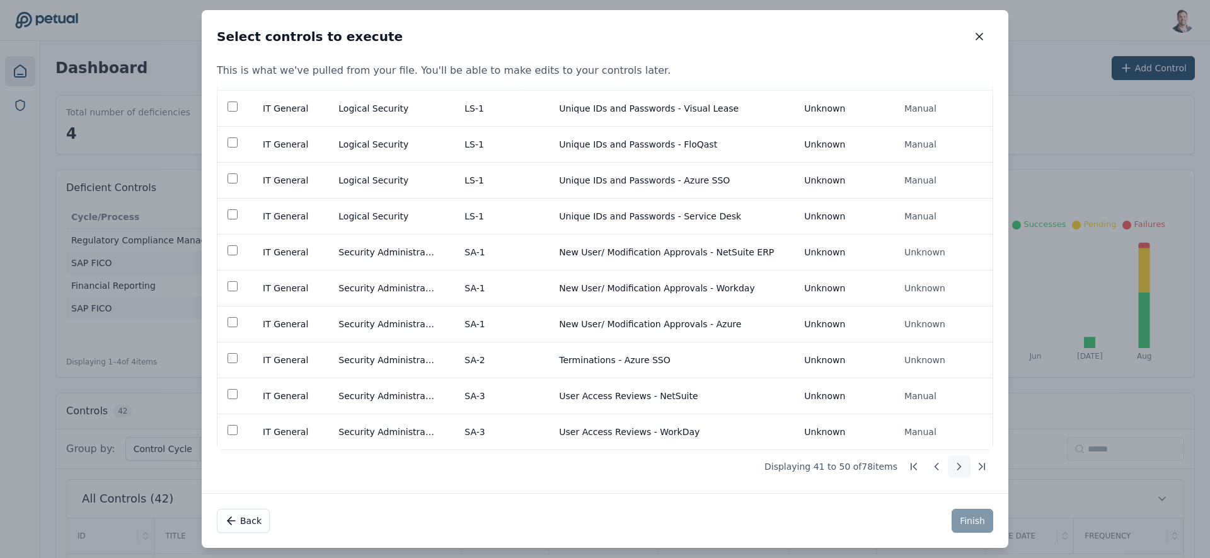
click at [953, 467] on icon at bounding box center [959, 466] width 13 height 13
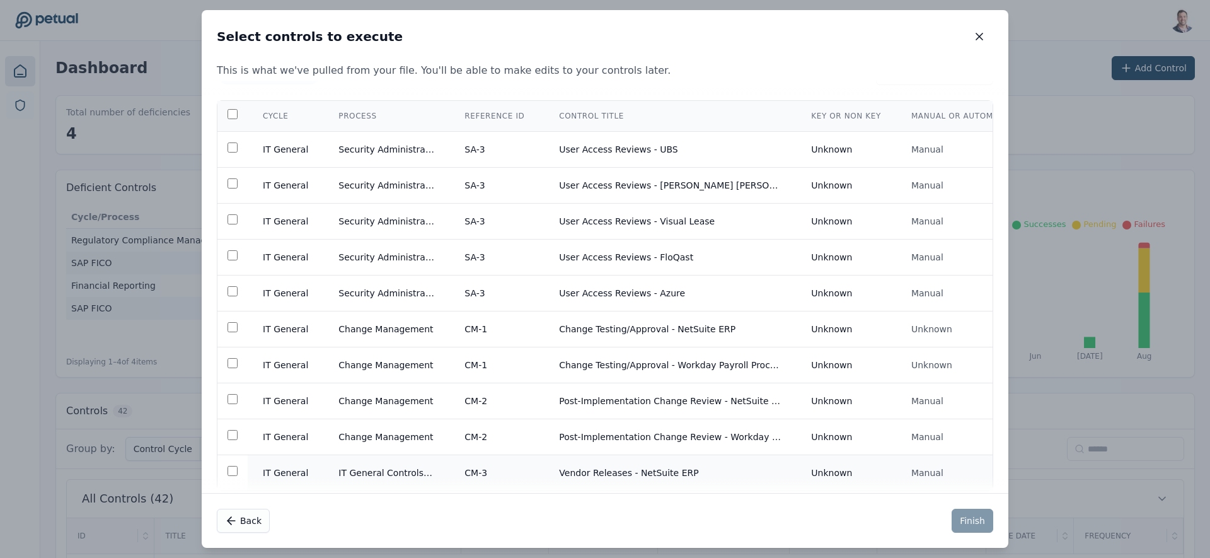
scroll to position [81, 0]
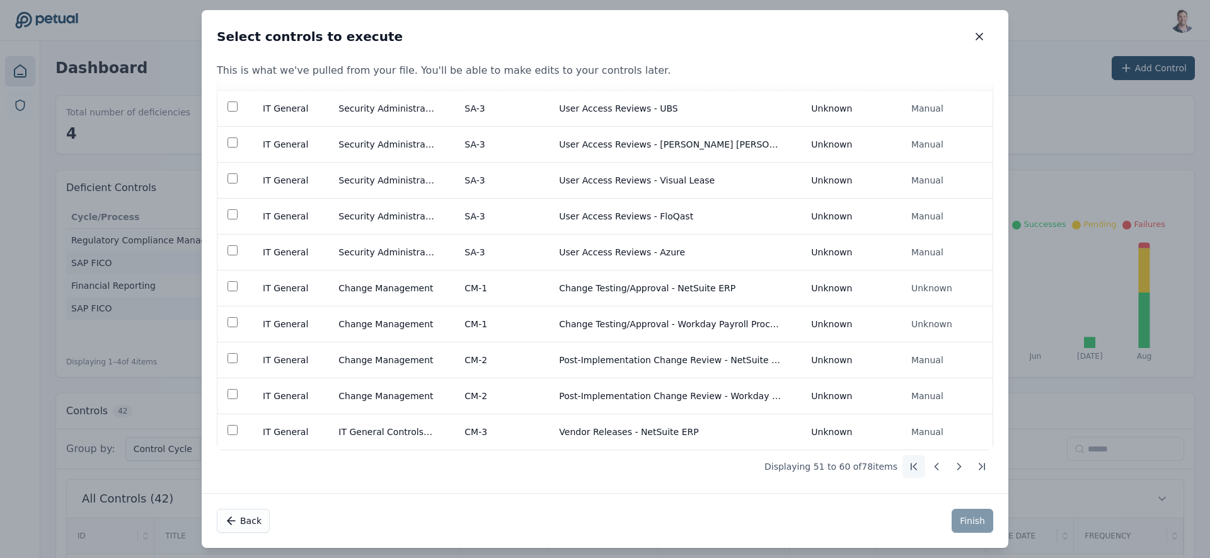
click at [911, 466] on icon at bounding box center [914, 466] width 13 height 13
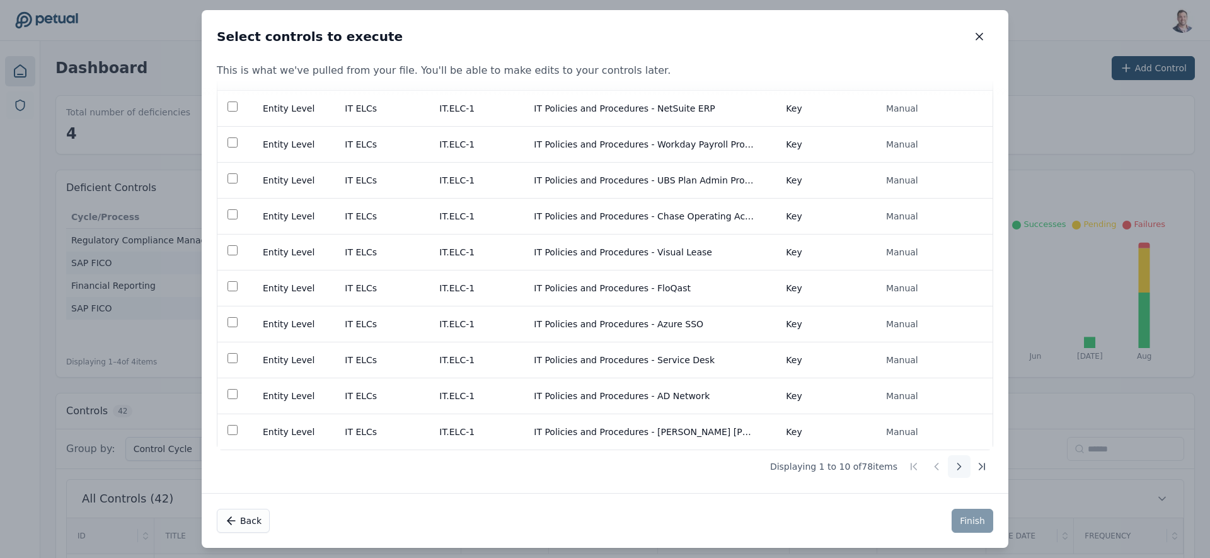
click at [958, 464] on icon at bounding box center [959, 466] width 3 height 6
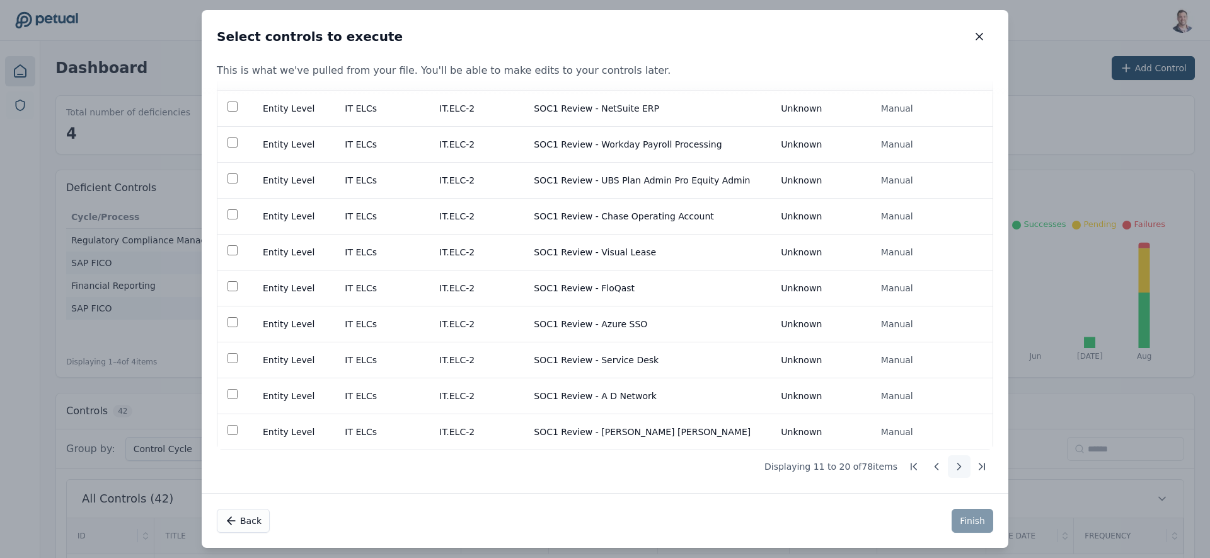
click at [953, 465] on icon at bounding box center [959, 466] width 13 height 13
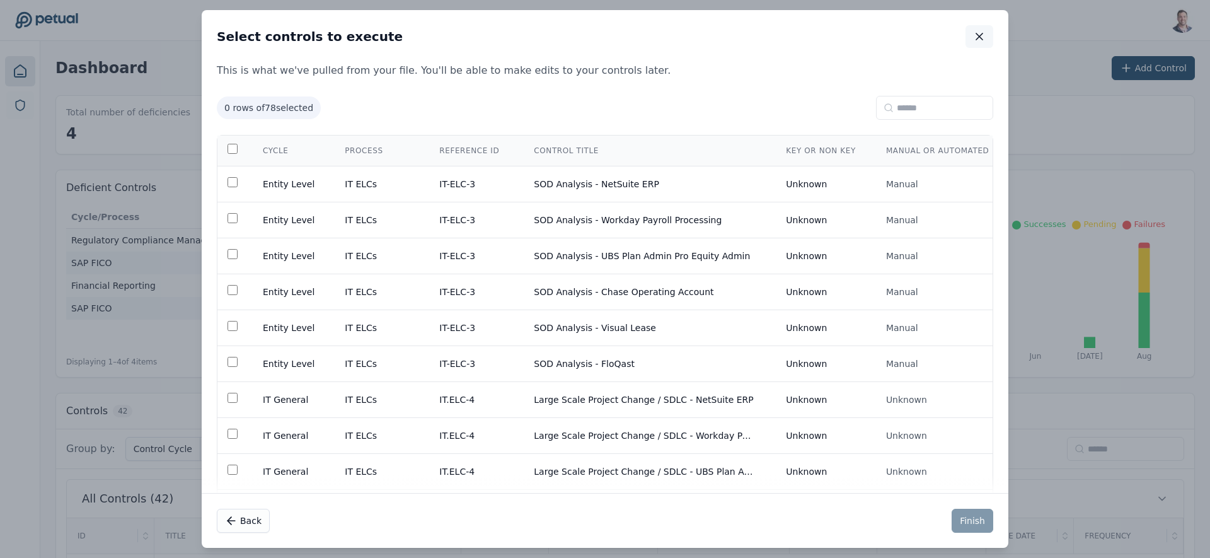
click at [981, 32] on icon "button" at bounding box center [979, 36] width 13 height 13
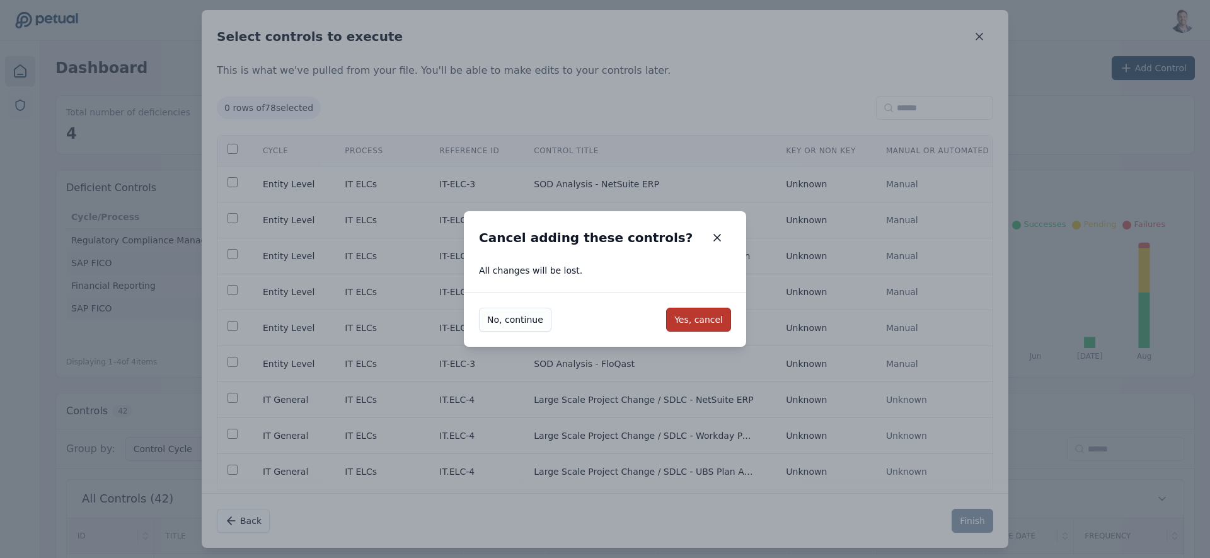
click at [699, 320] on button "Yes, cancel" at bounding box center [698, 320] width 65 height 24
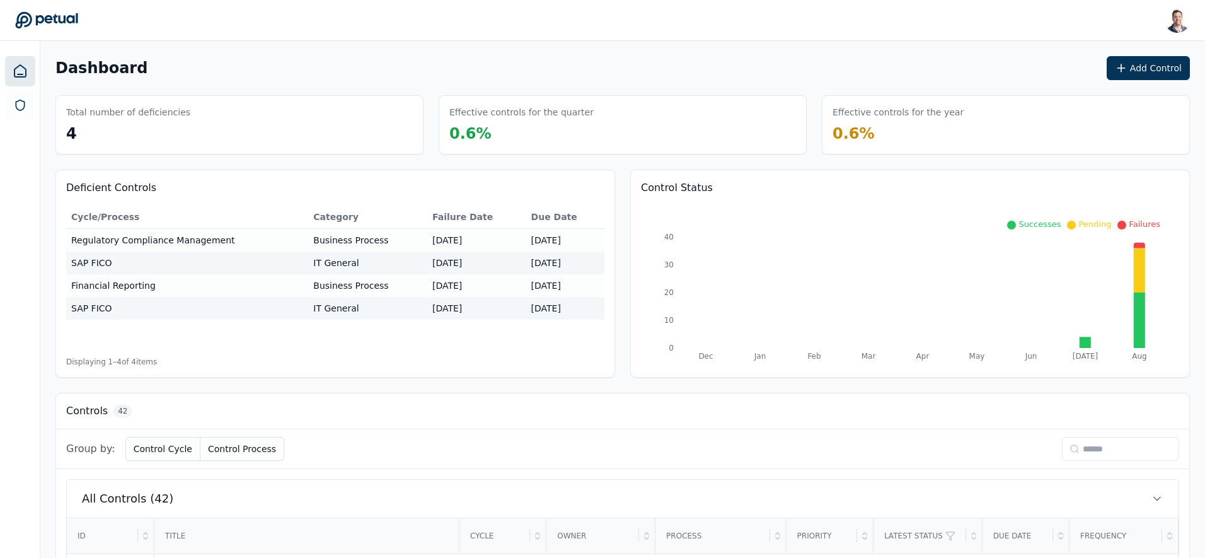
scroll to position [267, 0]
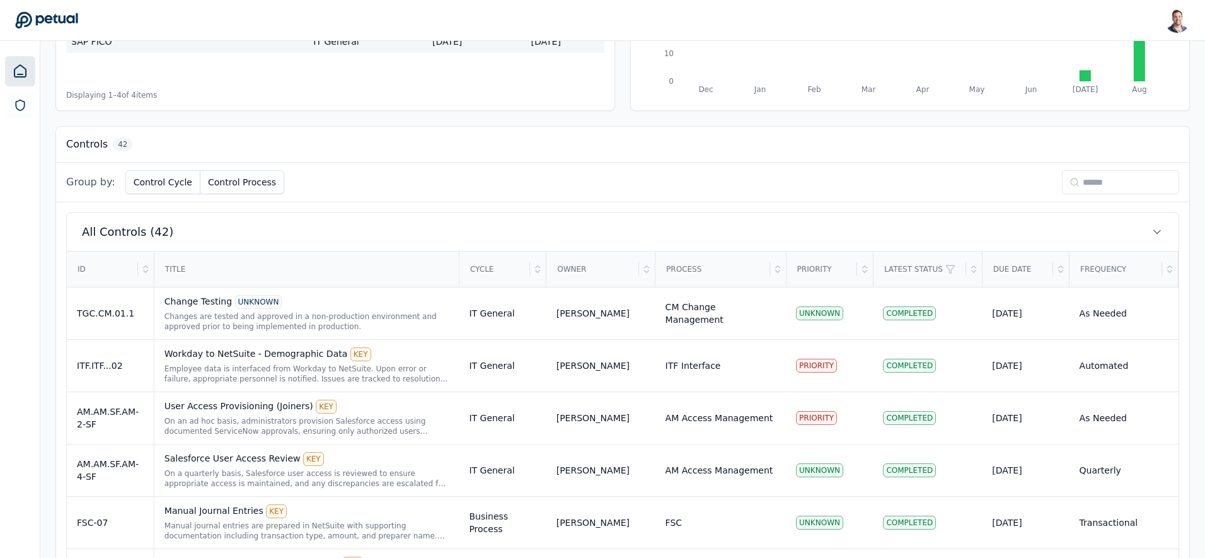
click at [1098, 180] on input at bounding box center [1120, 182] width 117 height 24
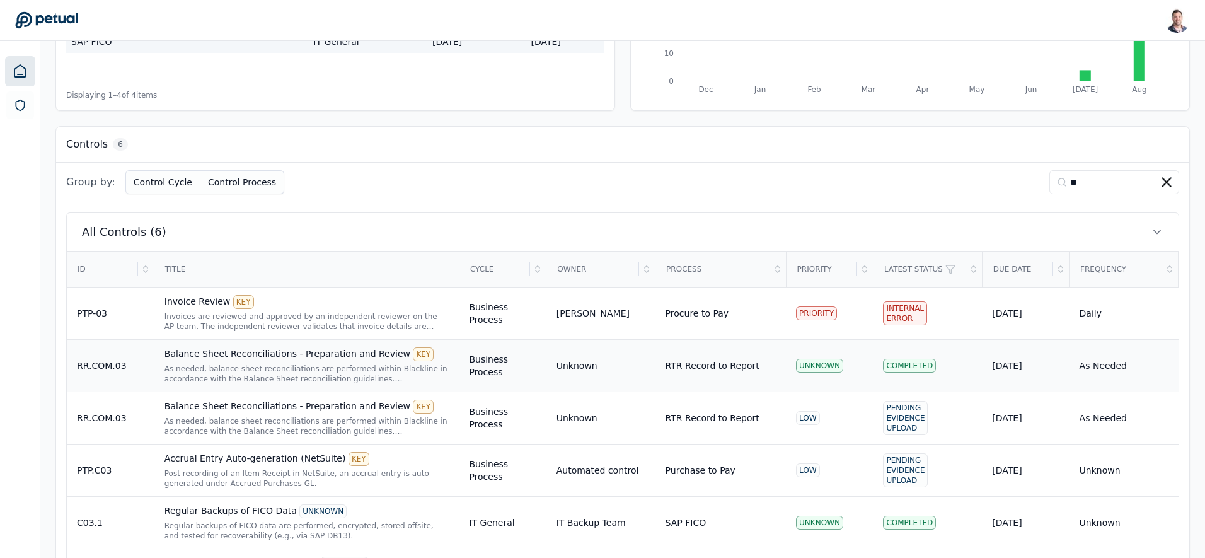
type input "**"
click at [228, 370] on div "As needed, balance sheet reconciliations are performed within Blackline in acco…" at bounding box center [307, 374] width 285 height 20
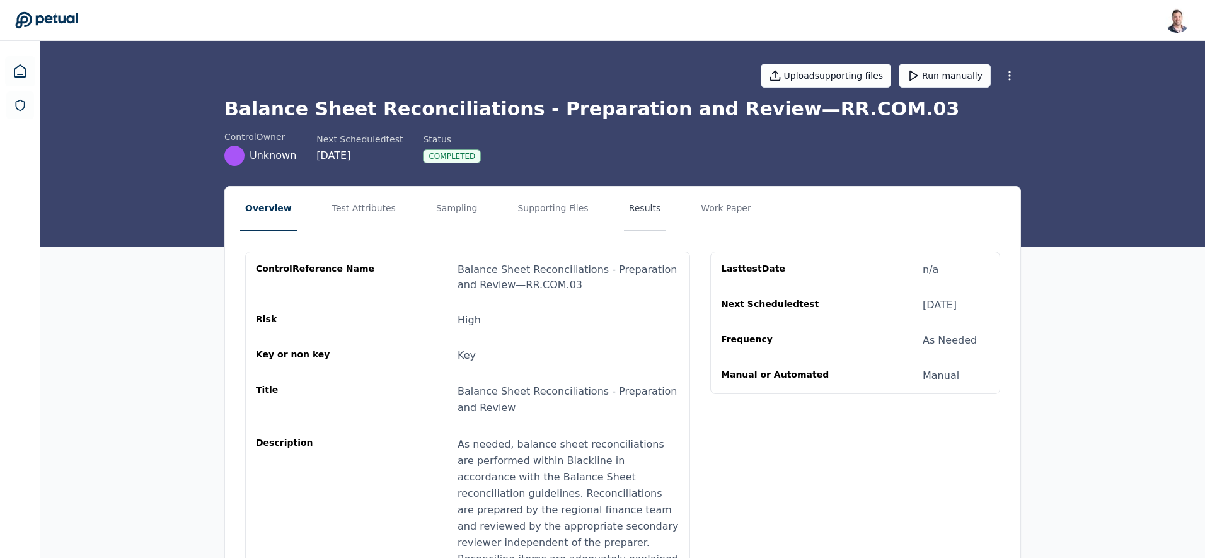
scroll to position [3, 0]
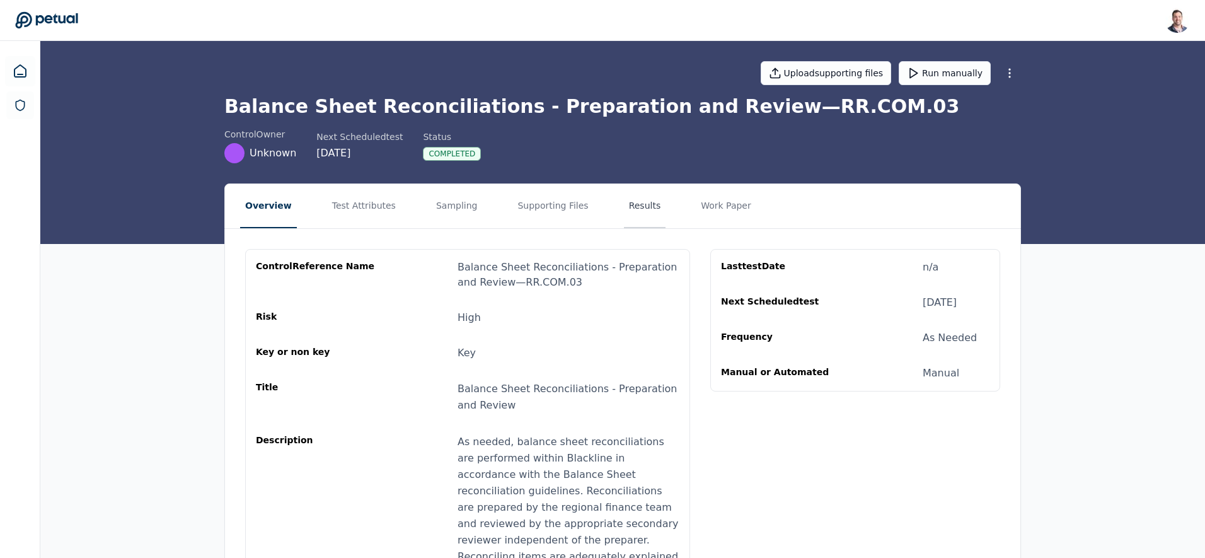
click at [640, 191] on button "Results" at bounding box center [645, 206] width 42 height 44
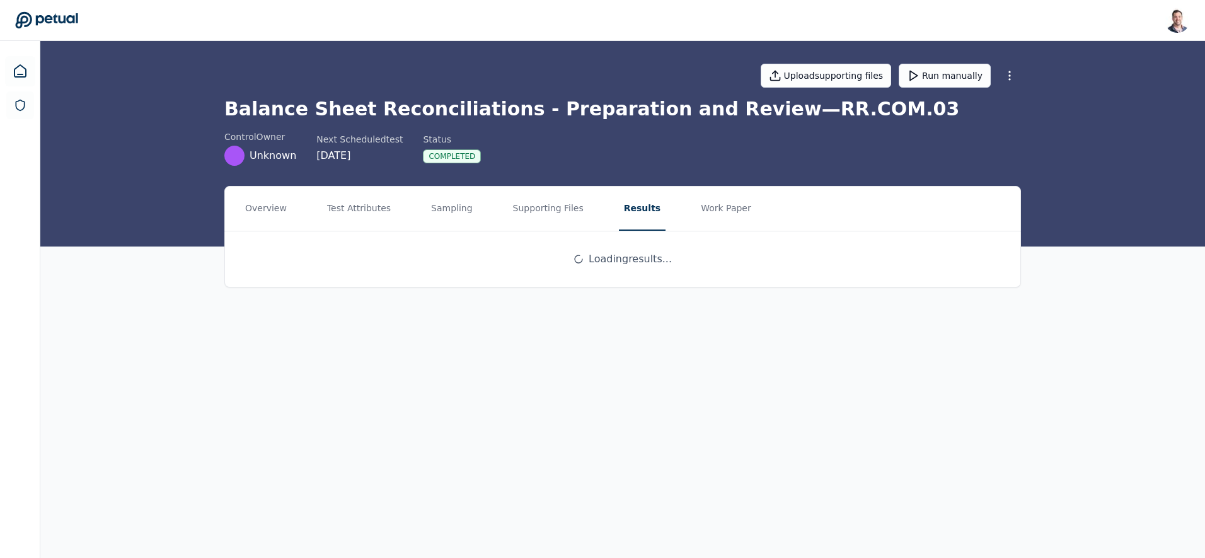
scroll to position [0, 0]
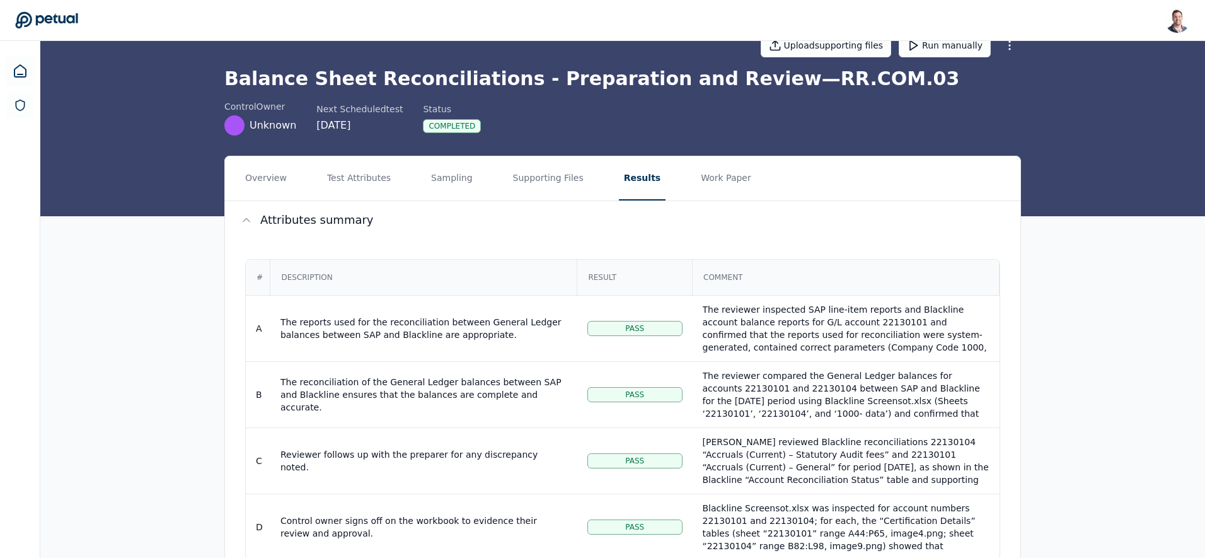
scroll to position [29, 0]
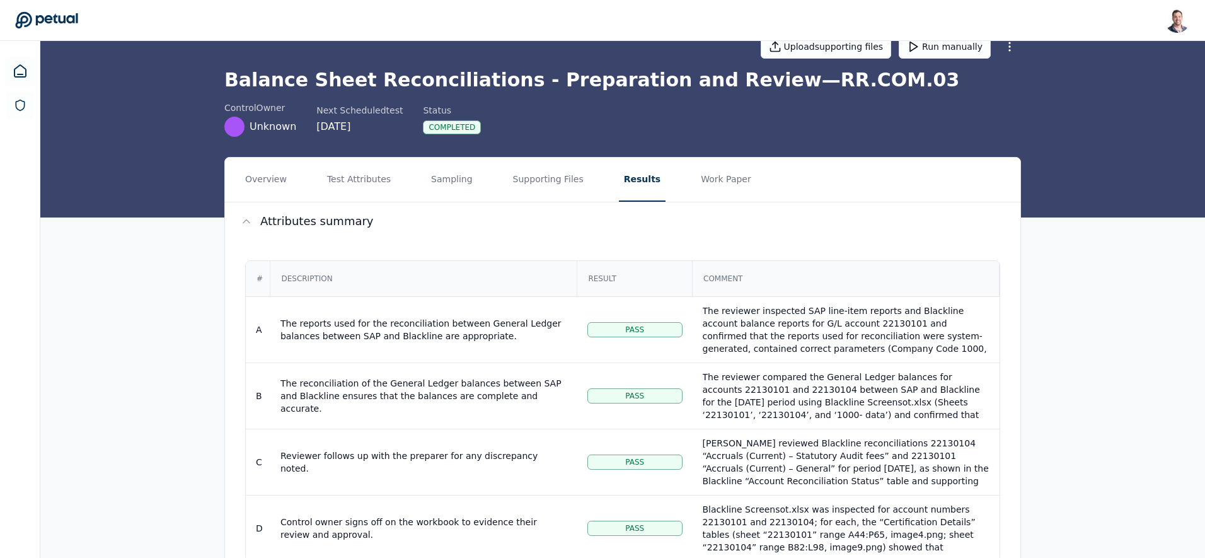
click at [544, 177] on button "Supporting Files" at bounding box center [548, 180] width 81 height 44
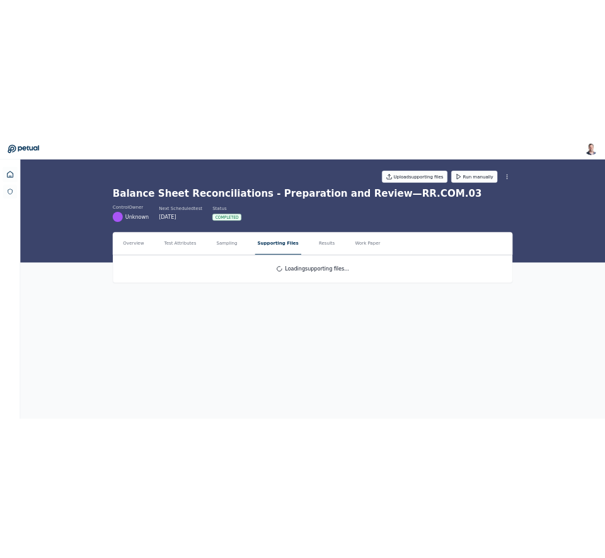
scroll to position [0, 0]
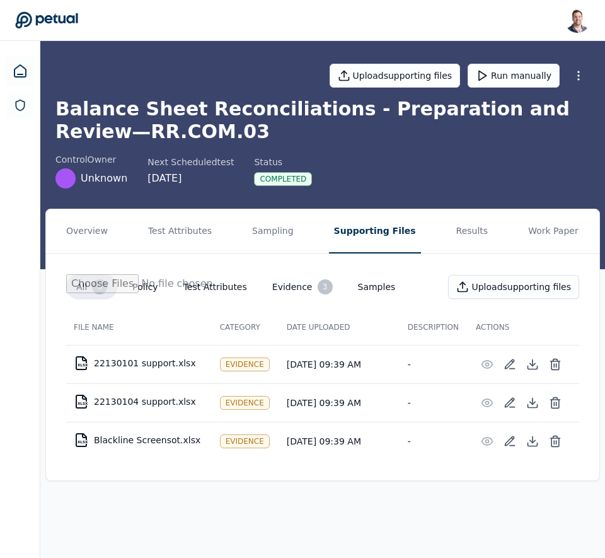
click at [113, 362] on td "XLSX 22130101 support.xlsx" at bounding box center [139, 363] width 146 height 30
click at [134, 442] on td "XLSX Blackline Screensot.xlsx" at bounding box center [139, 440] width 146 height 30
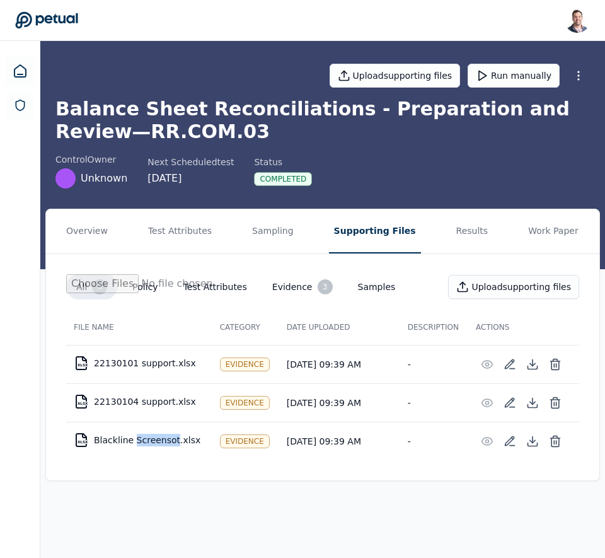
click at [134, 442] on td "XLSX Blackline Screensot.xlsx" at bounding box center [139, 440] width 146 height 30
click at [116, 404] on td "XLSX 22130104 support.xlsx" at bounding box center [139, 401] width 146 height 30
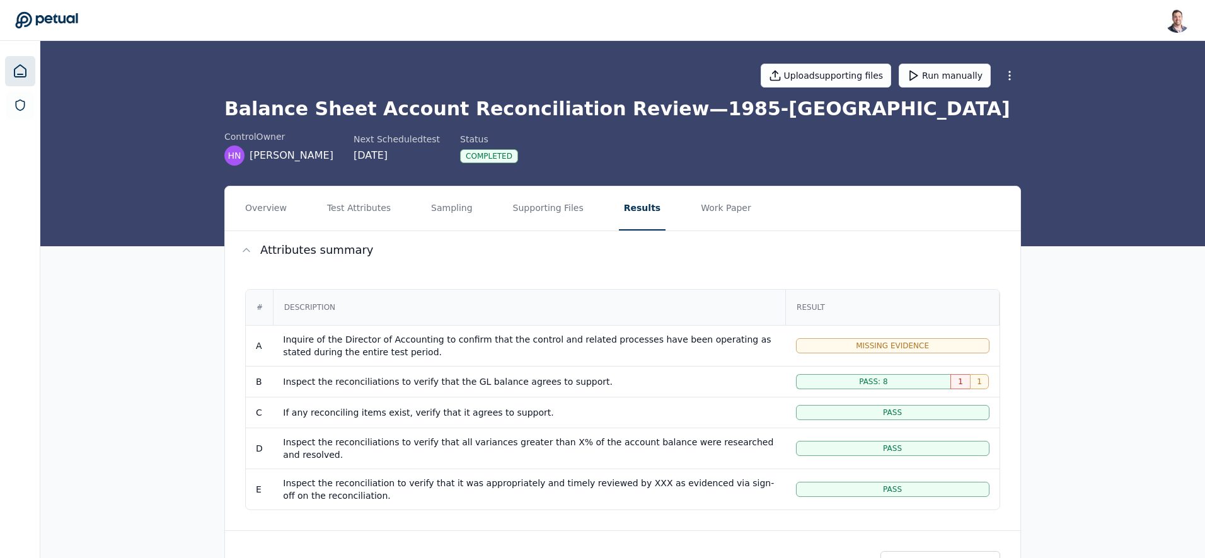
click at [13, 71] on icon at bounding box center [20, 71] width 15 height 15
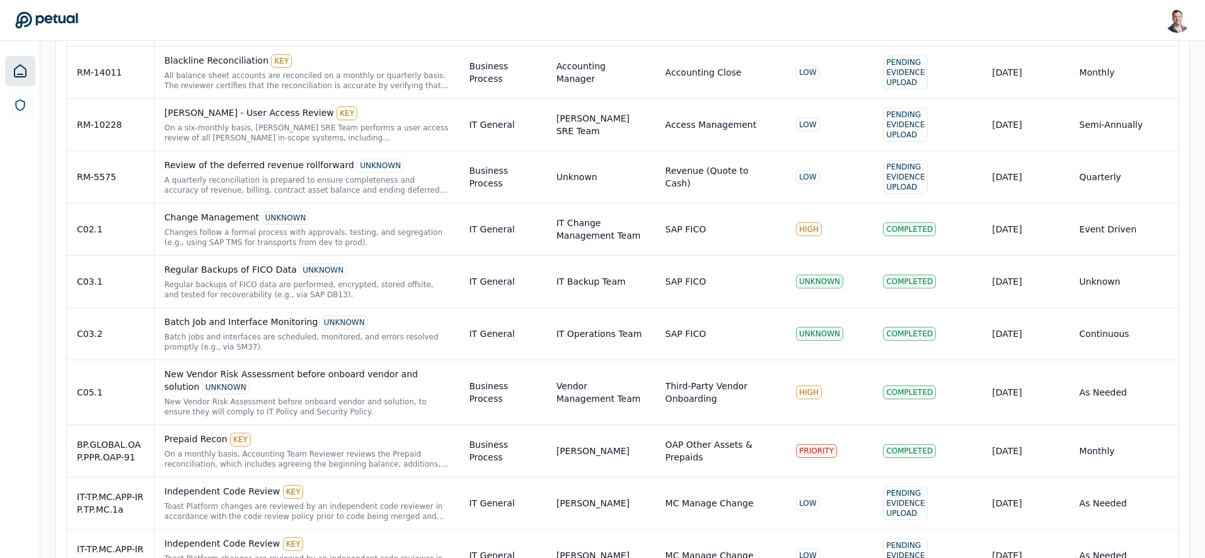
scroll to position [2233, 0]
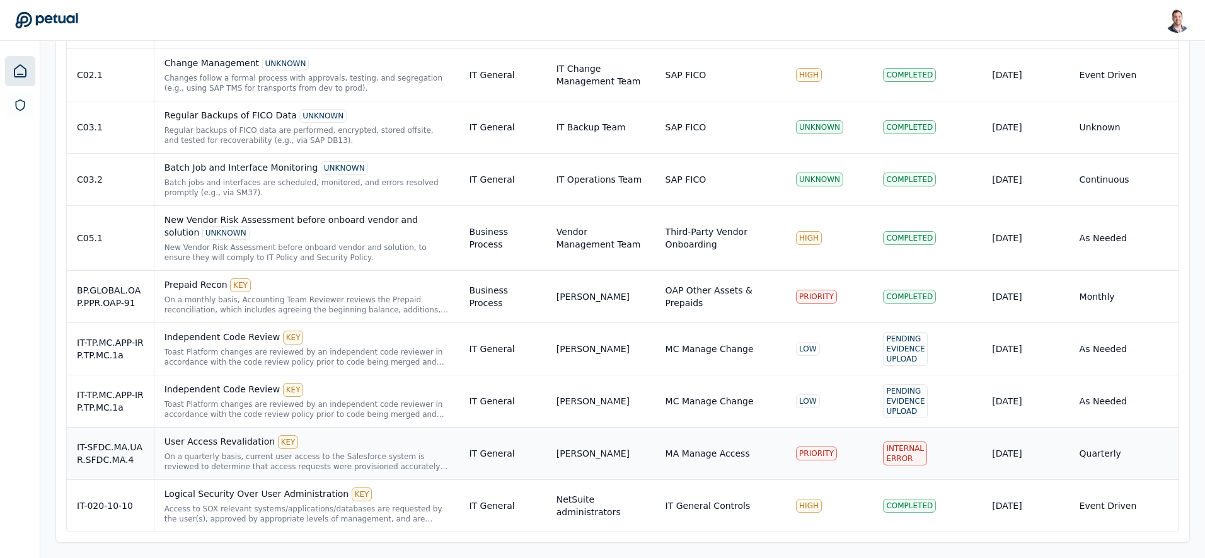
click at [342, 458] on div "On a quarterly basis, current user access to the Salesforce system is reviewed …" at bounding box center [307, 462] width 285 height 20
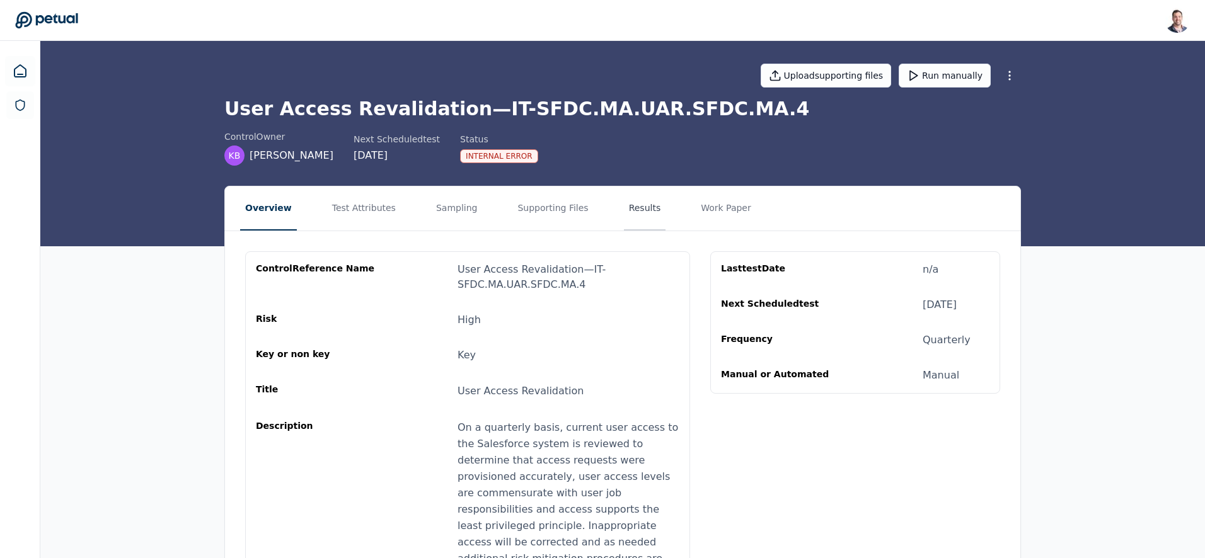
click at [624, 207] on button "Results" at bounding box center [645, 209] width 42 height 44
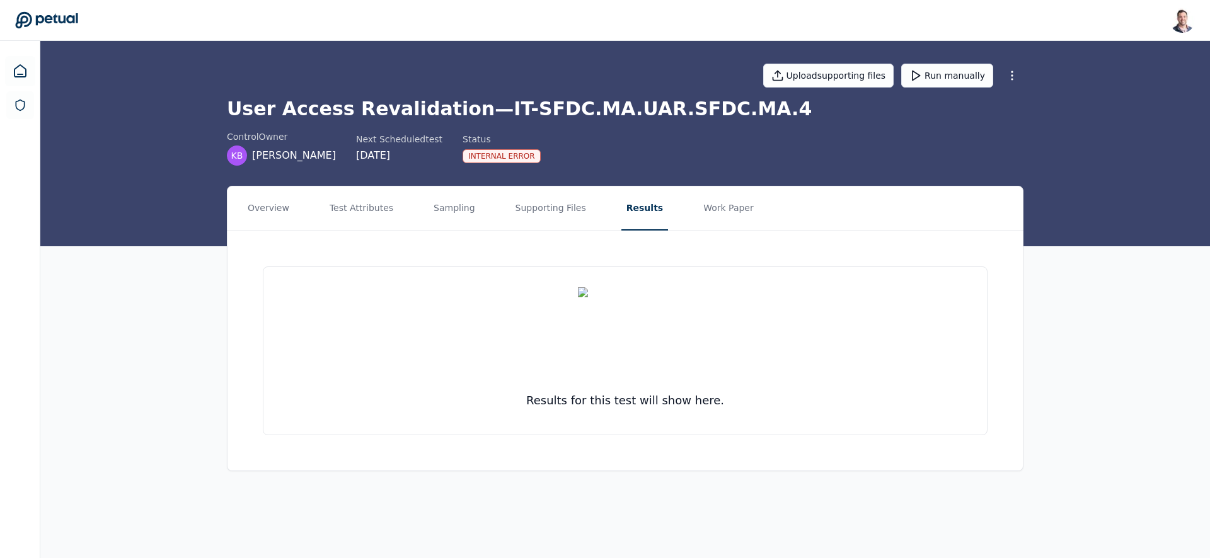
click at [629, 110] on h1 "User Access Revalidation — IT-SFDC.MA.UAR.SFDC.MA.4" at bounding box center [625, 109] width 797 height 23
click at [534, 106] on h1 "User Access Revalidation — IT-SFDC.MA.UAR.SFDC.MA.4" at bounding box center [625, 109] width 797 height 23
click at [581, 109] on h1 "User Access Revalidation — IT-SFDC.MA.UAR.SFDC.MA.4" at bounding box center [625, 109] width 797 height 23
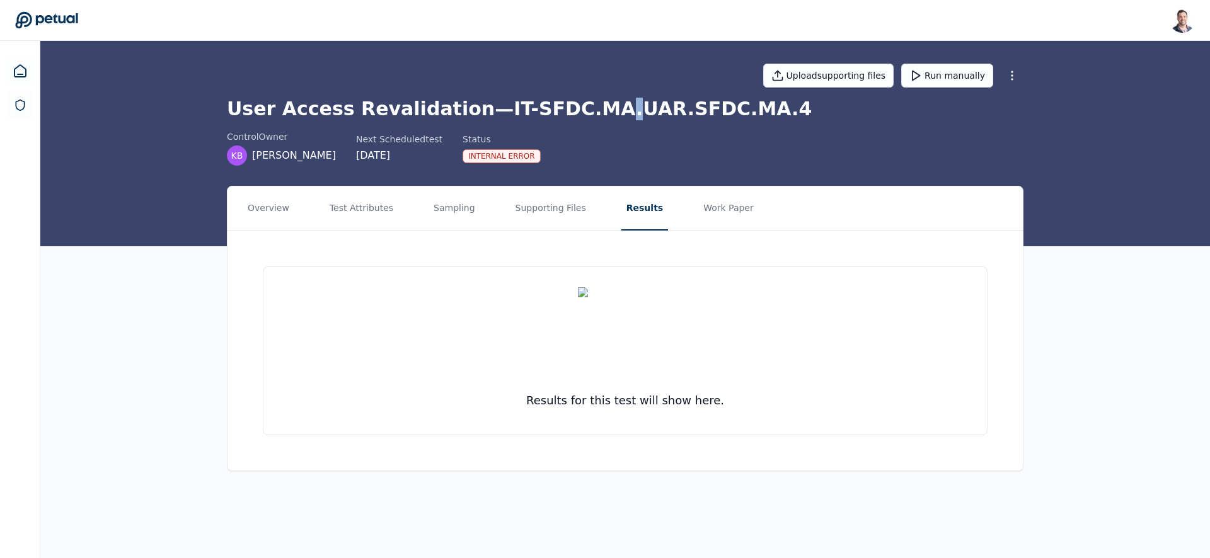
click at [581, 109] on h1 "User Access Revalidation — IT-SFDC.MA.UAR.SFDC.MA.4" at bounding box center [625, 109] width 797 height 23
click at [652, 106] on h1 "User Access Revalidation — IT-SFDC.MA.UAR.SFDC.MA.4" at bounding box center [625, 109] width 797 height 23
click at [580, 113] on h1 "User Access Revalidation — IT-SFDC.MA.UAR.SFDC.MA.4" at bounding box center [625, 109] width 797 height 23
click at [611, 108] on h1 "User Access Revalidation — IT-SFDC.MA.UAR.SFDC.MA.4" at bounding box center [625, 109] width 797 height 23
